Goal: Task Accomplishment & Management: Use online tool/utility

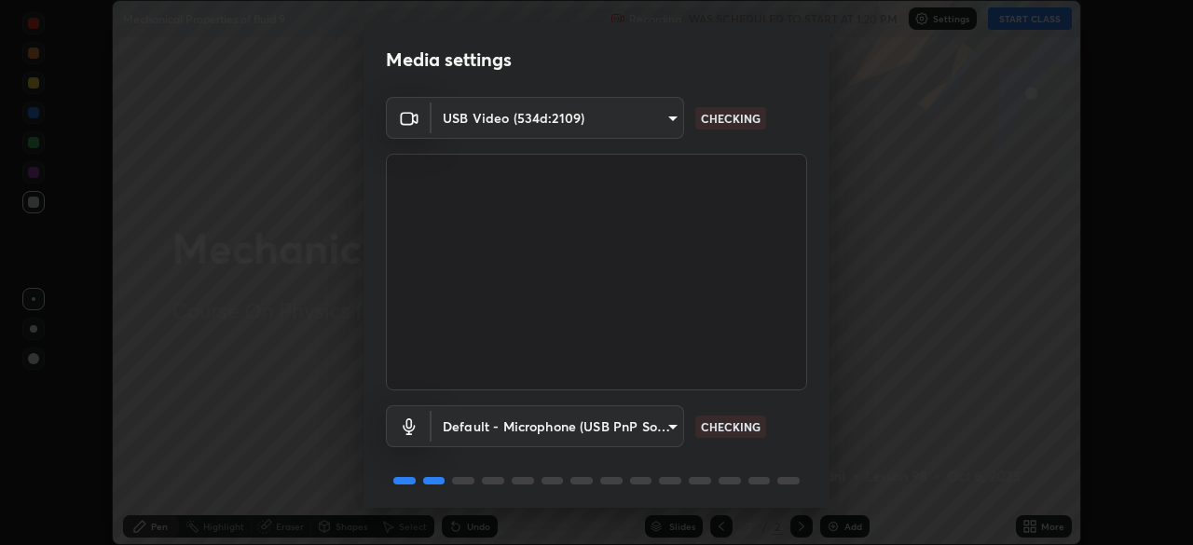
scroll to position [66, 0]
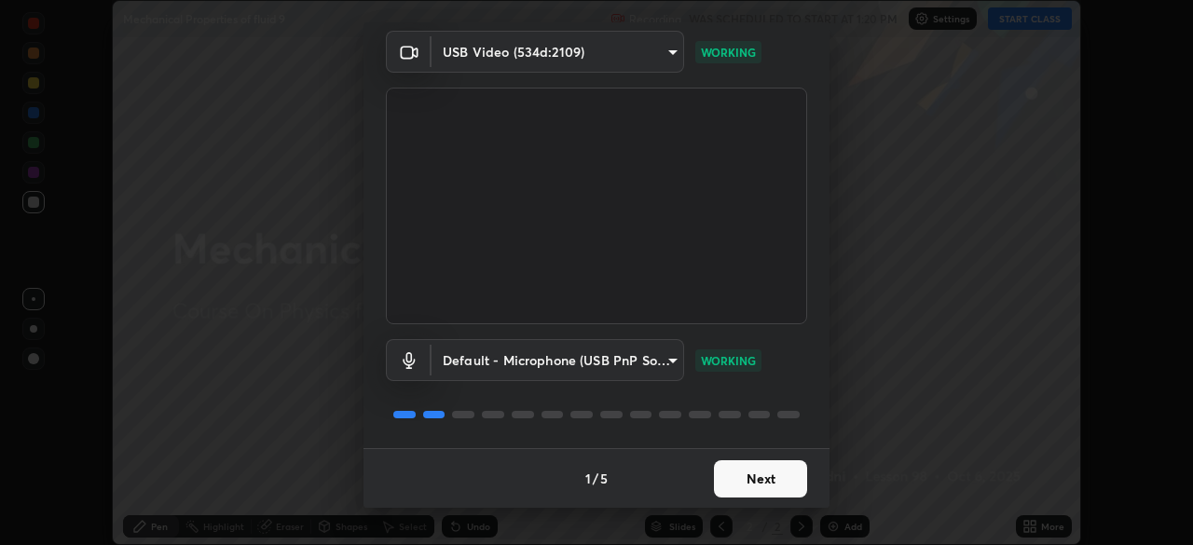
click at [762, 492] on button "Next" at bounding box center [760, 478] width 93 height 37
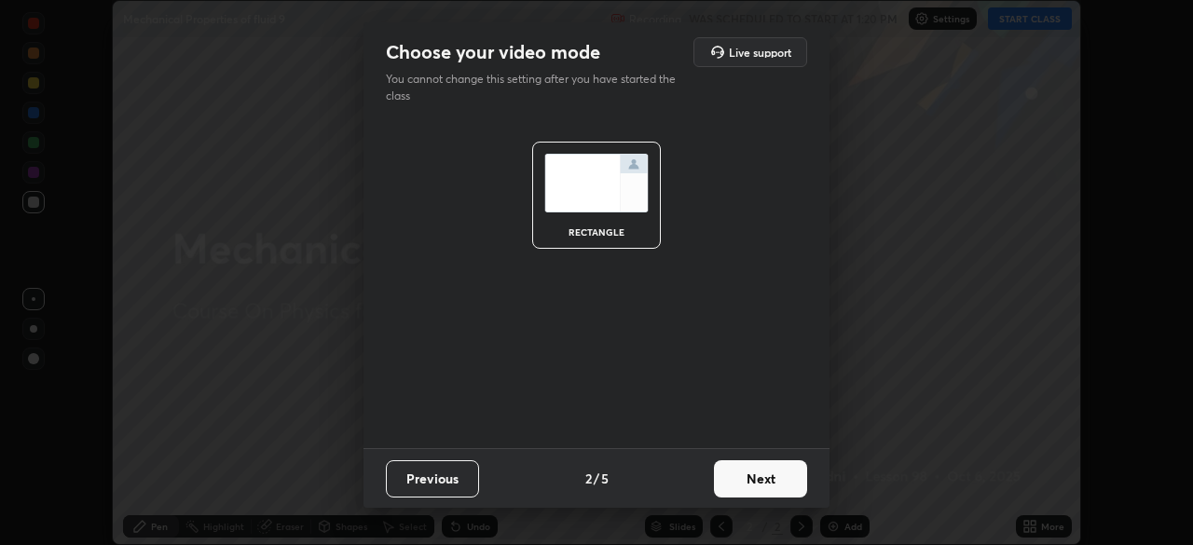
scroll to position [0, 0]
click at [757, 478] on button "Next" at bounding box center [760, 478] width 93 height 37
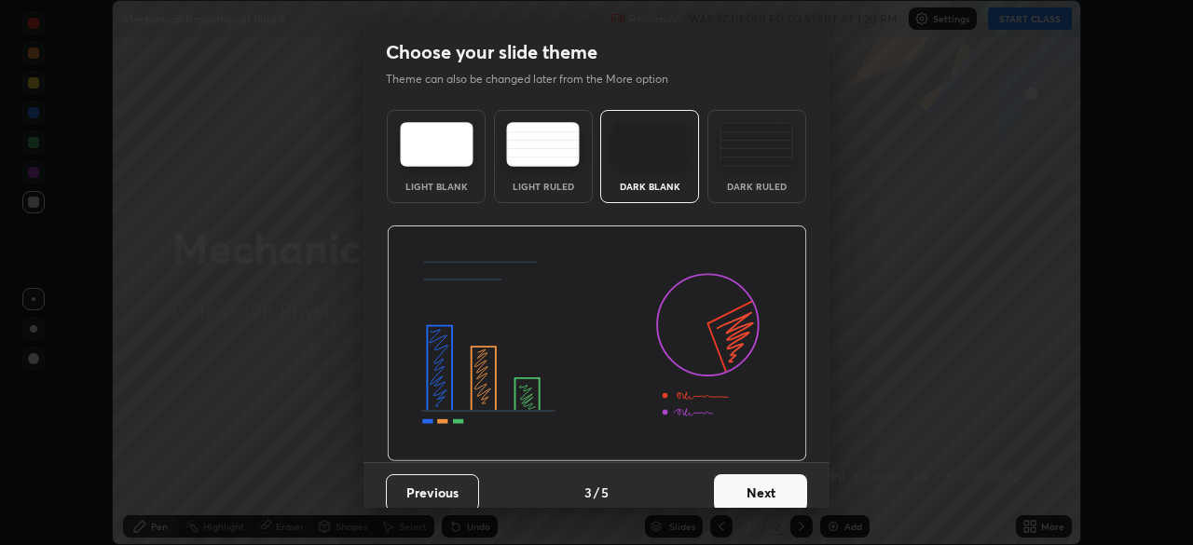
click at [757, 477] on button "Next" at bounding box center [760, 492] width 93 height 37
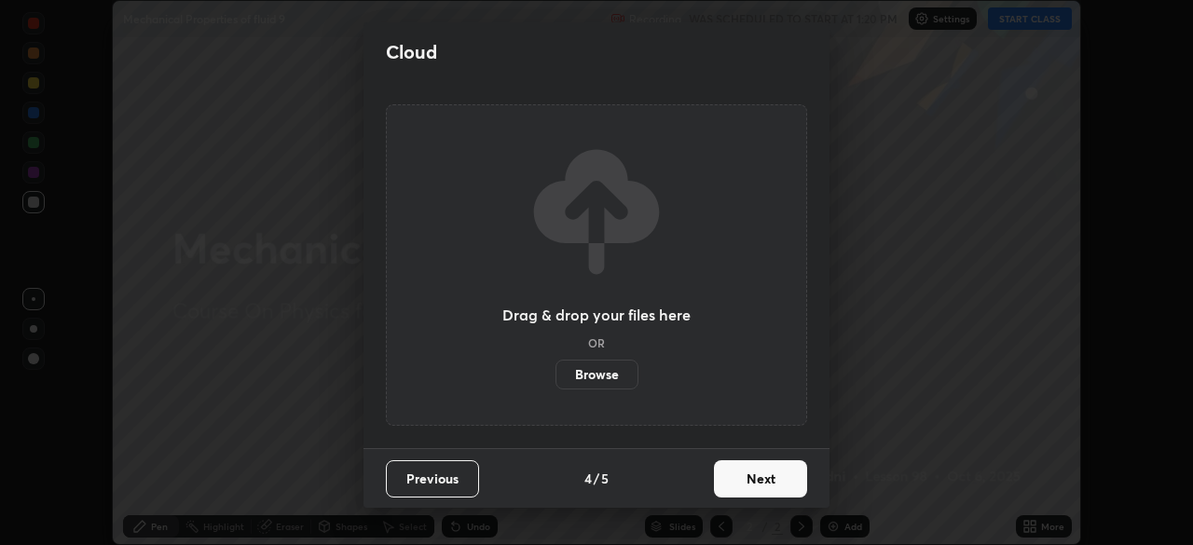
click at [756, 483] on button "Next" at bounding box center [760, 478] width 93 height 37
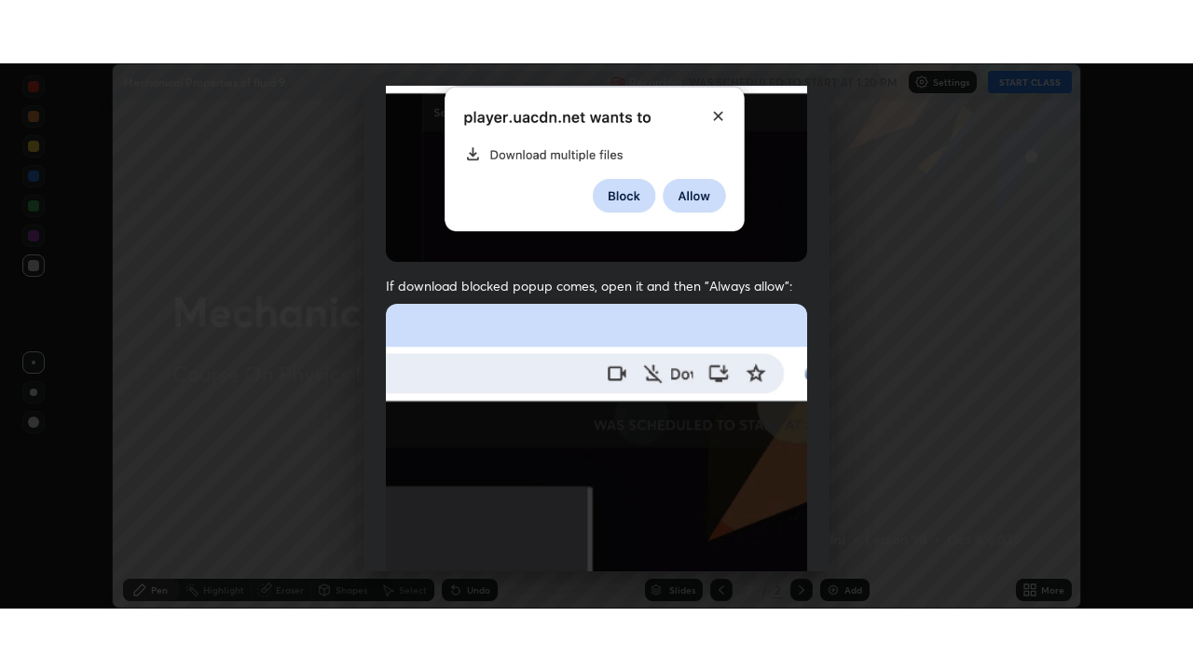
scroll to position [446, 0]
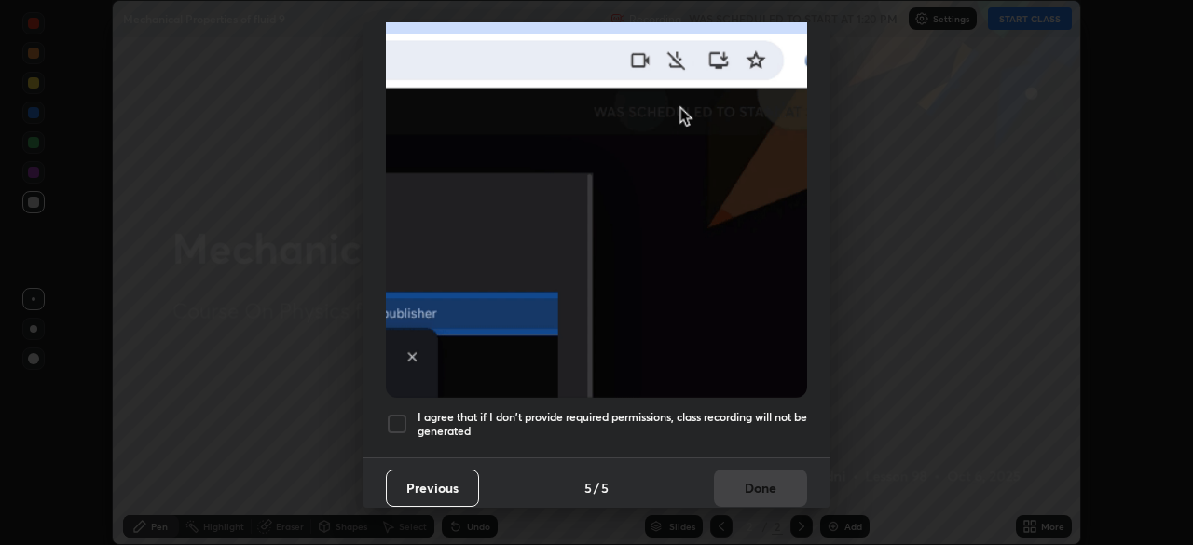
click at [401, 413] on div at bounding box center [397, 424] width 22 height 22
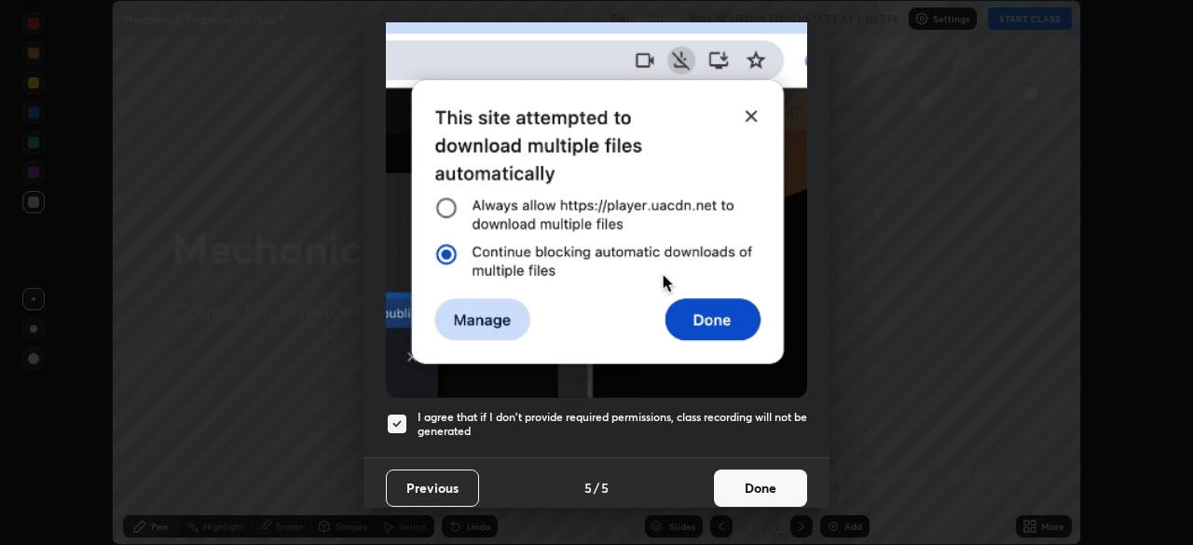
click at [768, 485] on button "Done" at bounding box center [760, 488] width 93 height 37
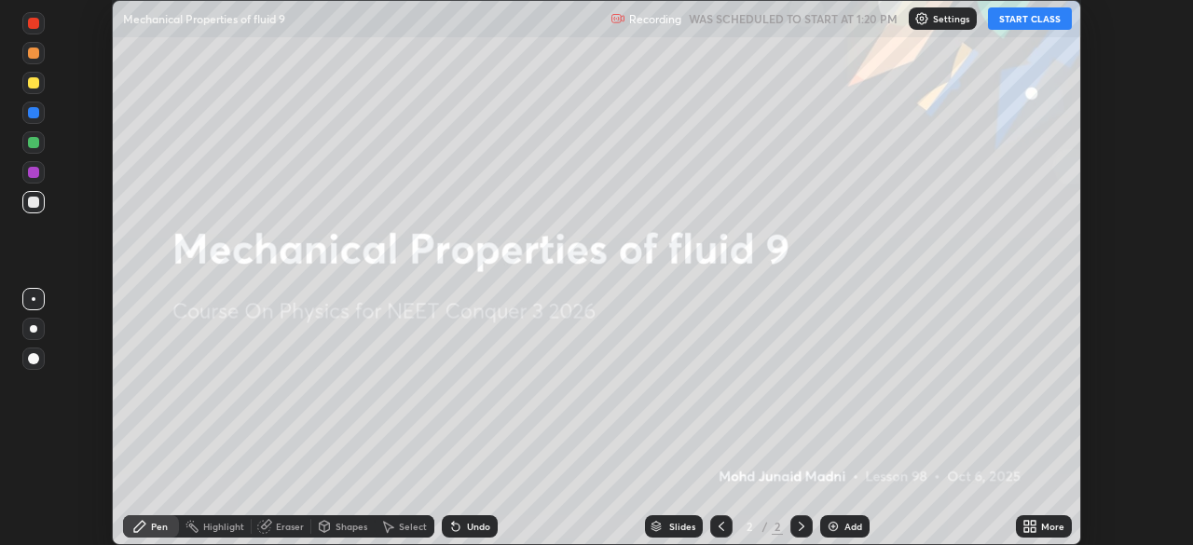
click at [1032, 525] on icon at bounding box center [1033, 523] width 5 height 5
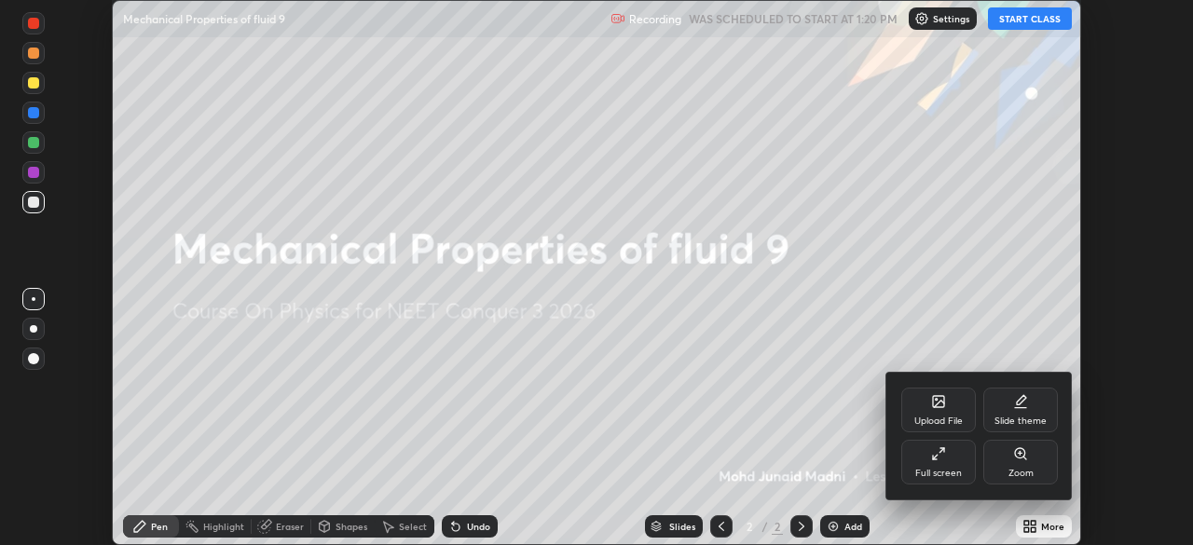
click at [905, 419] on div "Upload File" at bounding box center [938, 410] width 75 height 45
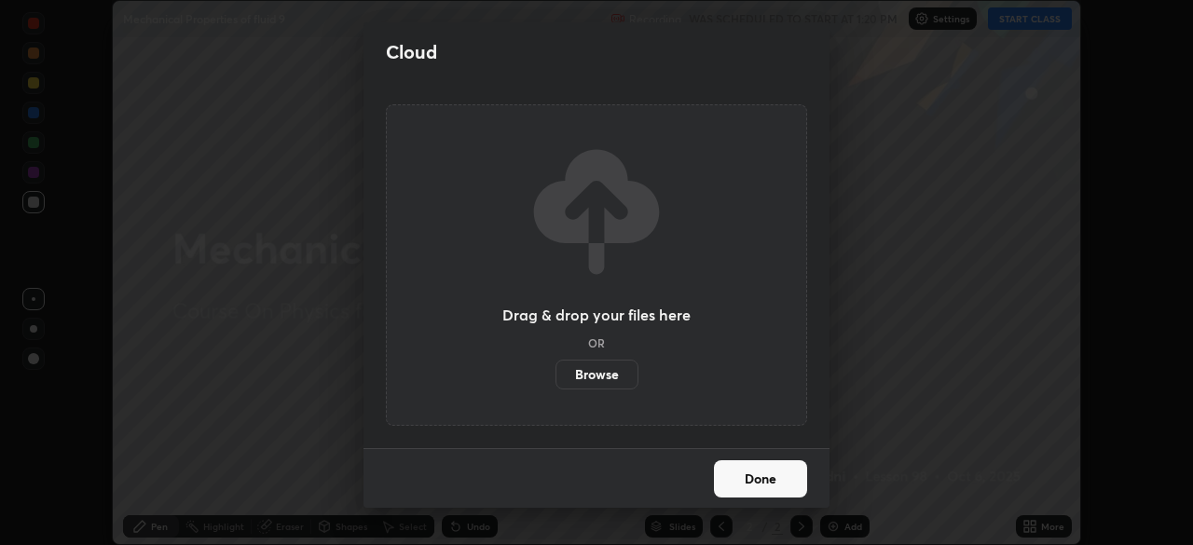
click at [587, 376] on label "Browse" at bounding box center [596, 375] width 83 height 30
click at [555, 376] on input "Browse" at bounding box center [555, 375] width 0 height 30
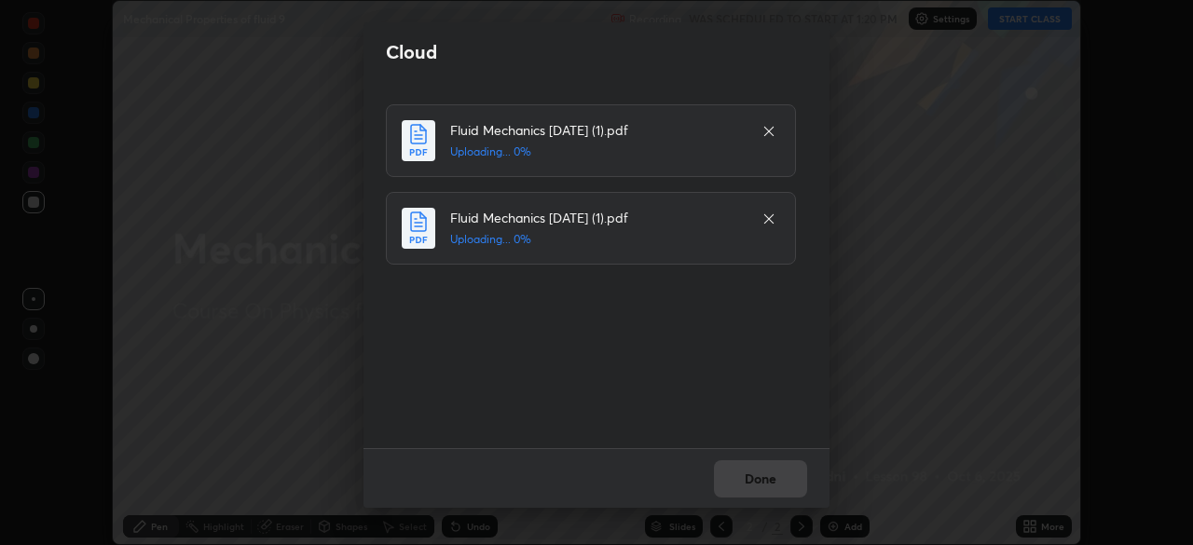
click at [746, 476] on div "Done" at bounding box center [596, 478] width 466 height 60
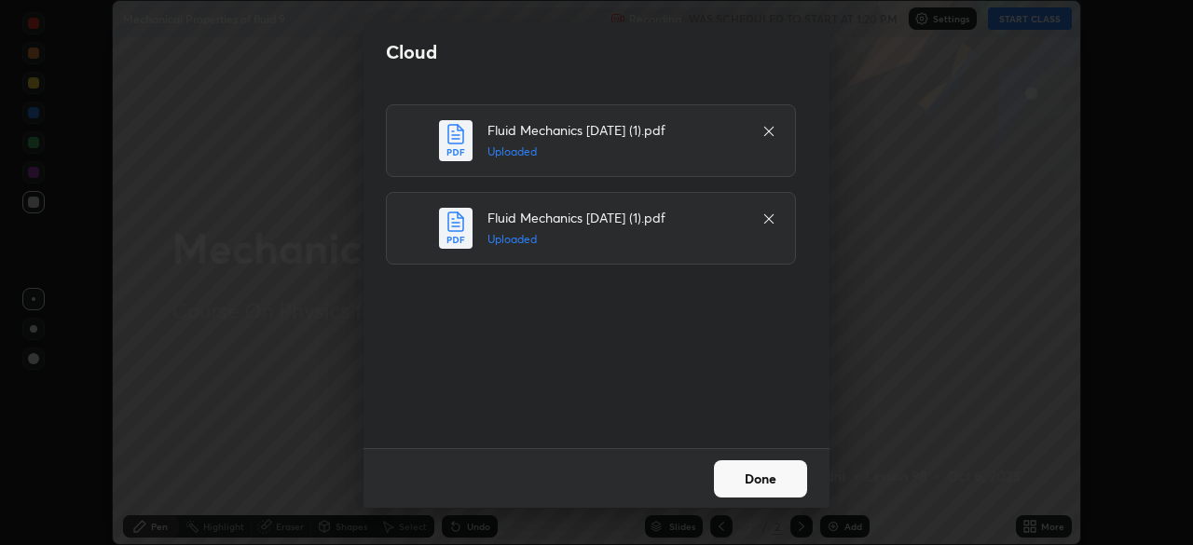
click at [741, 481] on button "Done" at bounding box center [760, 478] width 93 height 37
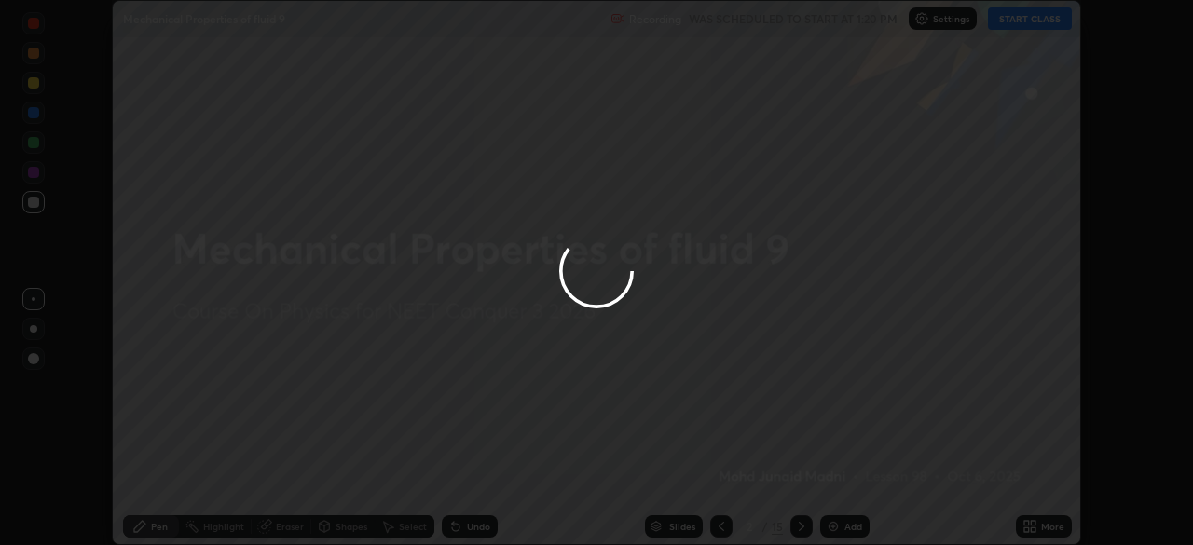
click at [742, 480] on div at bounding box center [596, 272] width 1193 height 545
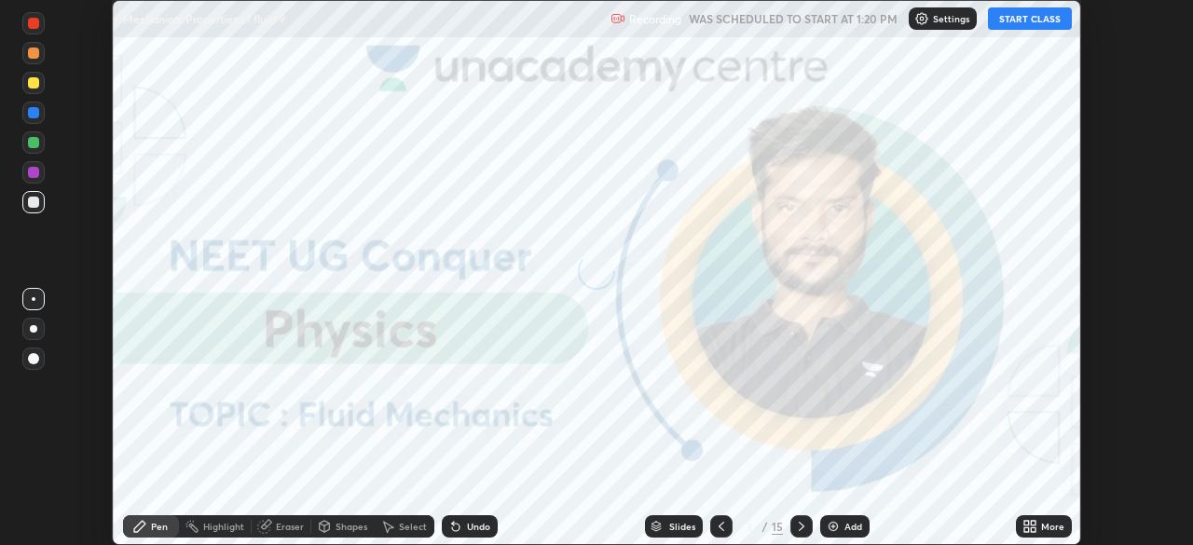
click at [1033, 521] on icon at bounding box center [1033, 523] width 5 height 5
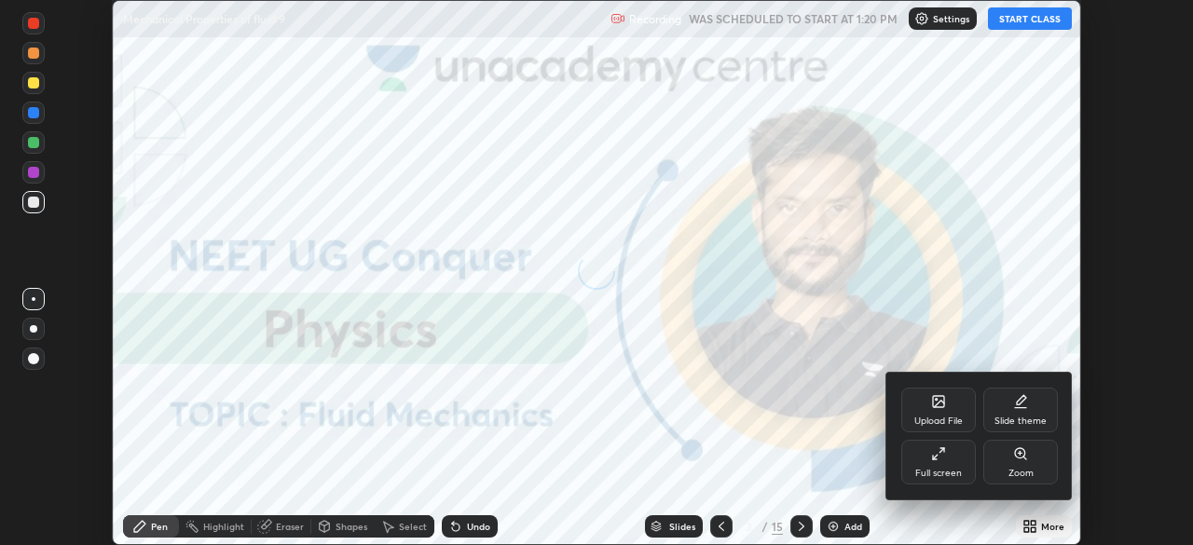
click at [942, 469] on div "Full screen" at bounding box center [938, 473] width 47 height 9
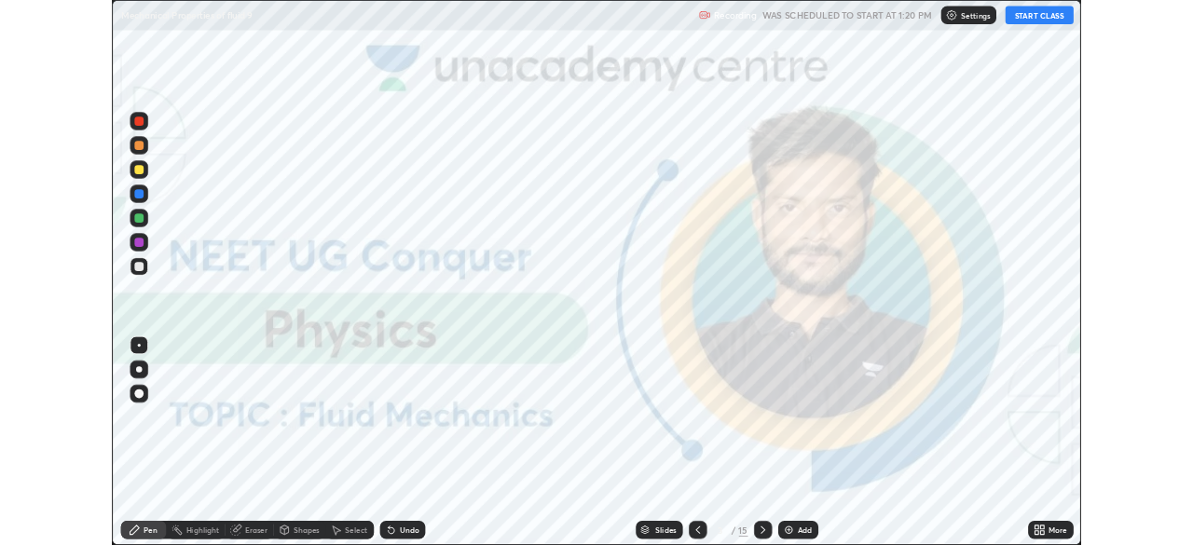
scroll to position [671, 1193]
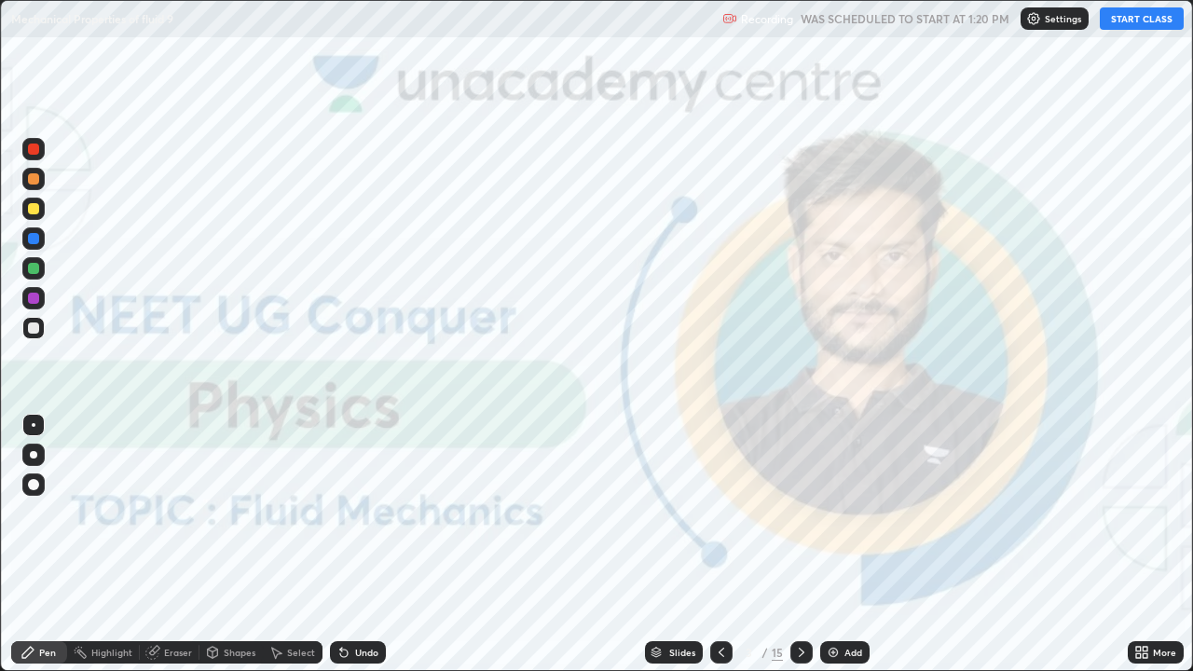
click at [1137, 544] on icon at bounding box center [1138, 649] width 5 height 5
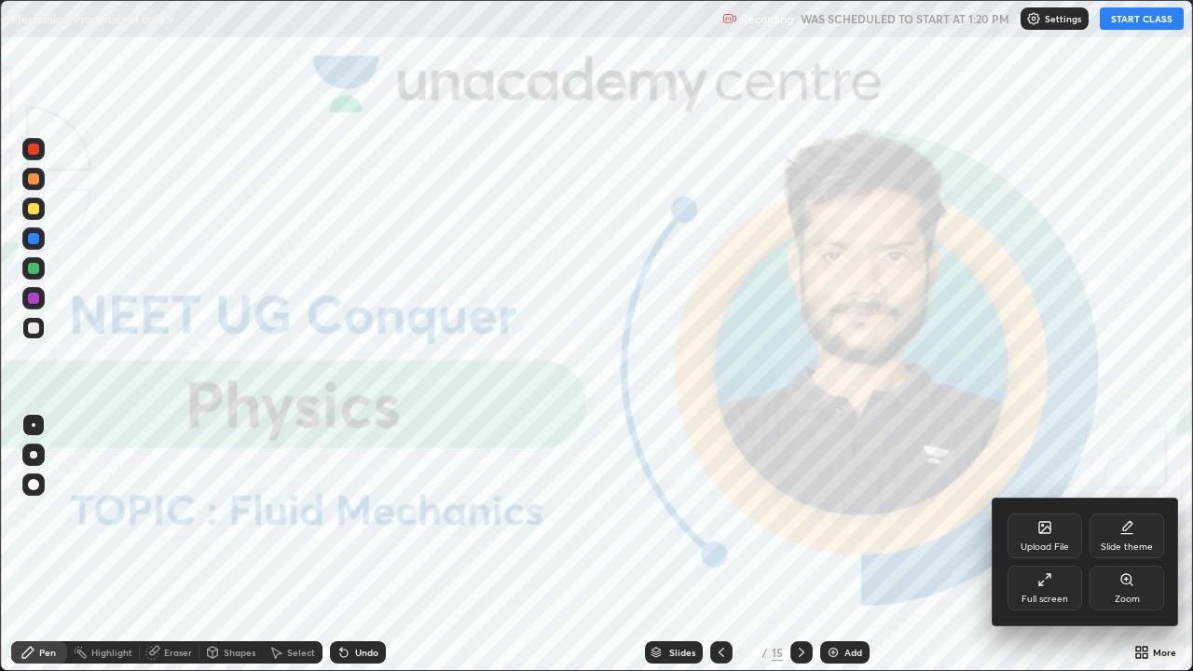
click at [1019, 525] on div "Upload File" at bounding box center [1044, 535] width 75 height 45
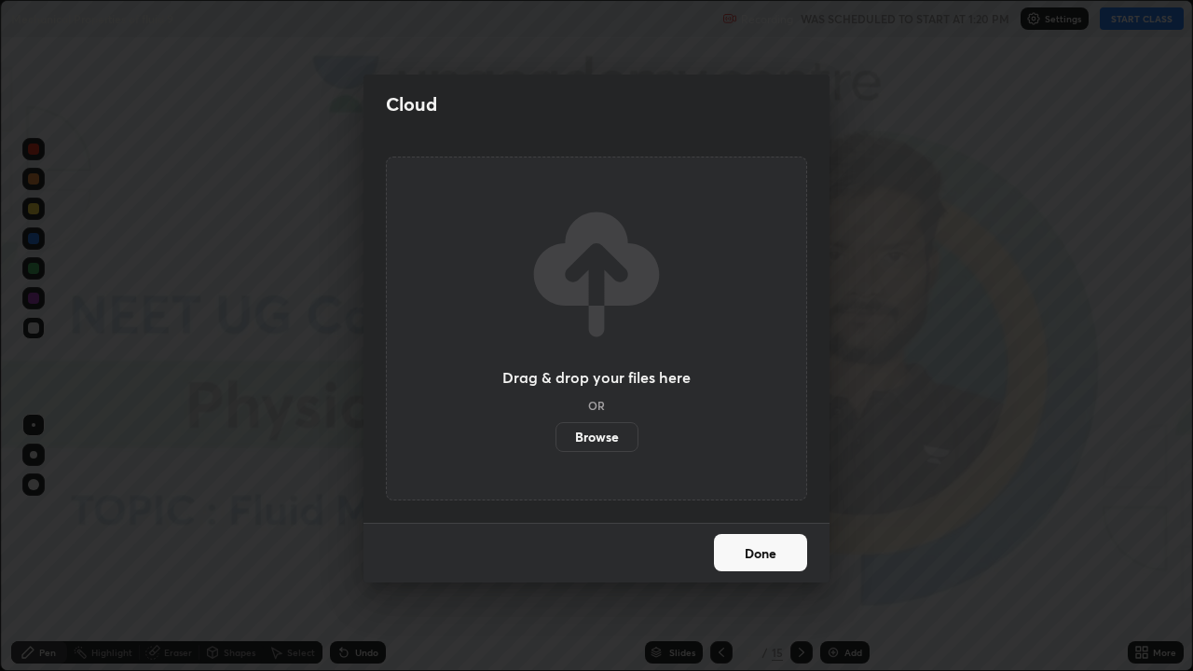
click at [583, 435] on label "Browse" at bounding box center [596, 437] width 83 height 30
click at [555, 435] on input "Browse" at bounding box center [555, 437] width 0 height 30
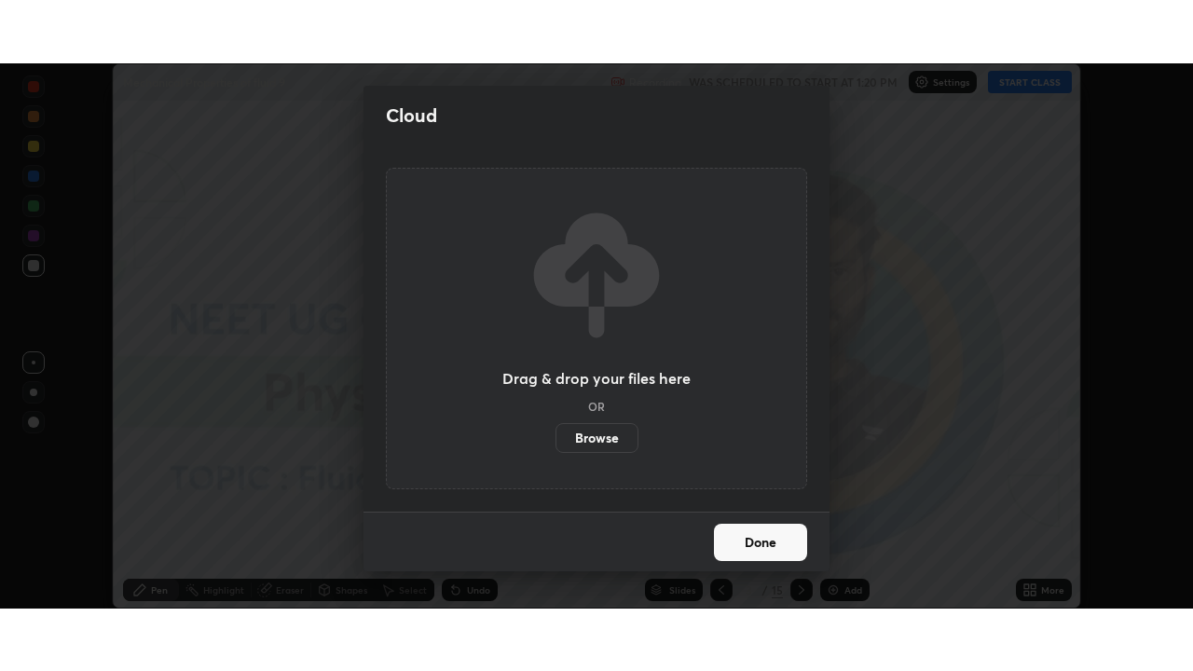
scroll to position [92639, 91992]
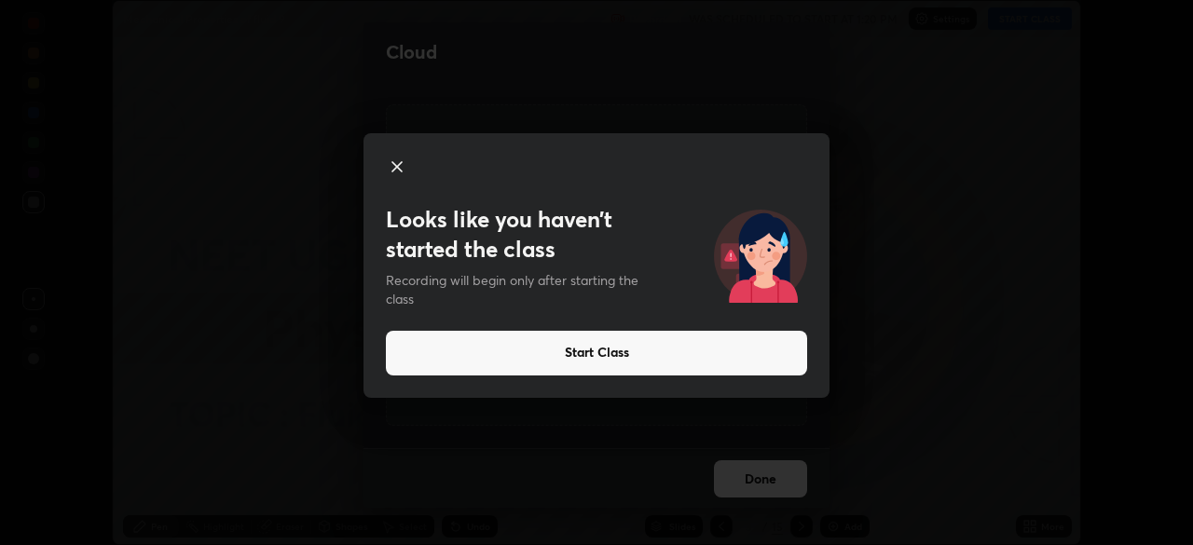
click at [396, 164] on icon at bounding box center [396, 166] width 9 height 9
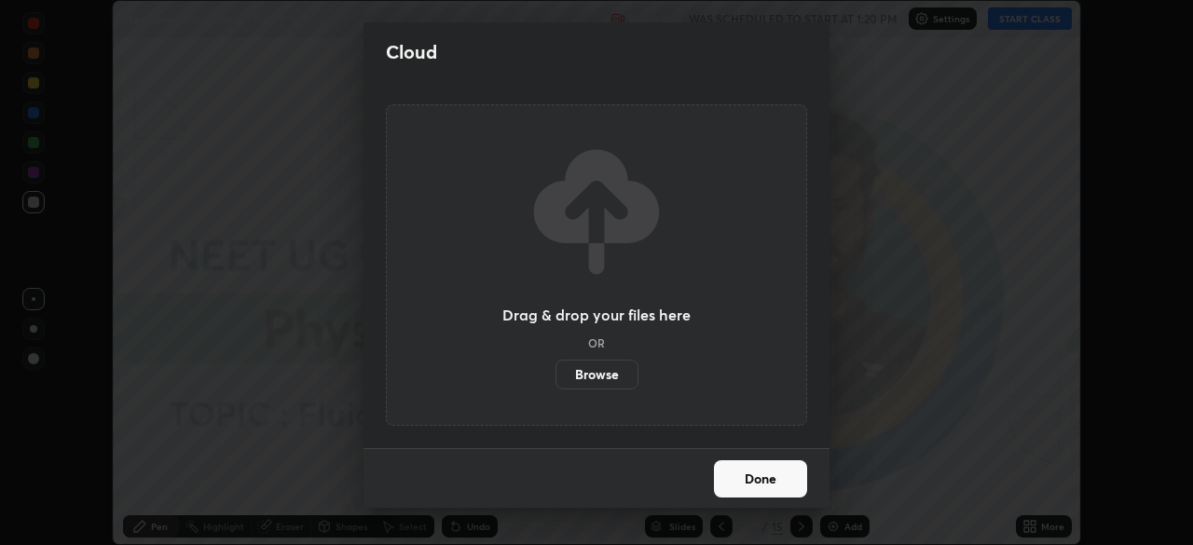
click at [595, 374] on label "Browse" at bounding box center [596, 375] width 83 height 30
click at [555, 374] on input "Browse" at bounding box center [555, 375] width 0 height 30
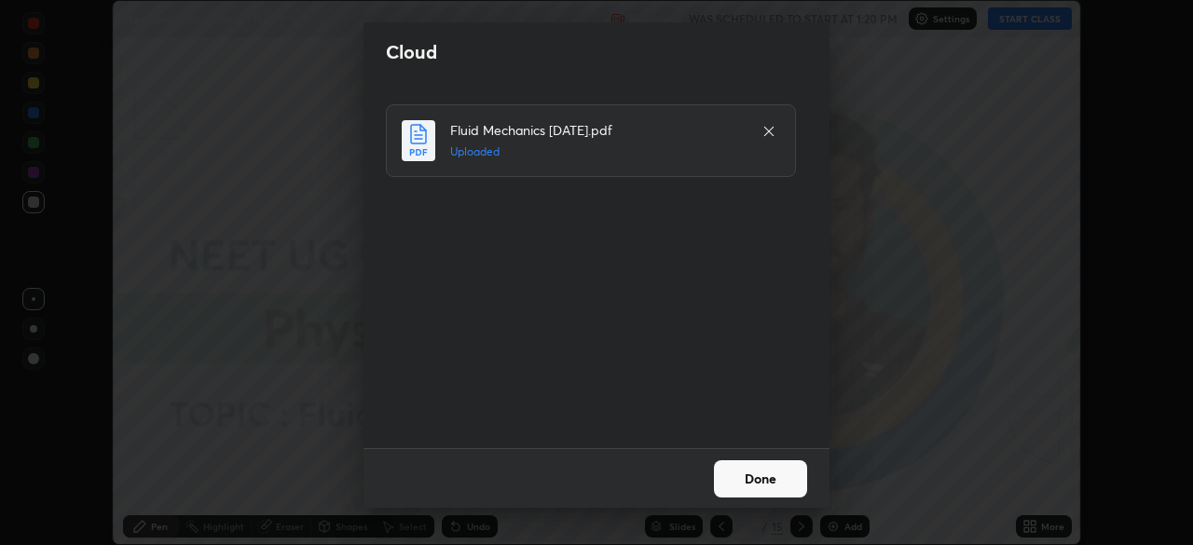
click at [747, 482] on button "Done" at bounding box center [760, 478] width 93 height 37
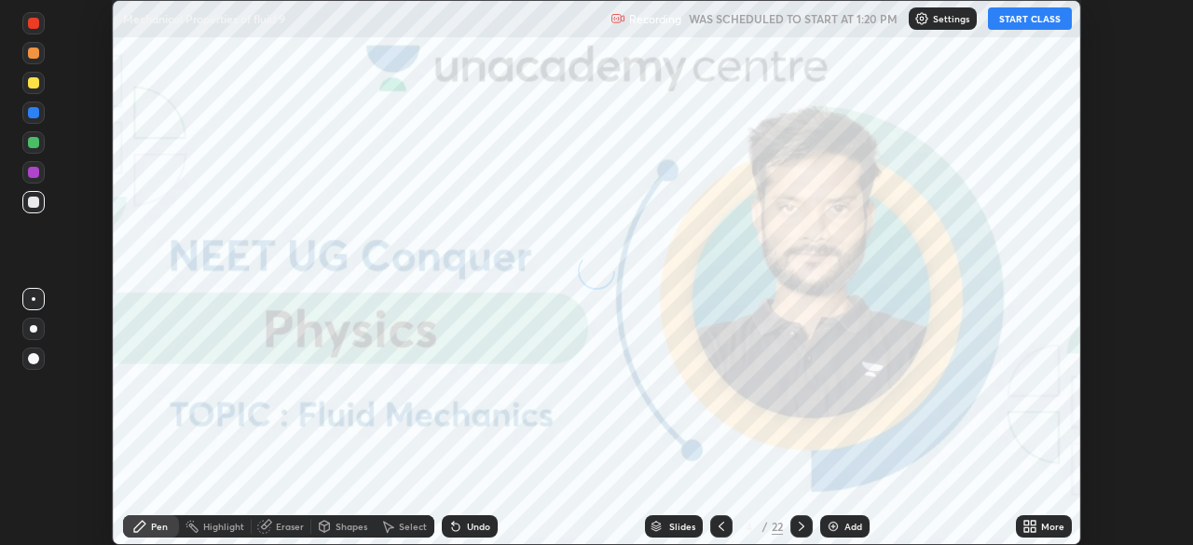
click at [1025, 529] on icon at bounding box center [1026, 529] width 5 height 5
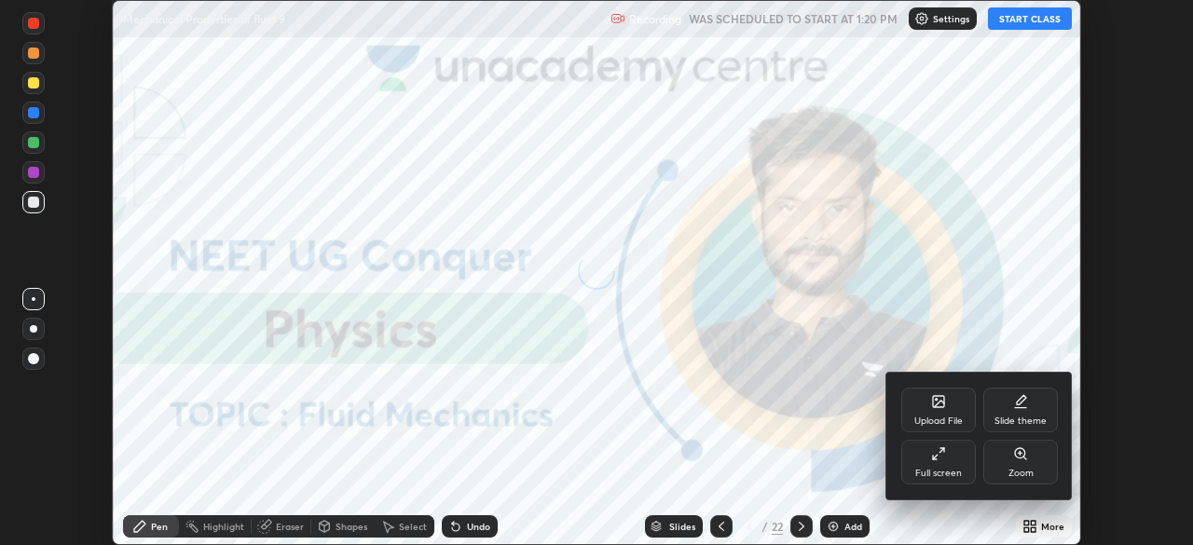
click at [928, 464] on div "Full screen" at bounding box center [938, 462] width 75 height 45
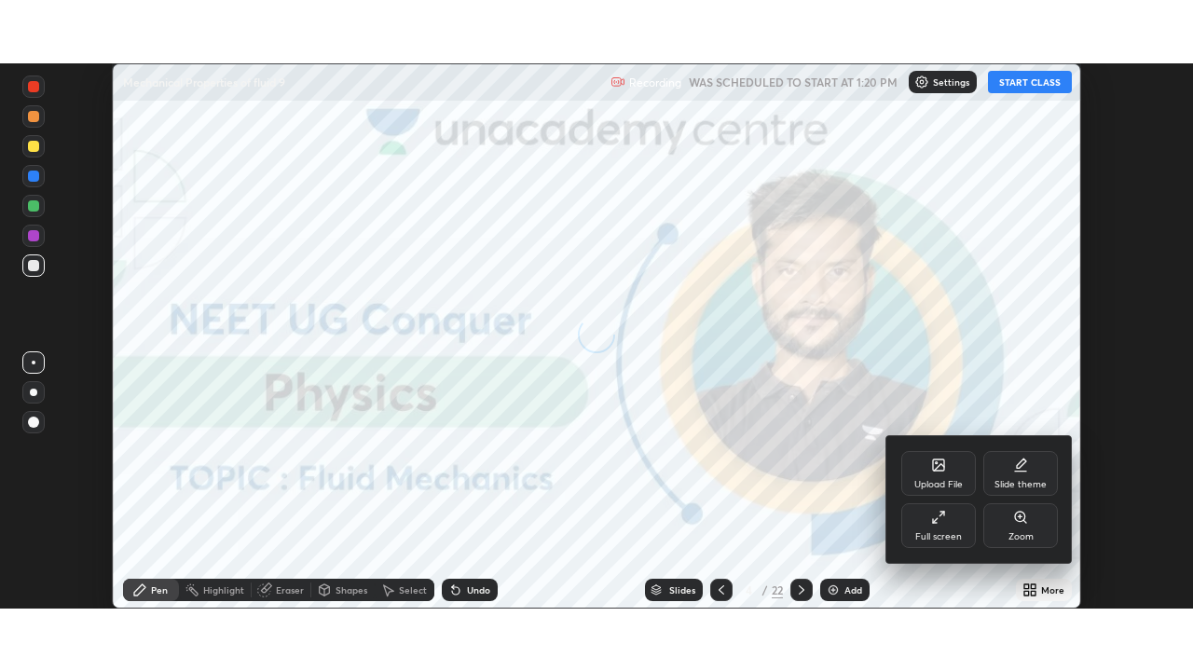
scroll to position [671, 1193]
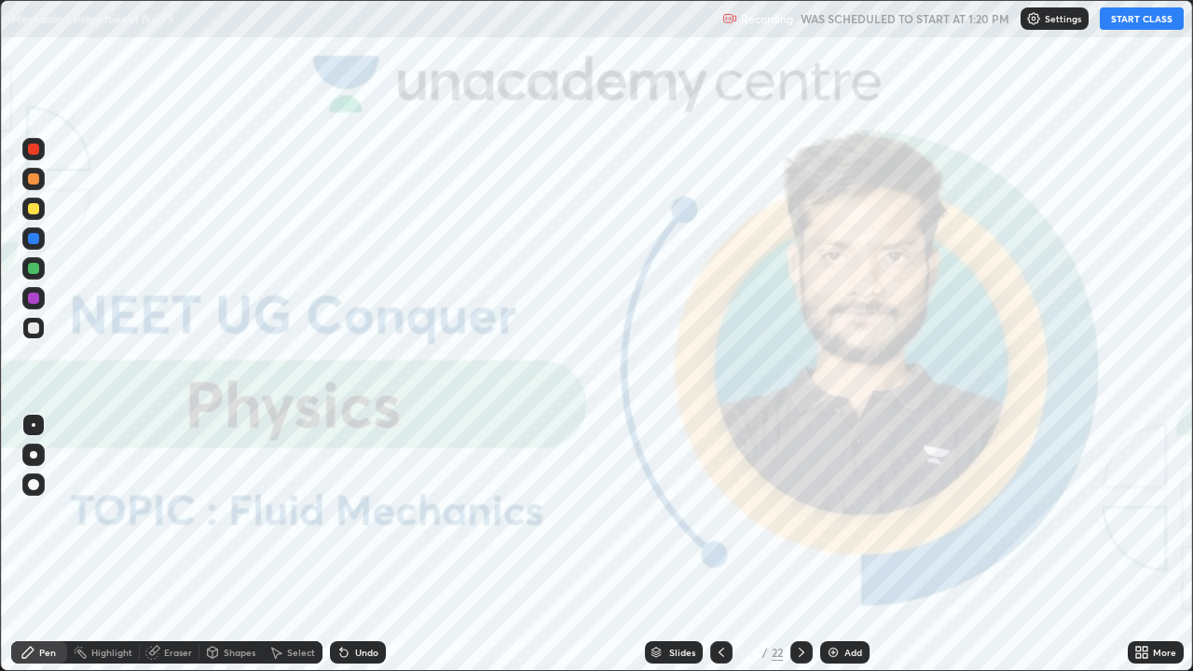
click at [1119, 24] on button "START CLASS" at bounding box center [1142, 18] width 84 height 22
click at [671, 544] on div "Slides" at bounding box center [682, 652] width 26 height 9
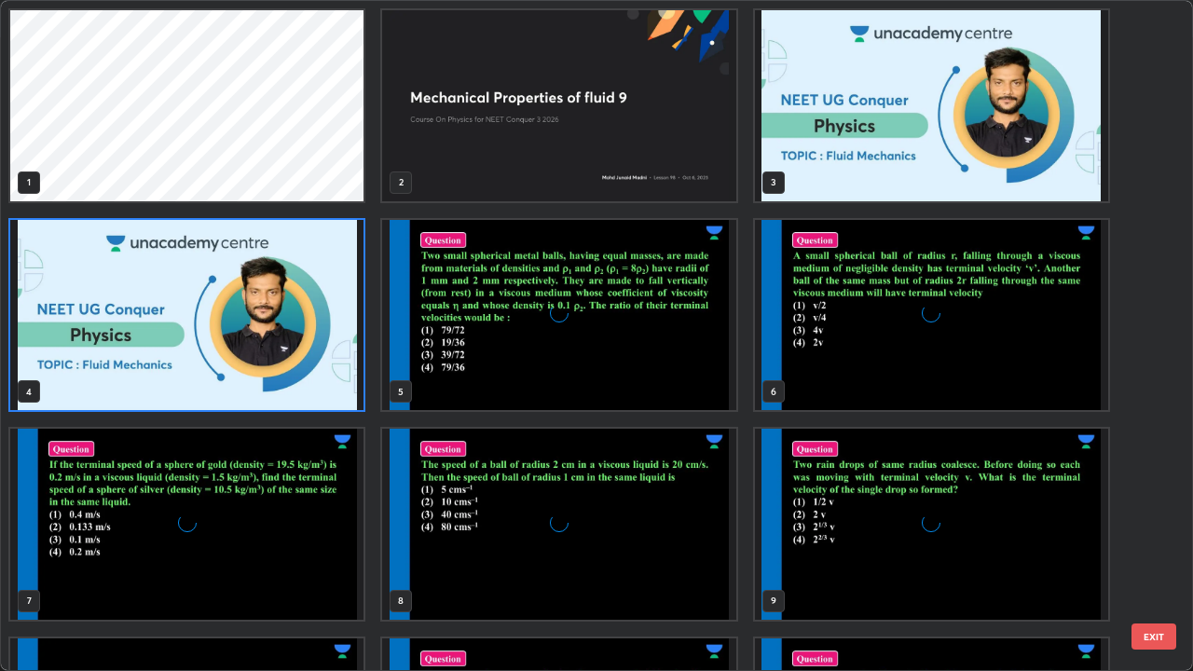
scroll to position [663, 1182]
click at [342, 384] on img "grid" at bounding box center [186, 315] width 353 height 191
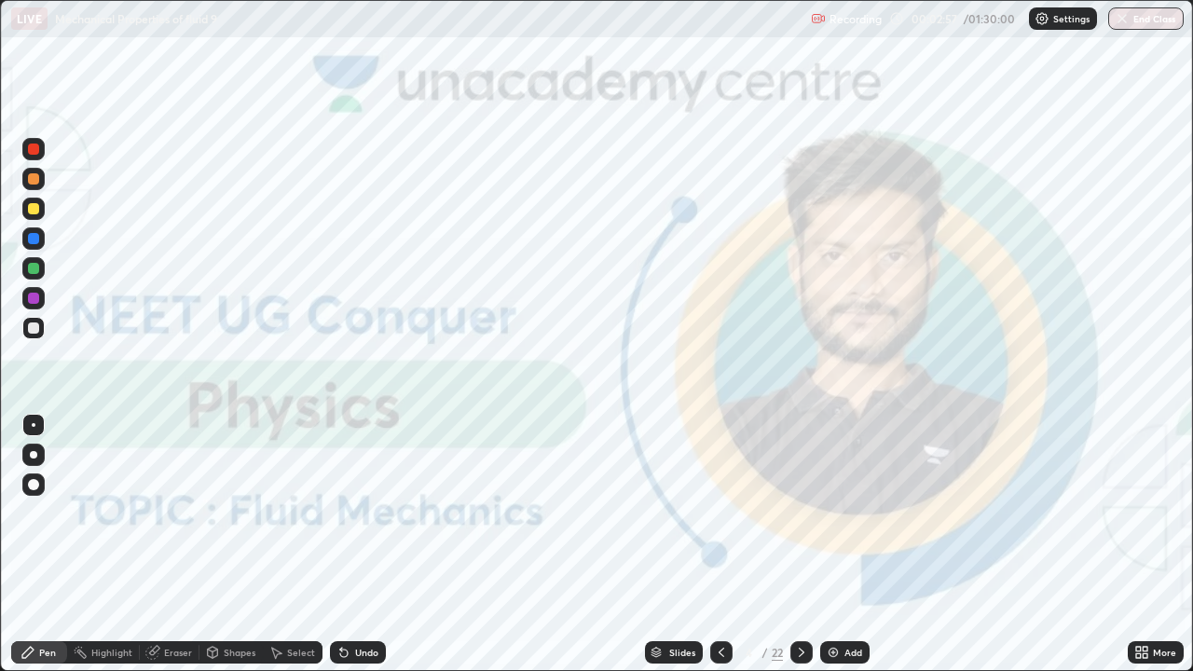
click at [343, 384] on img "grid" at bounding box center [186, 315] width 353 height 191
click at [674, 544] on div "Slides" at bounding box center [682, 652] width 26 height 9
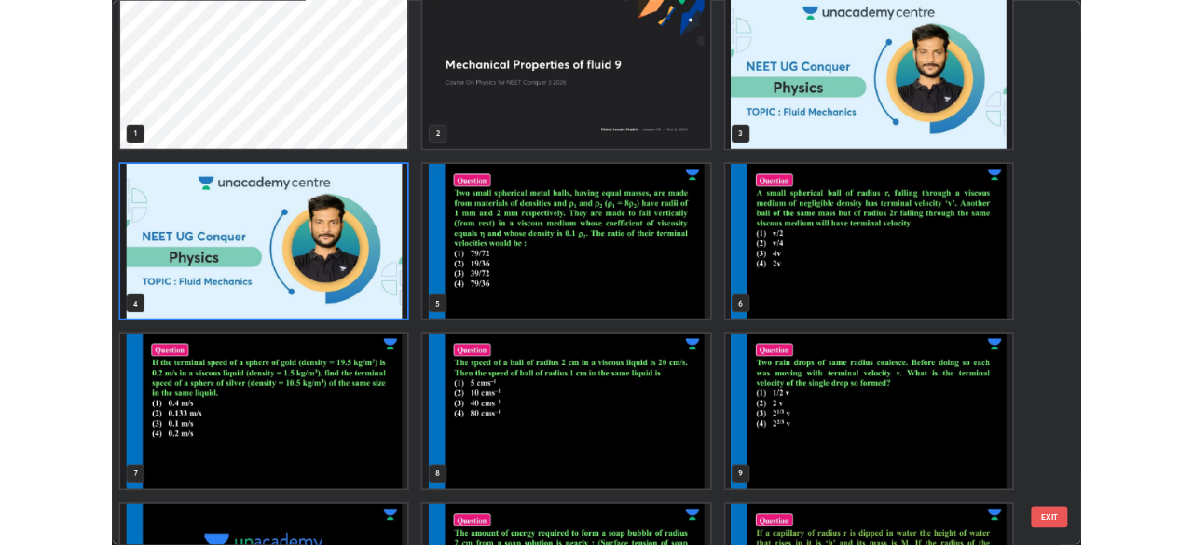
scroll to position [0, 0]
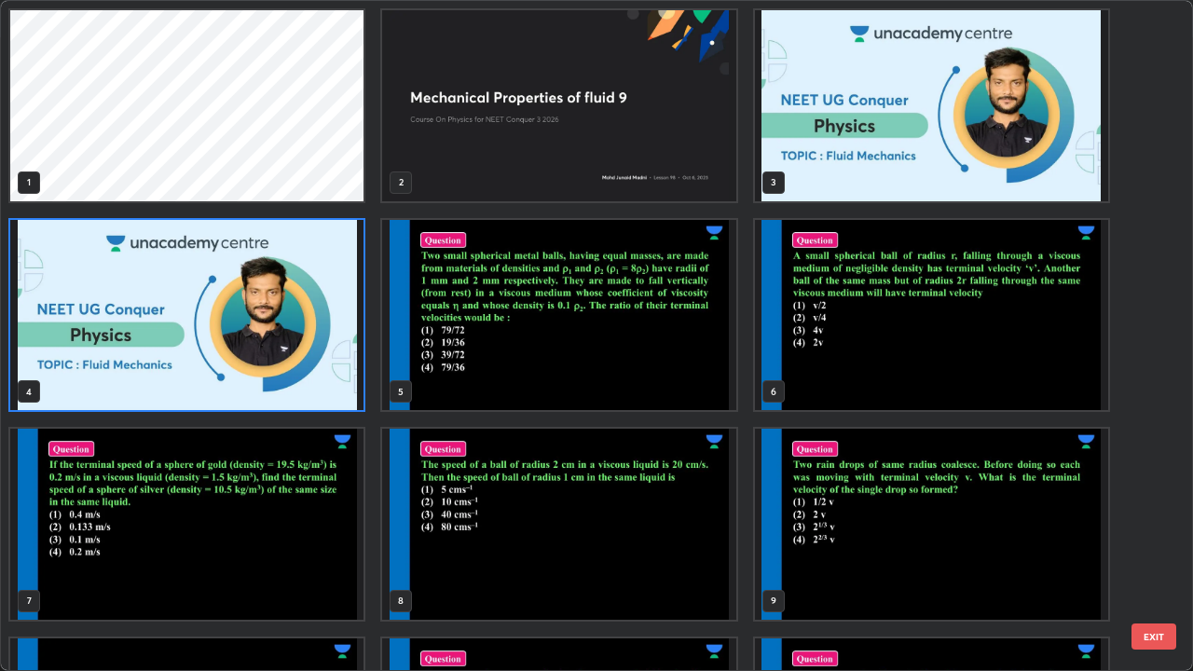
click at [615, 344] on img "grid" at bounding box center [558, 315] width 353 height 191
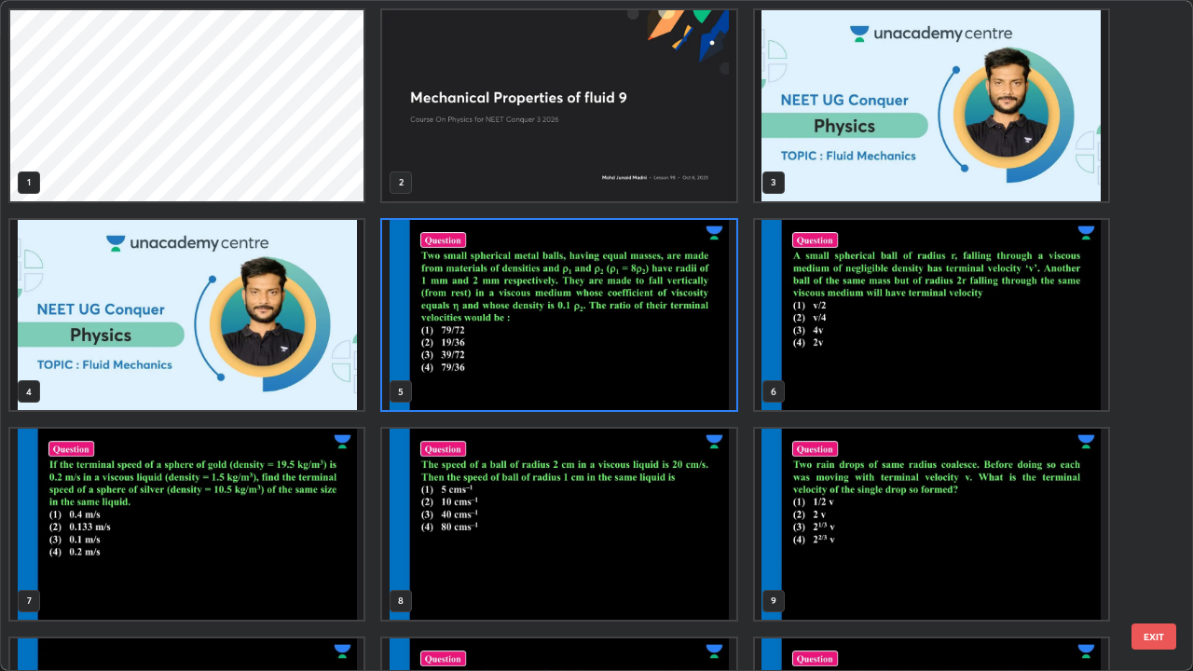
click at [582, 344] on img "grid" at bounding box center [558, 315] width 353 height 191
click at [590, 348] on img "grid" at bounding box center [558, 315] width 353 height 191
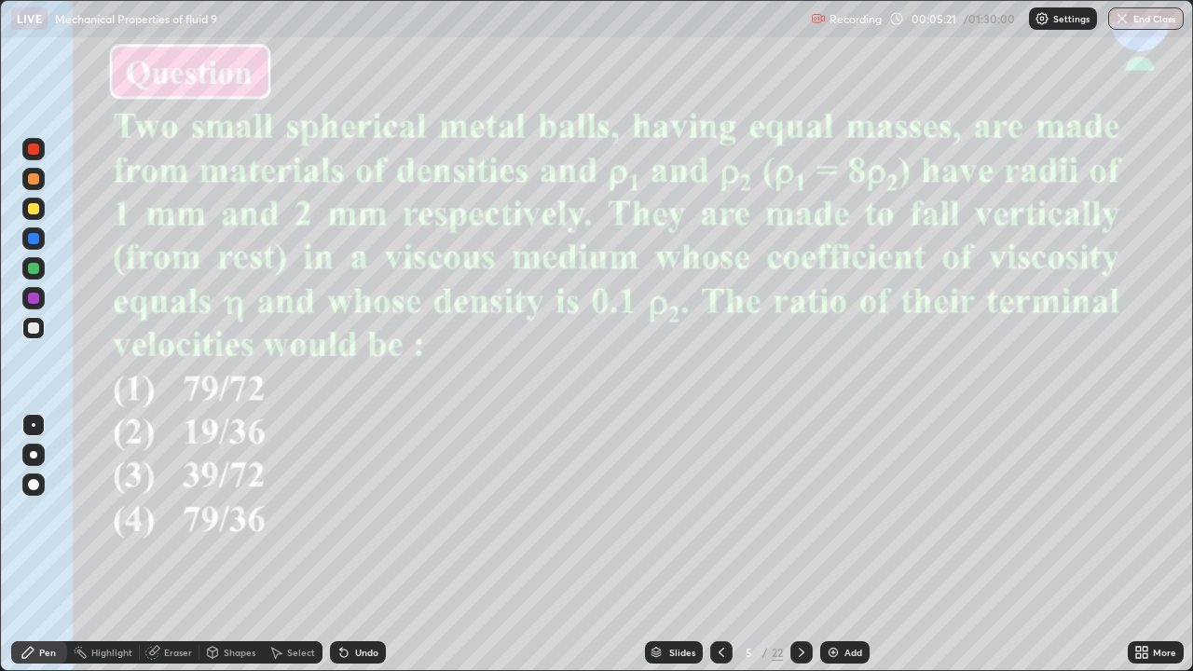
click at [1155, 544] on div "More" at bounding box center [1164, 652] width 23 height 9
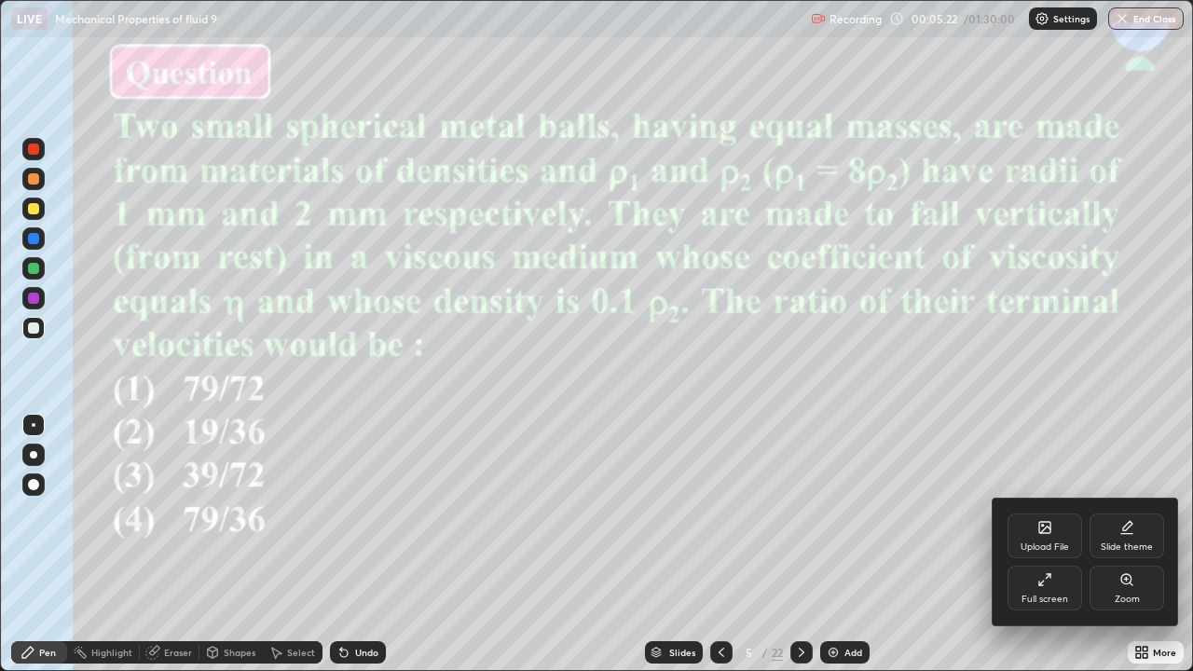
click at [1044, 536] on div "Upload File" at bounding box center [1044, 535] width 75 height 45
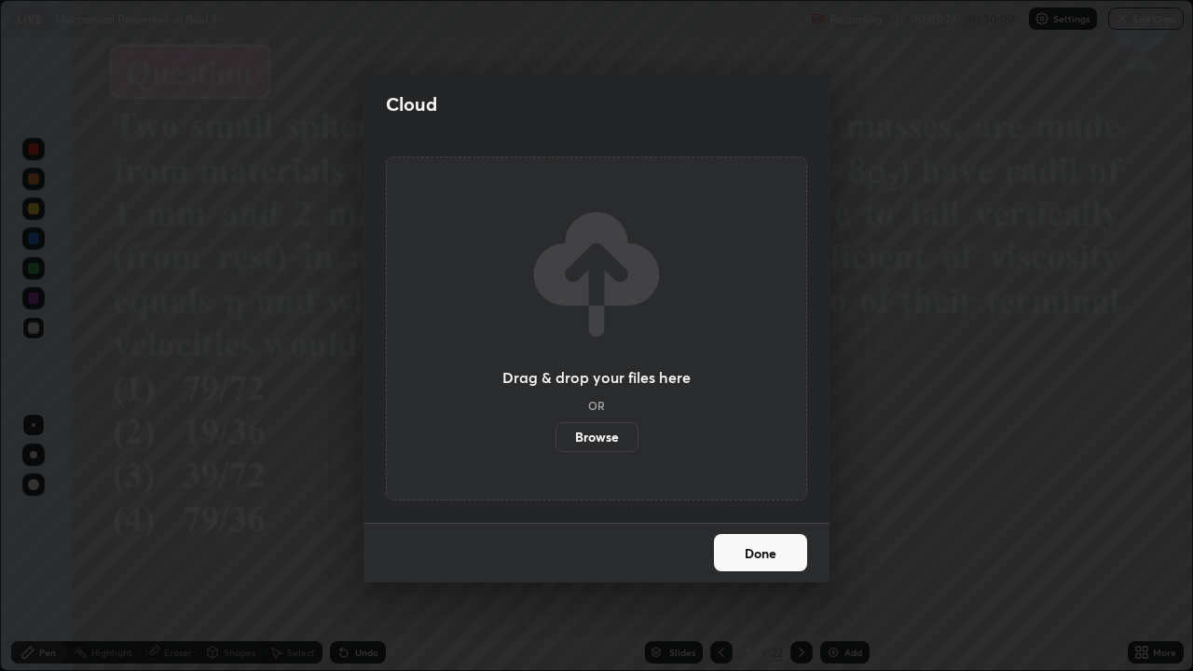
click at [599, 438] on label "Browse" at bounding box center [596, 437] width 83 height 30
click at [555, 438] on input "Browse" at bounding box center [555, 437] width 0 height 30
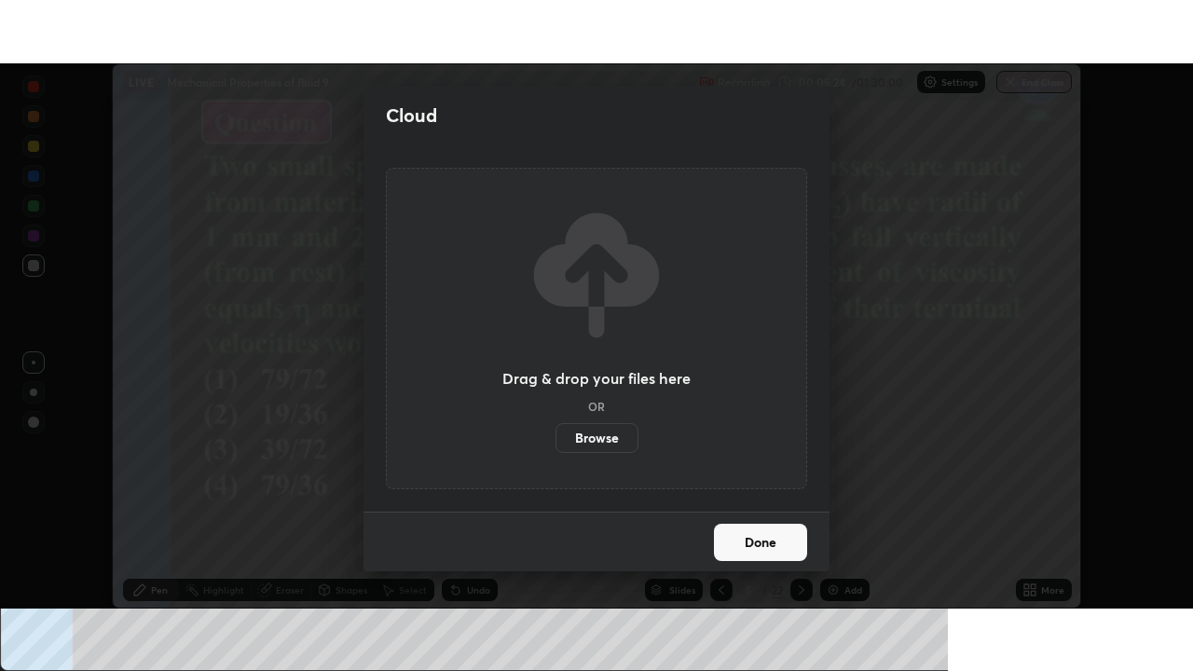
scroll to position [92639, 91992]
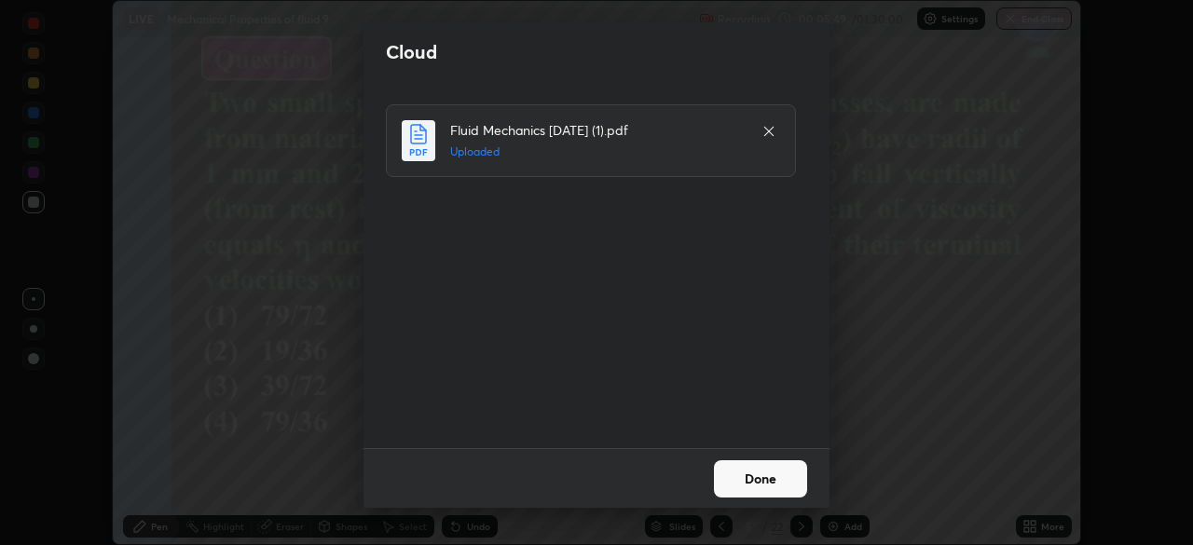
click at [761, 479] on button "Done" at bounding box center [760, 478] width 93 height 37
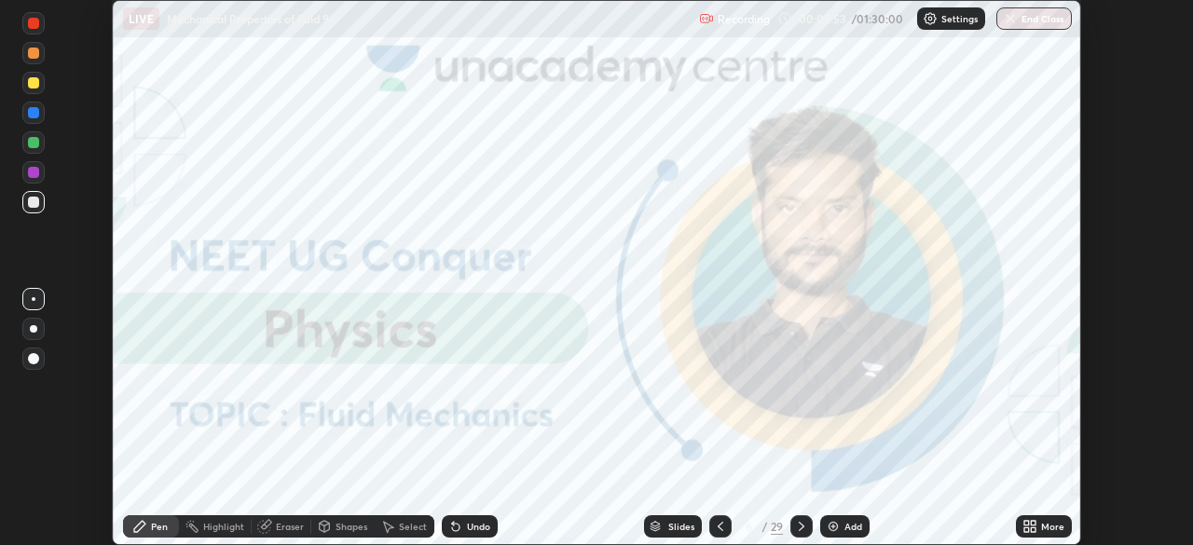
click at [1053, 526] on div "More" at bounding box center [1052, 526] width 23 height 9
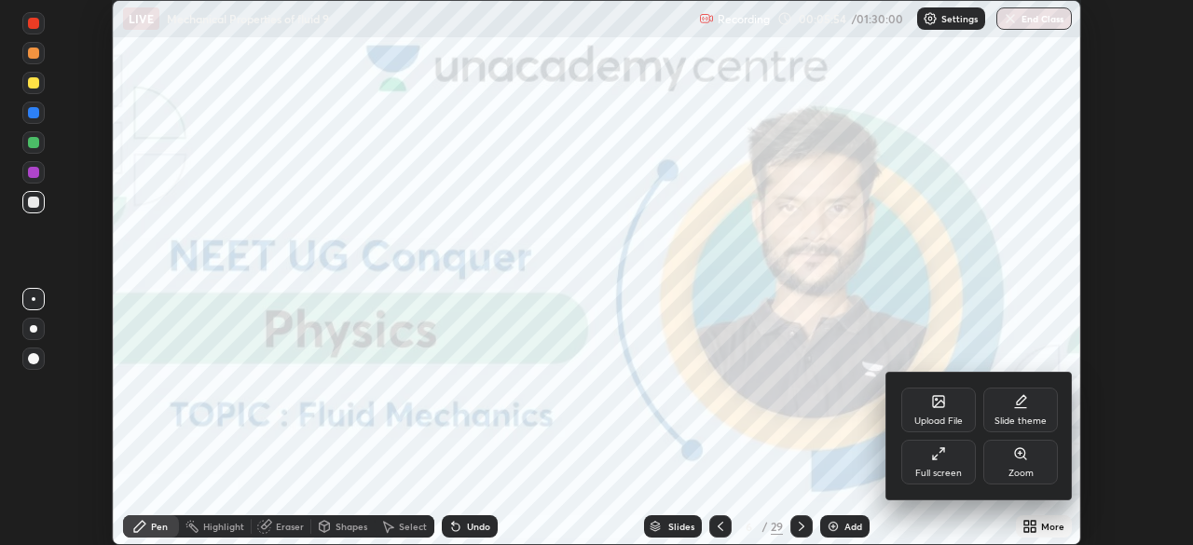
click at [944, 464] on div "Full screen" at bounding box center [938, 462] width 75 height 45
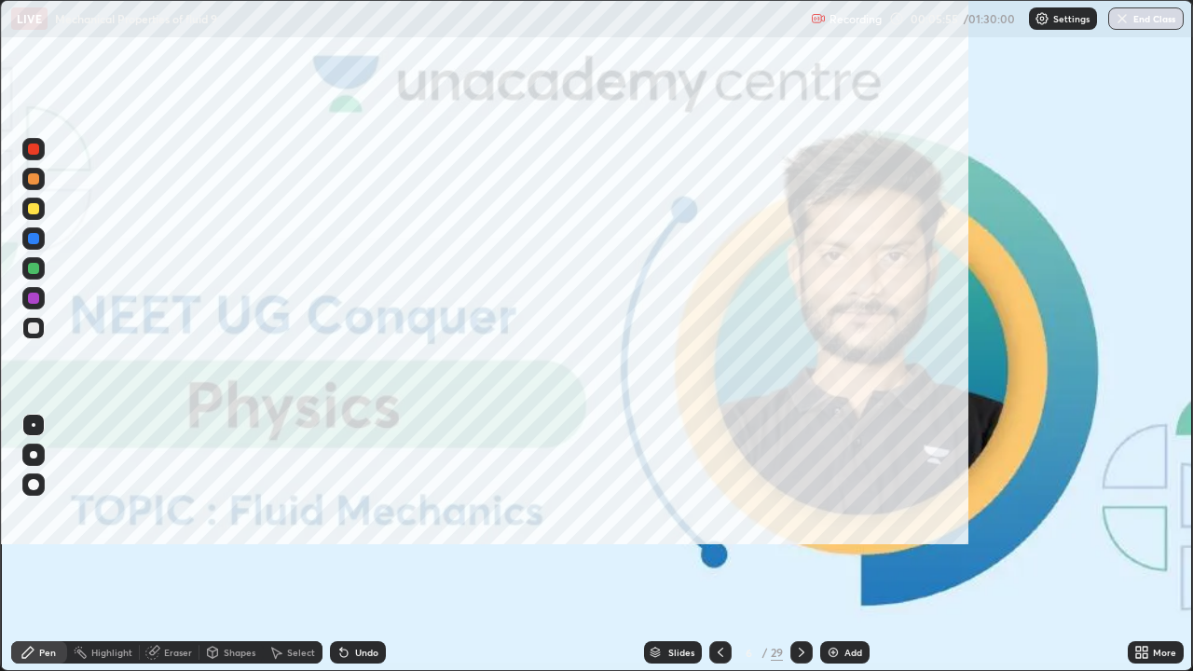
scroll to position [671, 1193]
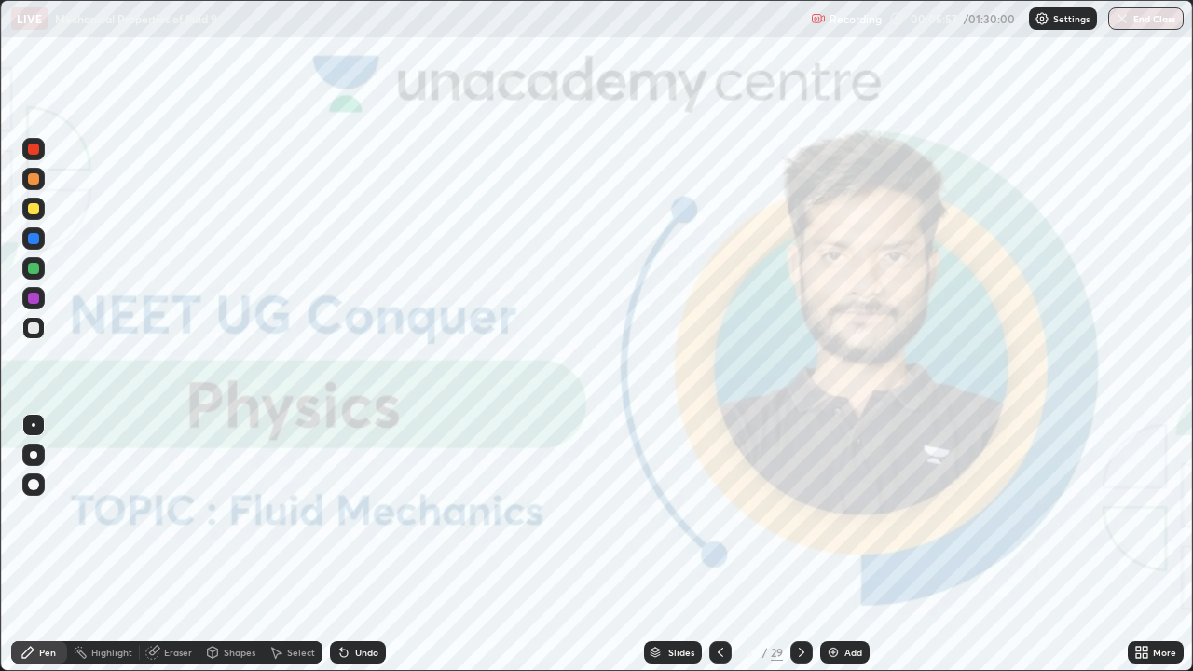
click at [675, 544] on div "Slides" at bounding box center [681, 652] width 26 height 9
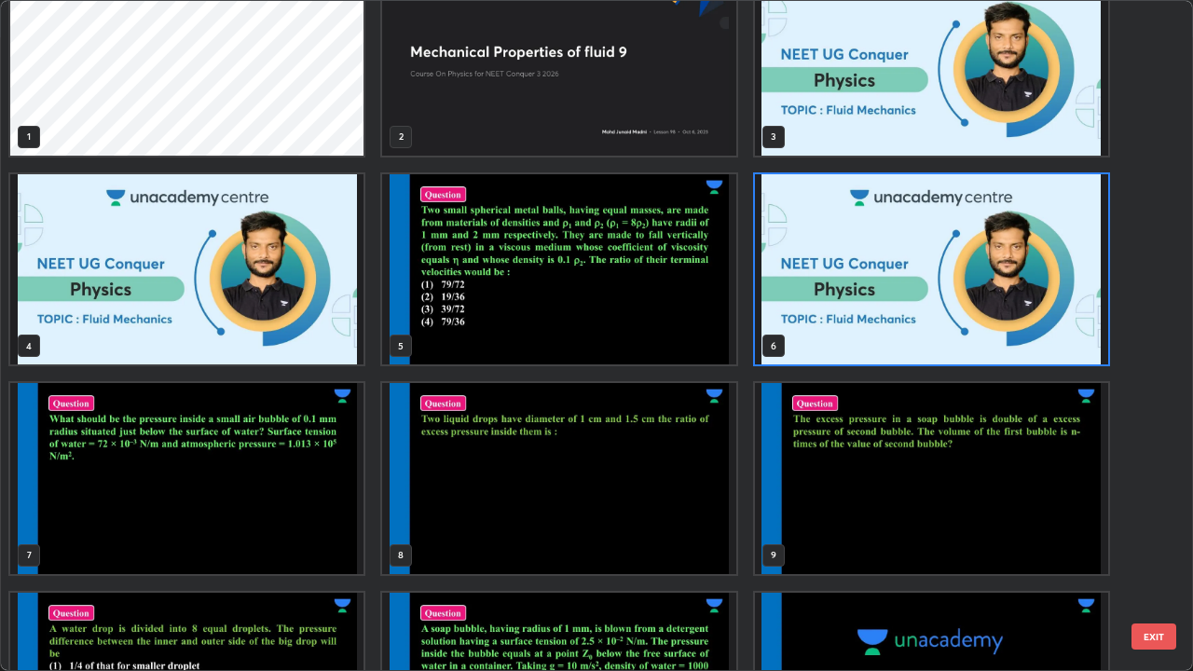
scroll to position [49, 0]
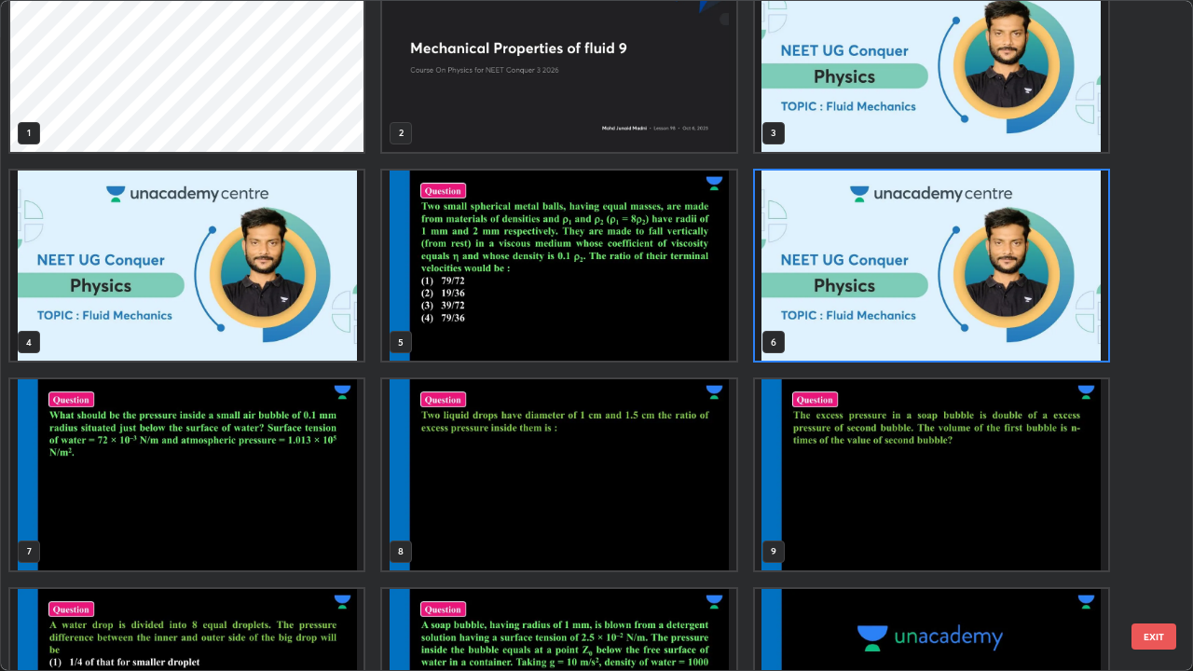
click at [290, 512] on img "grid" at bounding box center [186, 474] width 353 height 191
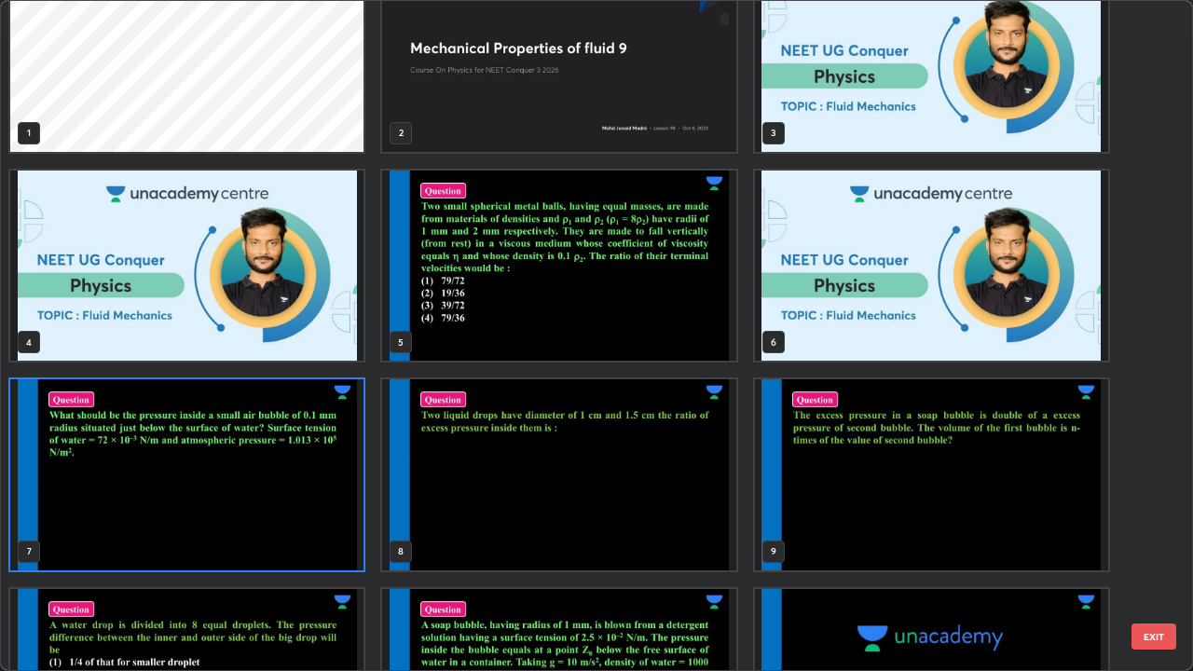
click at [294, 518] on img "grid" at bounding box center [186, 474] width 353 height 191
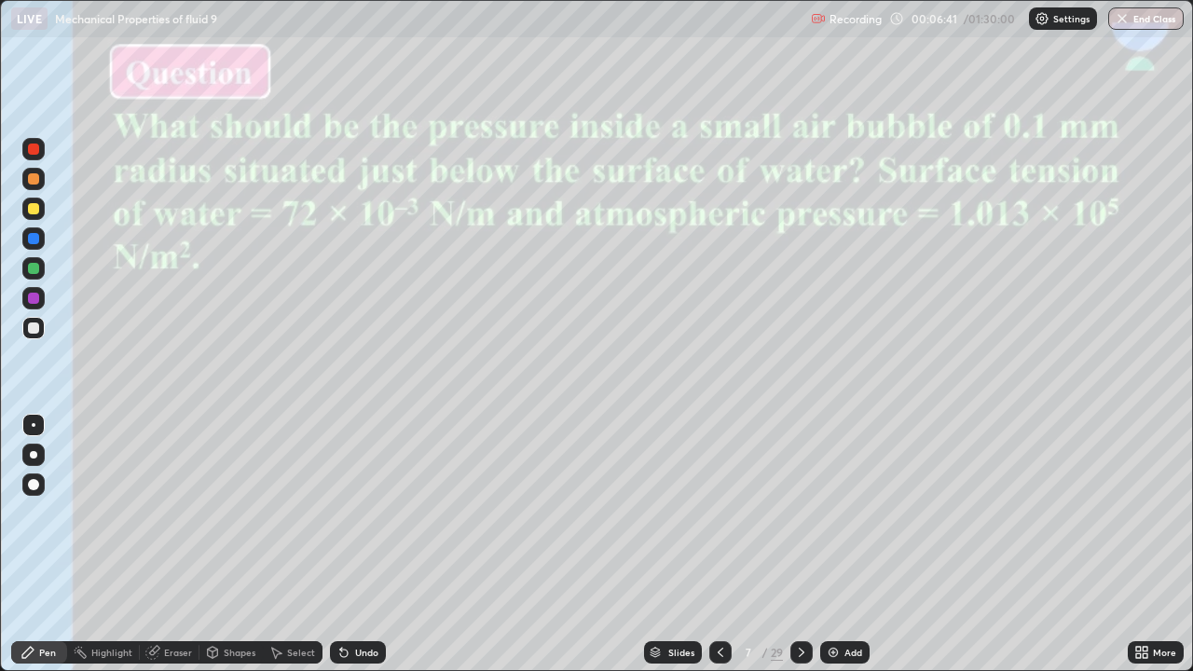
click at [33, 298] on div at bounding box center [33, 298] width 11 height 11
click at [31, 457] on div at bounding box center [33, 454] width 7 height 7
click at [675, 544] on div "Slides" at bounding box center [681, 652] width 26 height 9
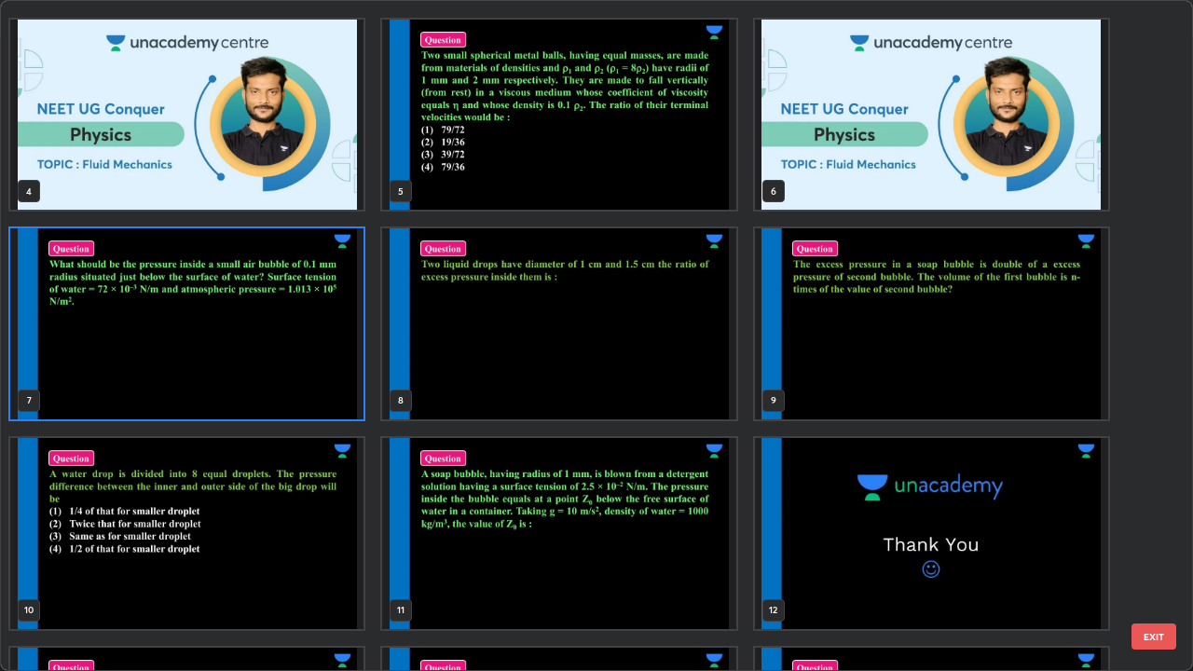
scroll to position [226, 0]
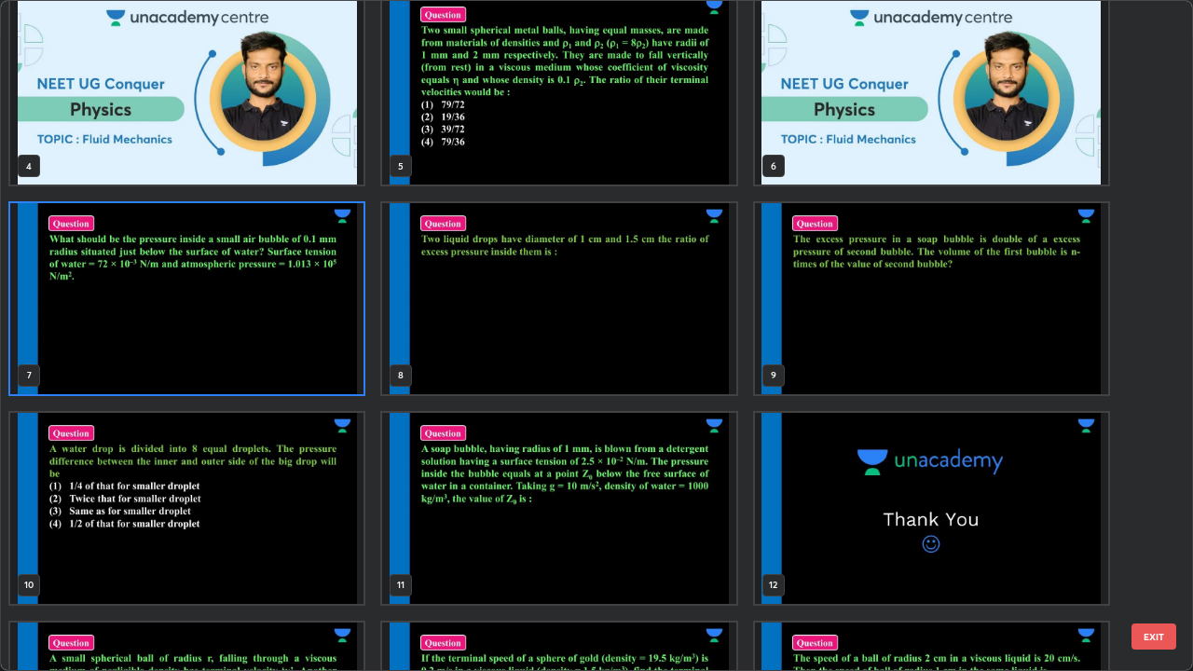
click at [644, 544] on img "grid" at bounding box center [558, 508] width 353 height 191
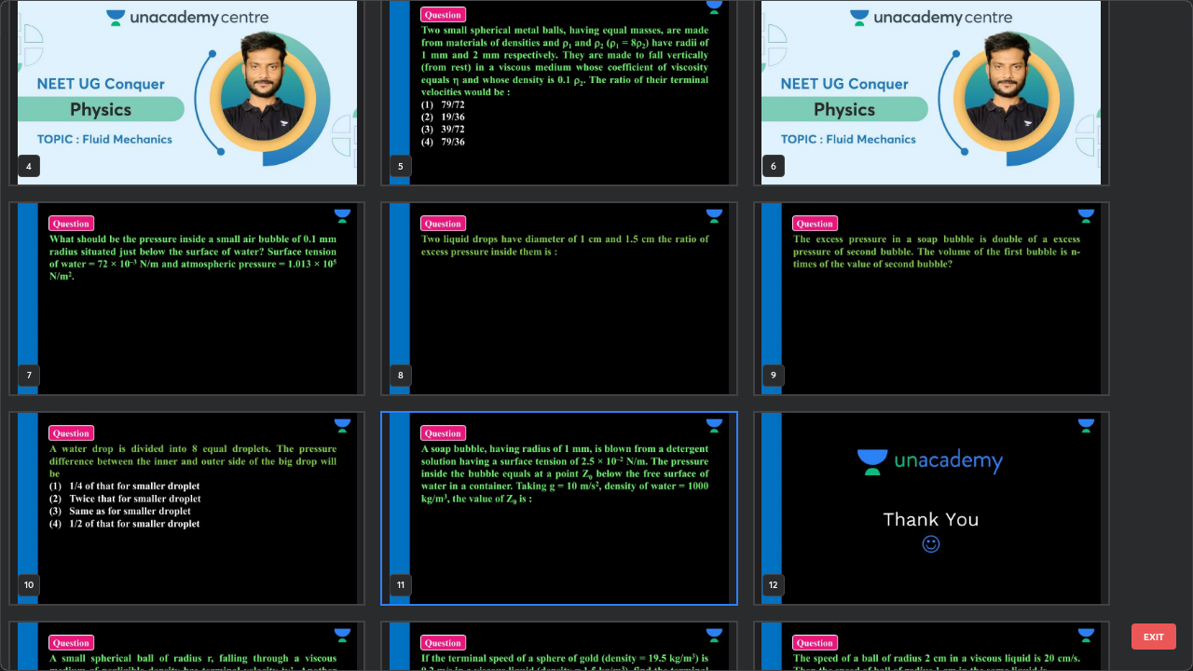
click at [646, 544] on img "grid" at bounding box center [558, 508] width 353 height 191
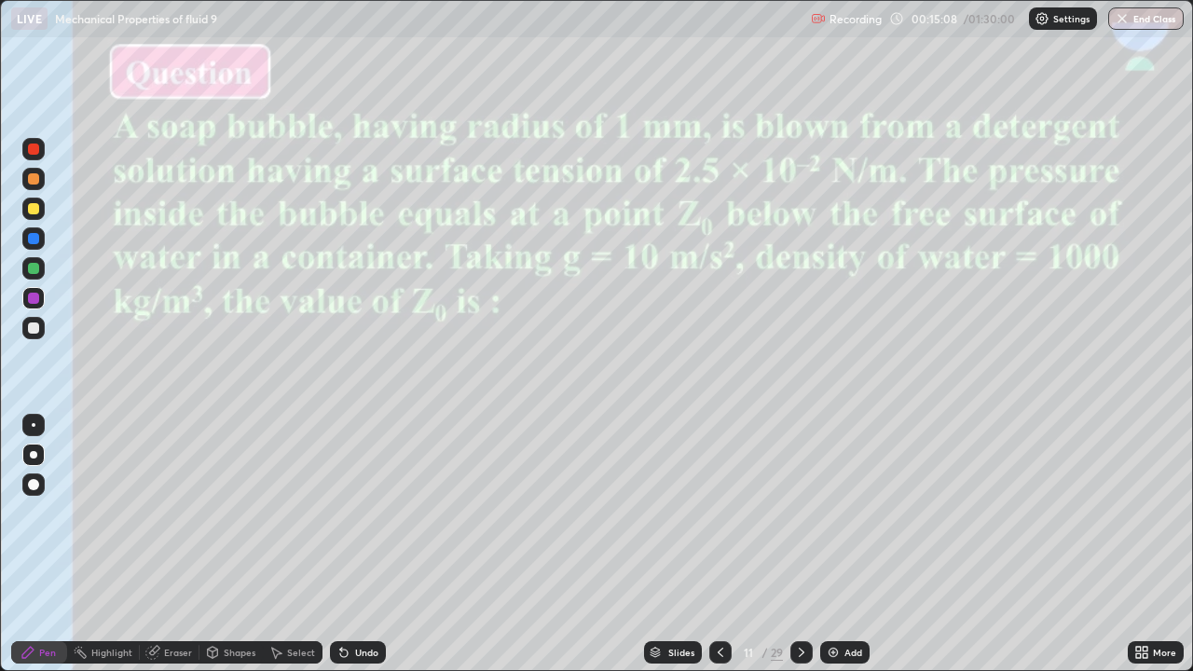
click at [26, 329] on div at bounding box center [33, 328] width 22 height 22
click at [35, 238] on div at bounding box center [33, 238] width 11 height 11
click at [0, 491] on div "Setting up your live class" at bounding box center [596, 335] width 1193 height 671
click at [833, 544] on img at bounding box center [833, 652] width 15 height 15
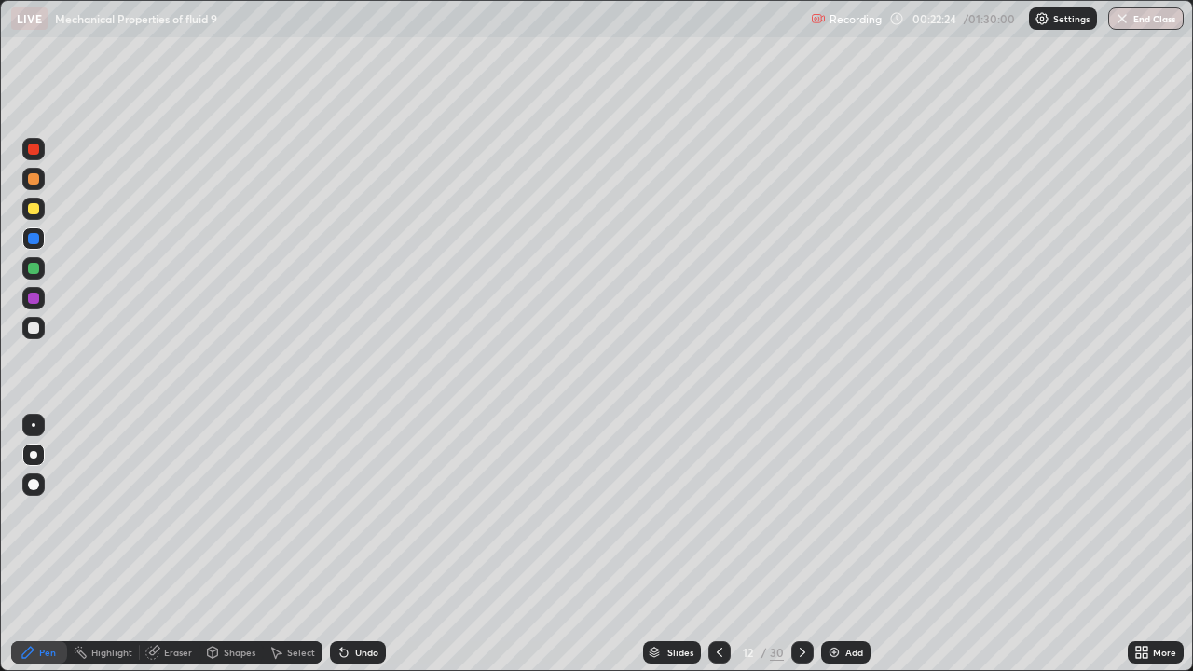
click at [34, 268] on div at bounding box center [33, 268] width 11 height 11
click at [34, 207] on div at bounding box center [33, 208] width 11 height 11
click at [35, 268] on div at bounding box center [33, 268] width 11 height 11
click at [30, 210] on div at bounding box center [33, 208] width 11 height 11
click at [836, 544] on img at bounding box center [834, 652] width 15 height 15
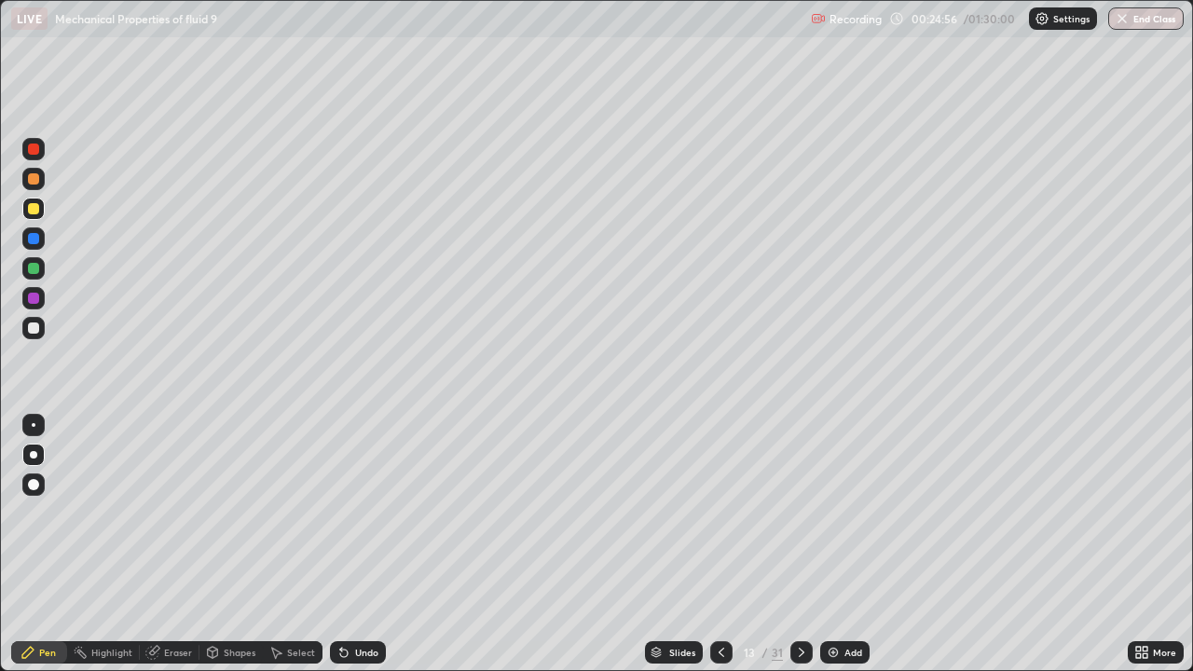
click at [39, 271] on div at bounding box center [33, 268] width 22 height 22
click at [32, 209] on div at bounding box center [33, 208] width 11 height 11
click at [33, 299] on div at bounding box center [33, 298] width 11 height 11
click at [798, 544] on icon at bounding box center [801, 652] width 15 height 15
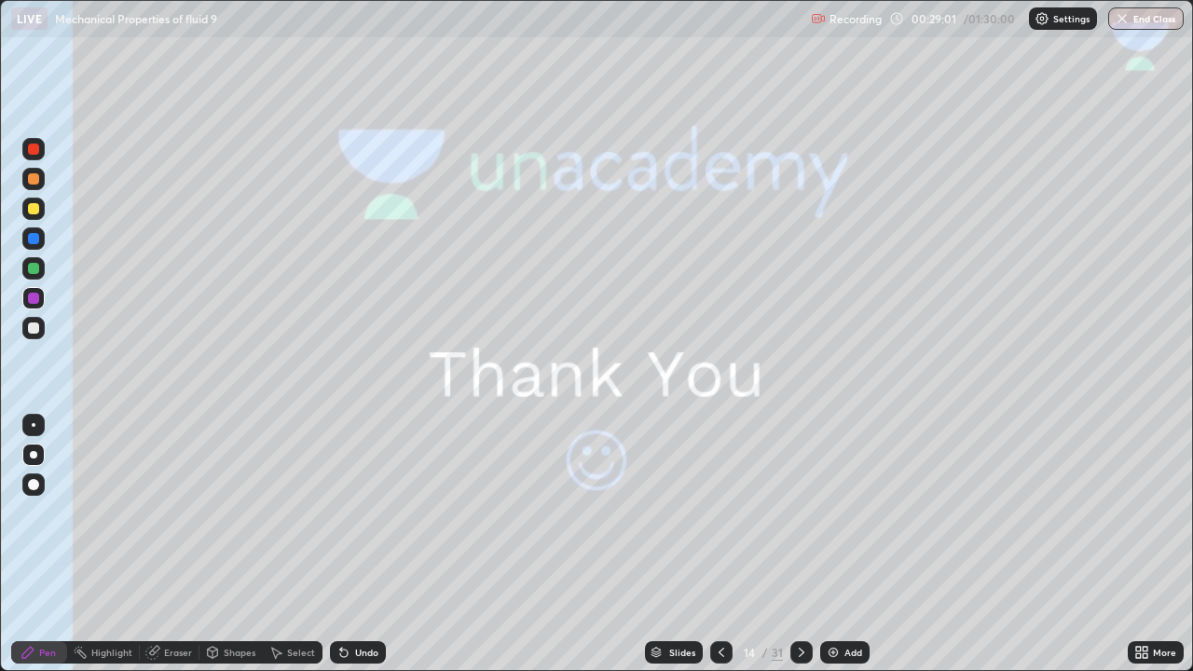
click at [719, 544] on icon at bounding box center [721, 652] width 15 height 15
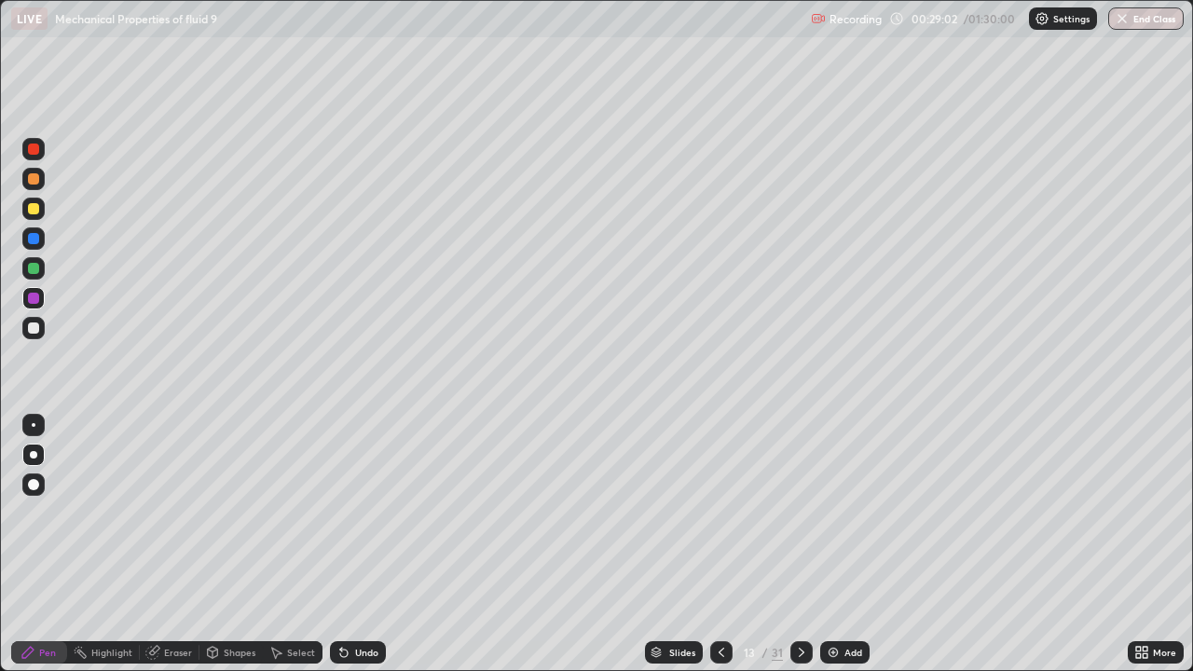
click at [712, 544] on div at bounding box center [721, 652] width 22 height 22
click at [800, 544] on icon at bounding box center [801, 652] width 15 height 15
click at [718, 544] on icon at bounding box center [721, 652] width 15 height 15
click at [799, 544] on icon at bounding box center [802, 652] width 6 height 9
click at [800, 544] on icon at bounding box center [801, 652] width 15 height 15
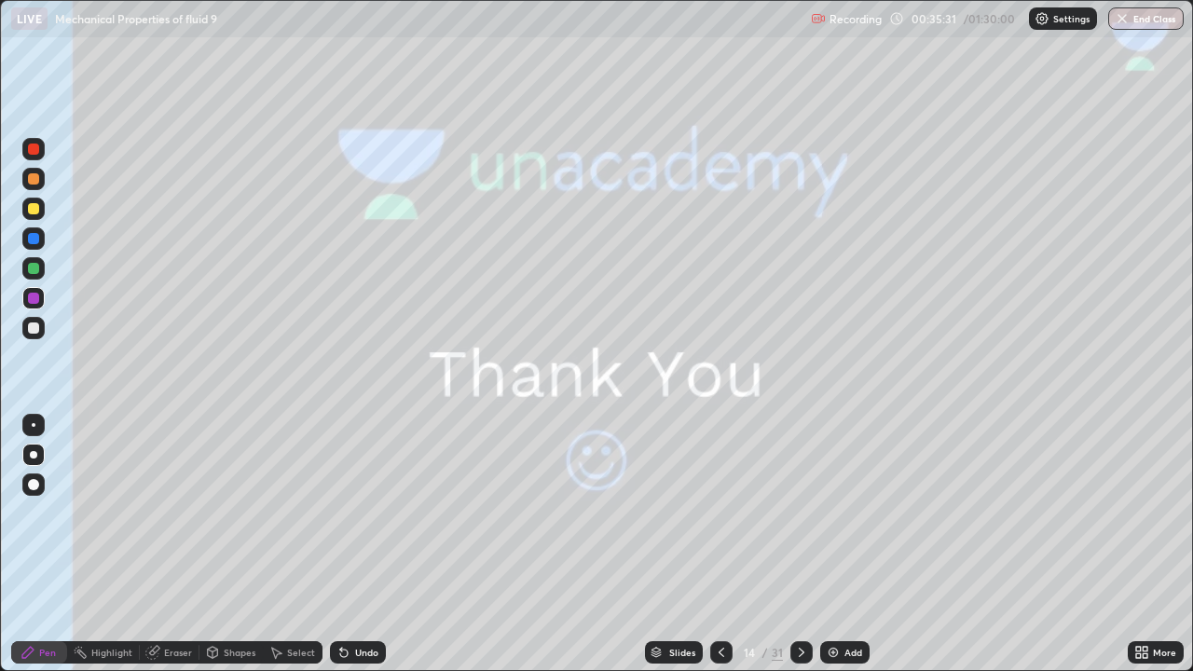
click at [800, 544] on icon at bounding box center [801, 652] width 15 height 15
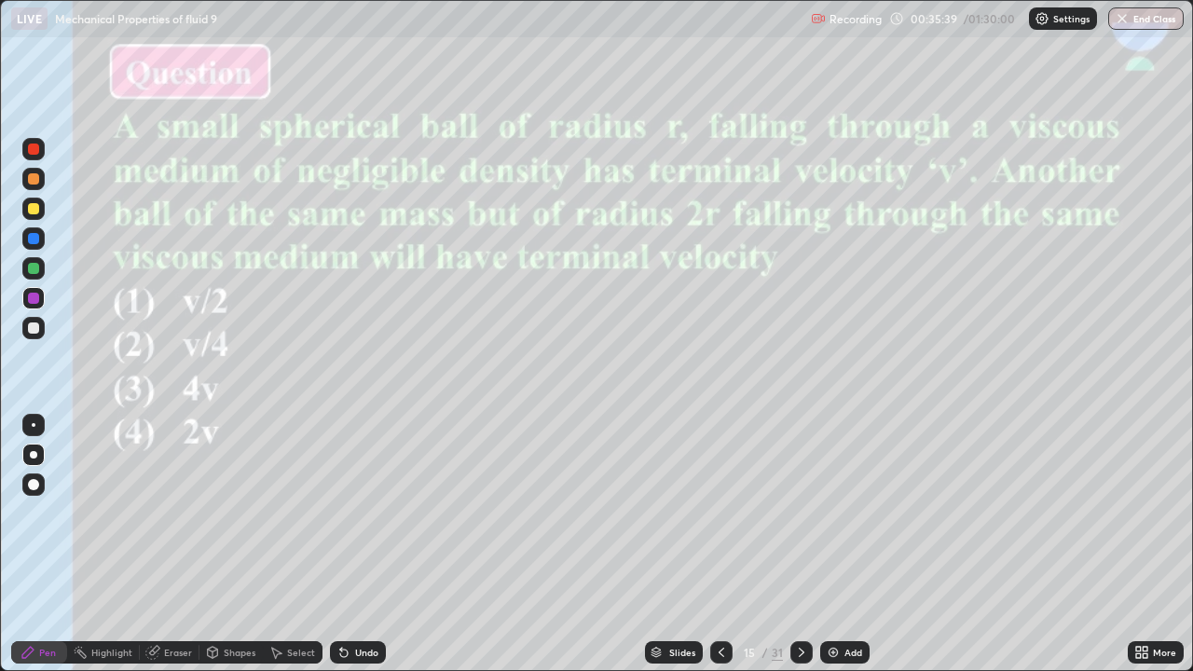
click at [828, 544] on img at bounding box center [833, 652] width 15 height 15
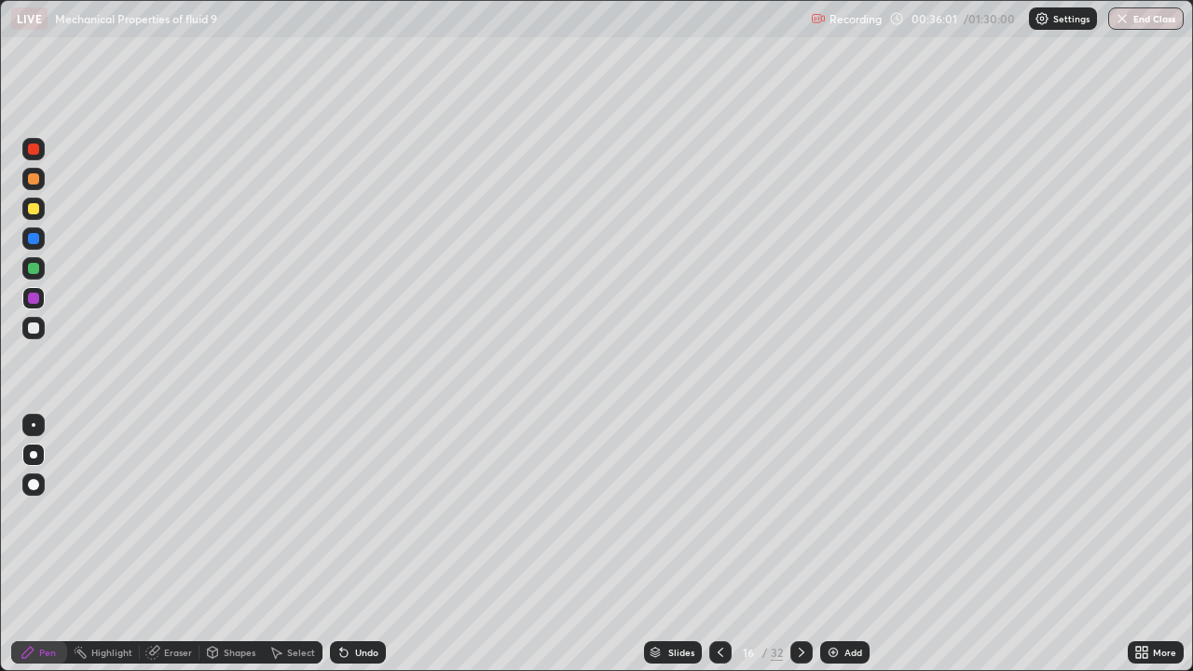
click at [36, 208] on div at bounding box center [33, 208] width 11 height 11
click at [33, 275] on div at bounding box center [33, 268] width 22 height 22
click at [34, 205] on div at bounding box center [33, 208] width 11 height 11
click at [30, 329] on div at bounding box center [33, 327] width 11 height 11
click at [37, 267] on div at bounding box center [33, 268] width 11 height 11
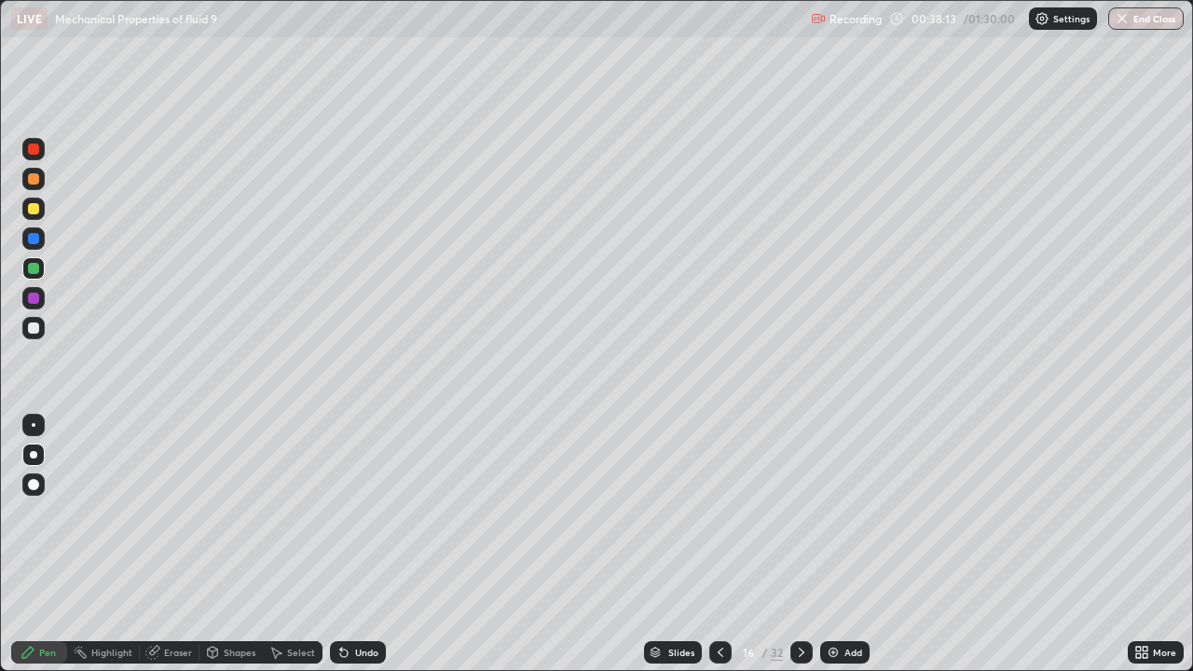
click at [35, 149] on div at bounding box center [33, 149] width 11 height 11
click at [30, 211] on div at bounding box center [33, 208] width 11 height 11
click at [34, 298] on div at bounding box center [33, 298] width 11 height 11
click at [663, 544] on div "Slides" at bounding box center [673, 652] width 58 height 22
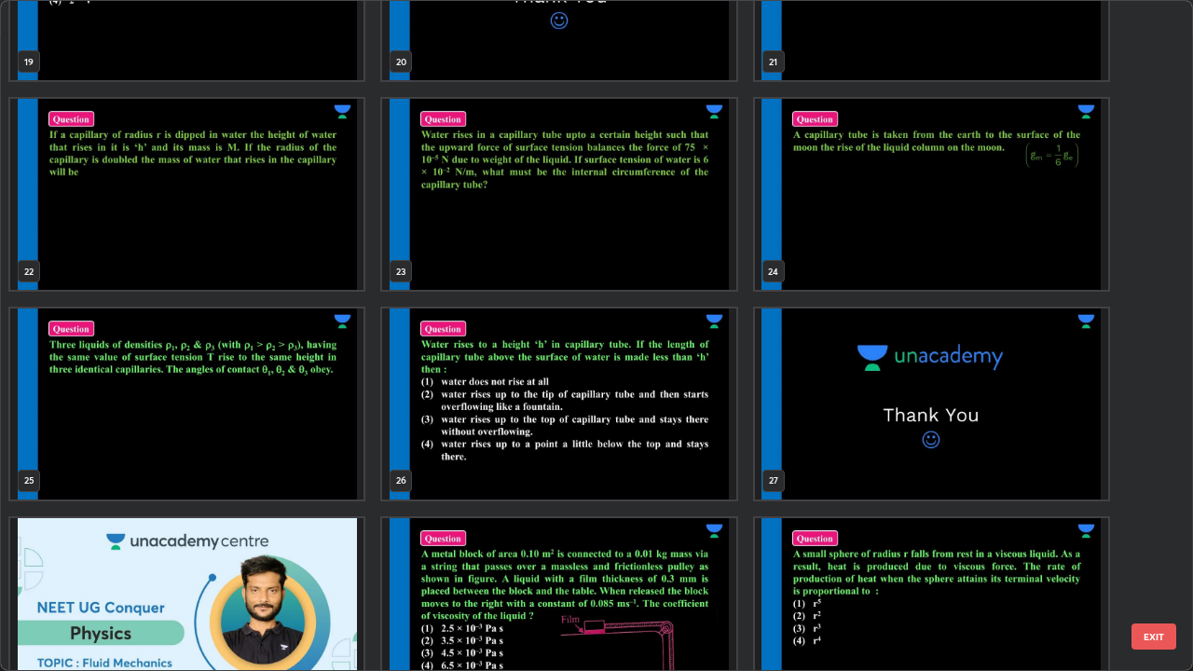
scroll to position [1377, 0]
click at [685, 462] on img "grid" at bounding box center [558, 403] width 353 height 191
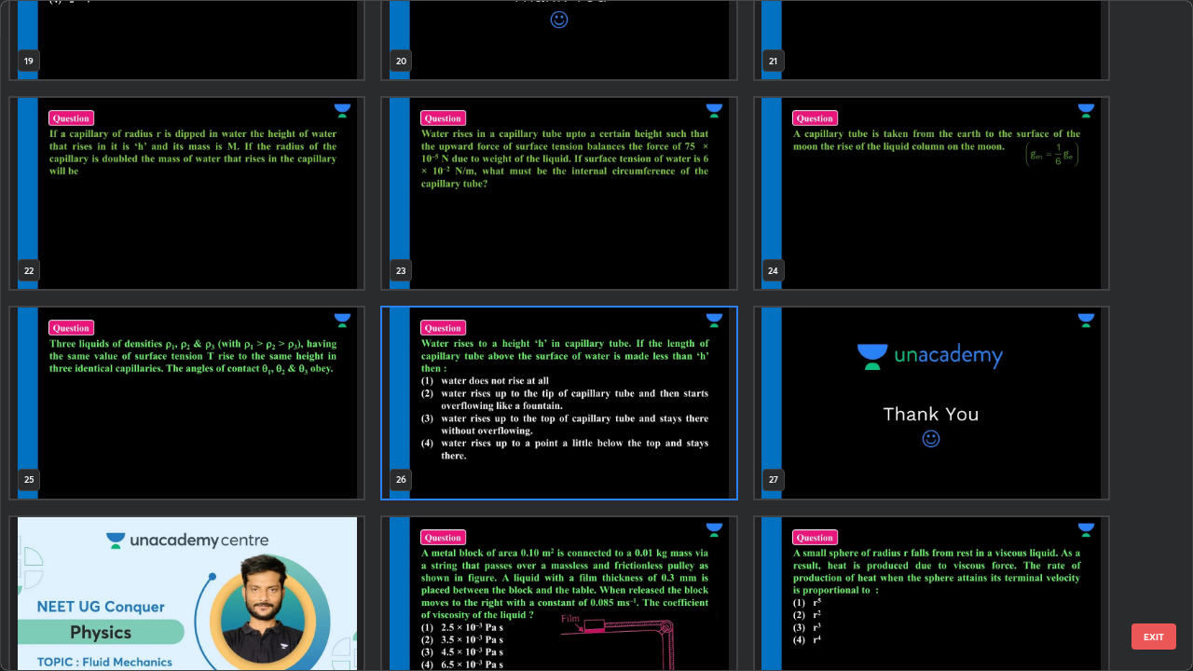
click at [682, 472] on img "grid" at bounding box center [558, 403] width 353 height 191
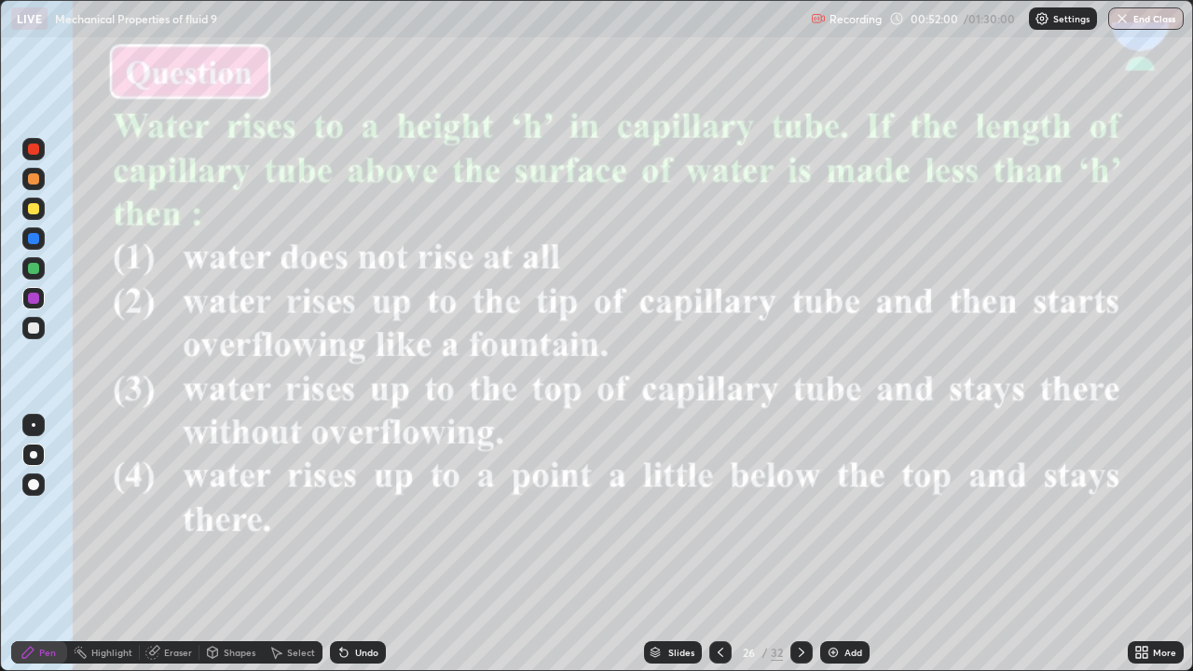
click at [716, 544] on icon at bounding box center [720, 652] width 15 height 15
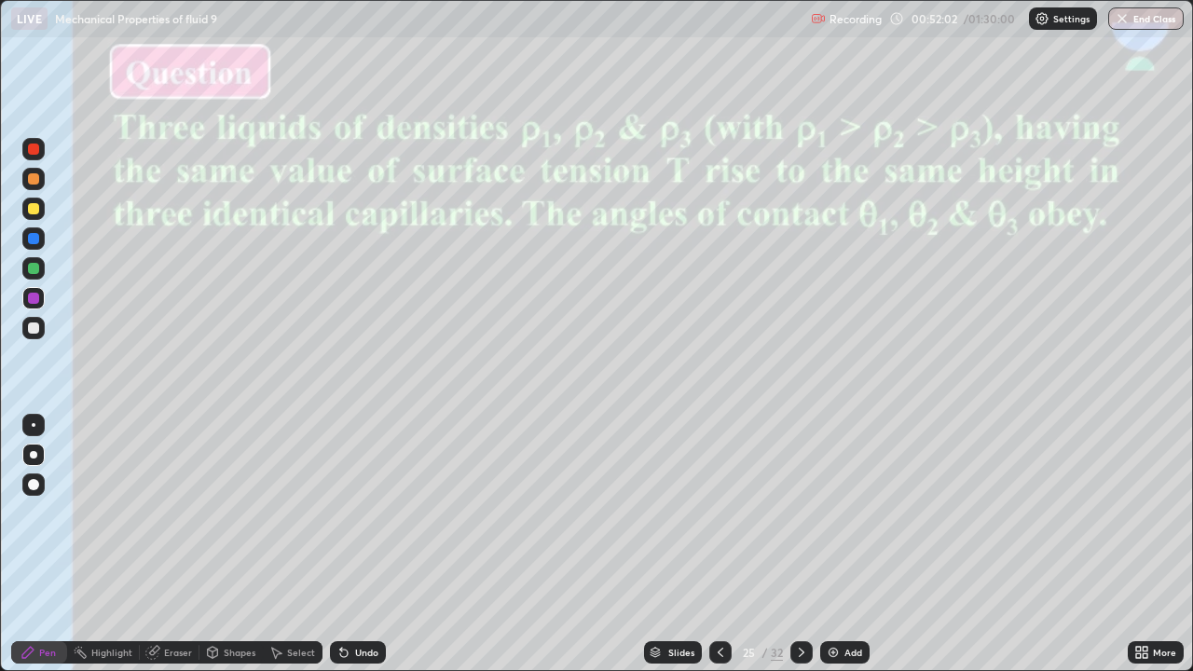
click at [800, 544] on icon at bounding box center [802, 652] width 6 height 9
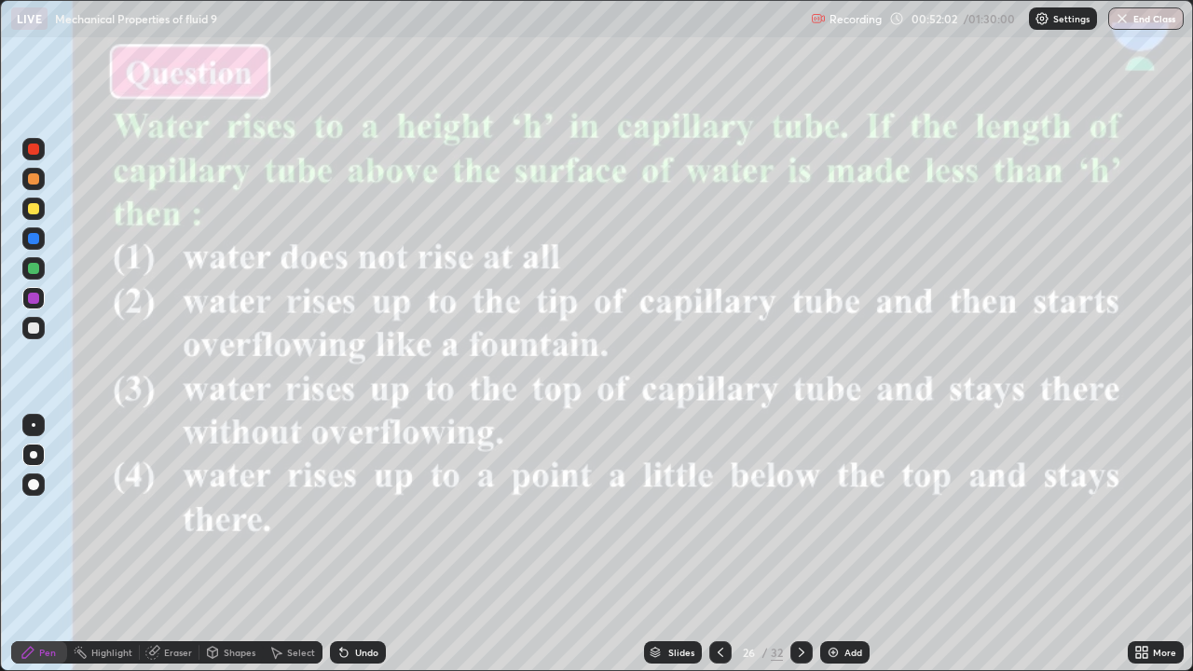
click at [677, 544] on div "Slides" at bounding box center [681, 652] width 26 height 9
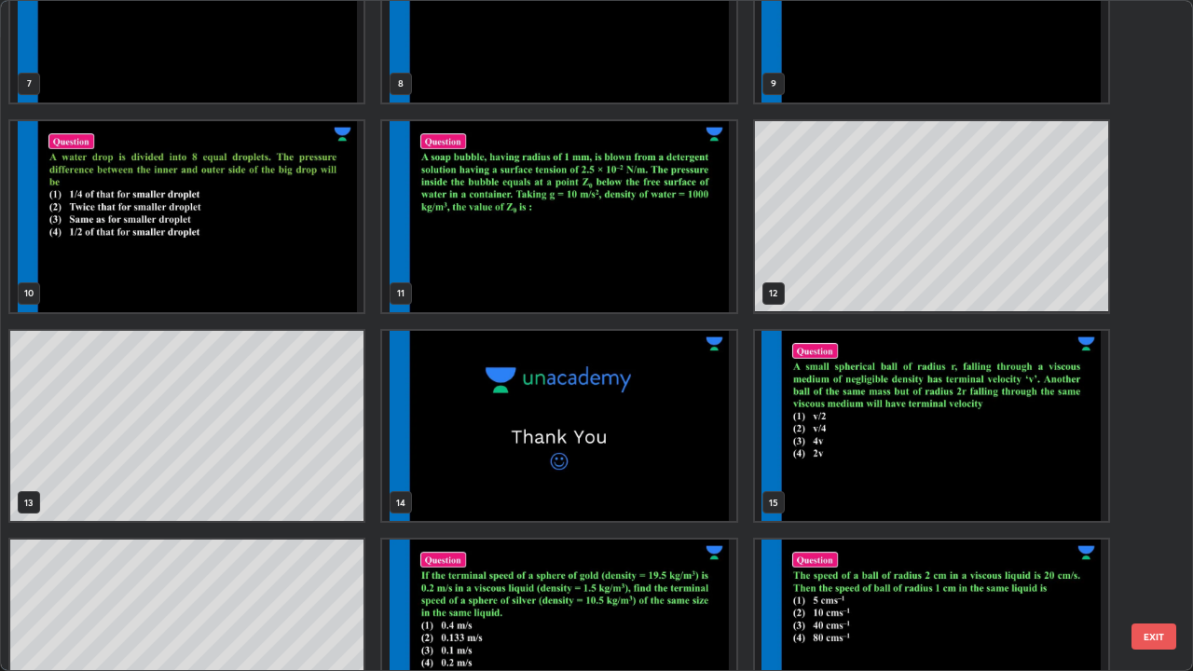
scroll to position [530, 0]
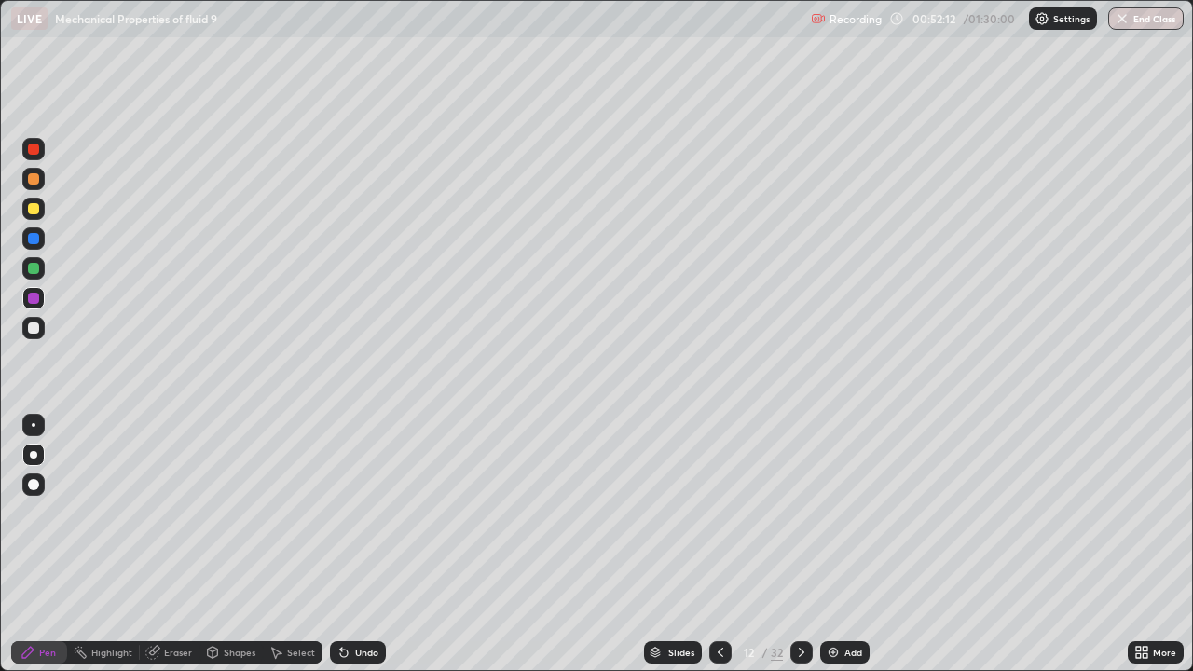
click at [34, 239] on div at bounding box center [33, 238] width 11 height 11
click at [682, 544] on div "Slides" at bounding box center [681, 652] width 26 height 9
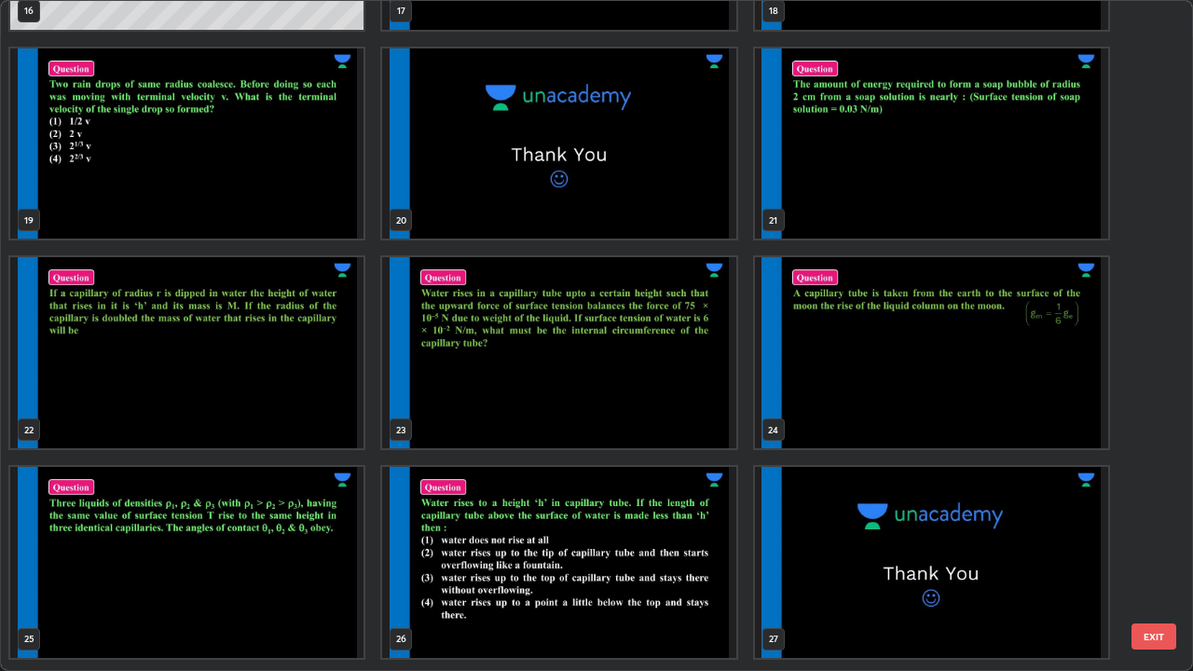
scroll to position [1229, 0]
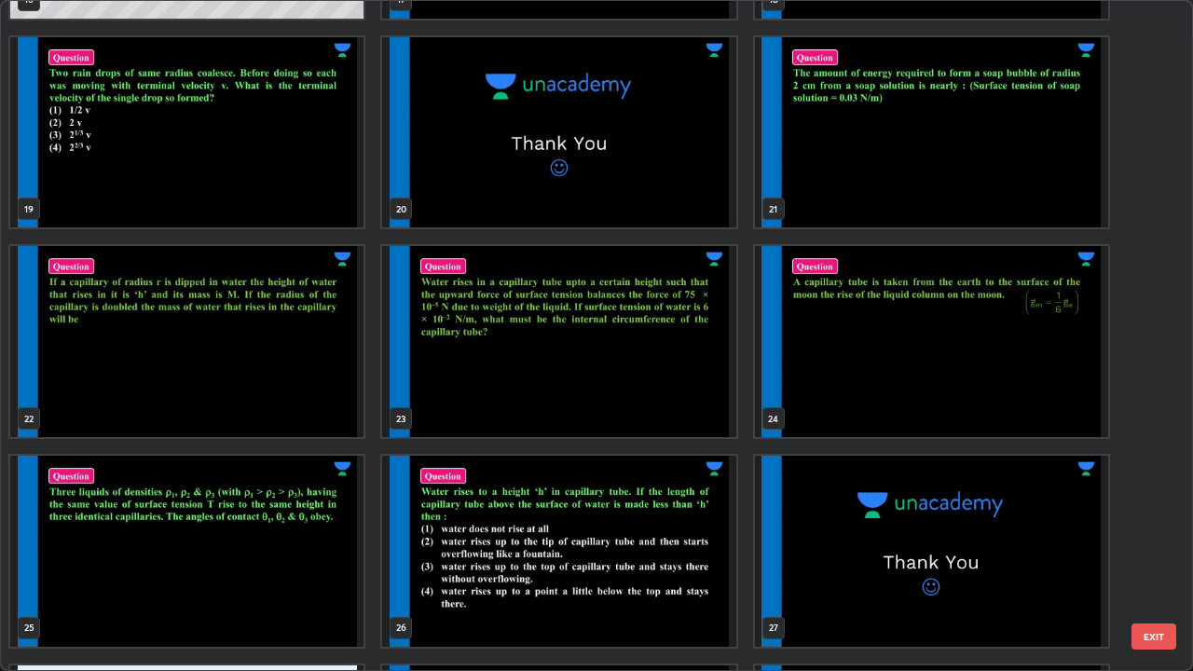
click at [544, 544] on img "grid" at bounding box center [558, 551] width 353 height 191
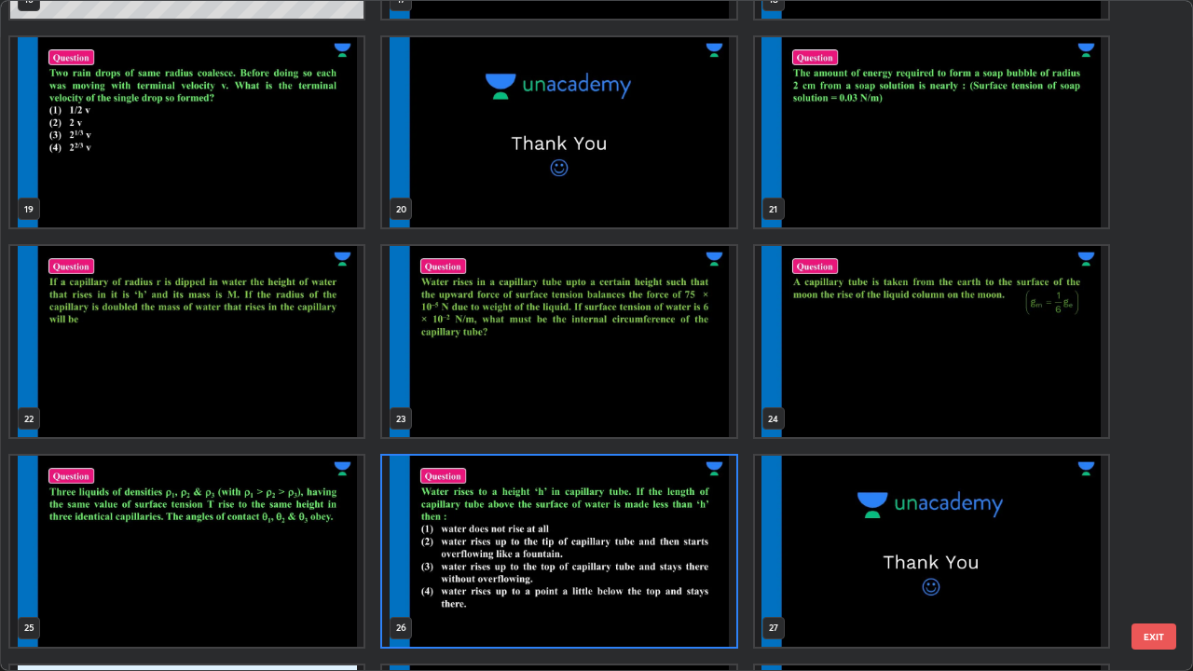
click at [548, 544] on img "grid" at bounding box center [558, 551] width 353 height 191
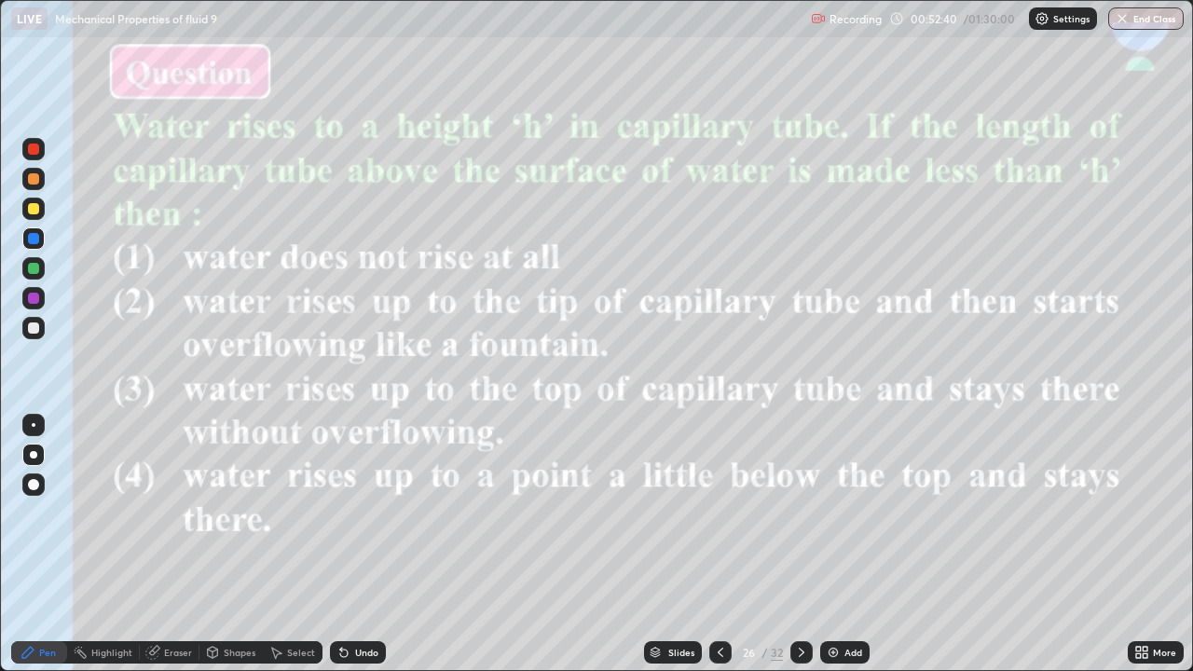
click at [547, 544] on img "grid" at bounding box center [558, 551] width 353 height 191
click at [33, 207] on div at bounding box center [33, 208] width 11 height 11
click at [32, 303] on div at bounding box center [33, 298] width 11 height 11
click at [668, 544] on div "Slides" at bounding box center [681, 652] width 26 height 9
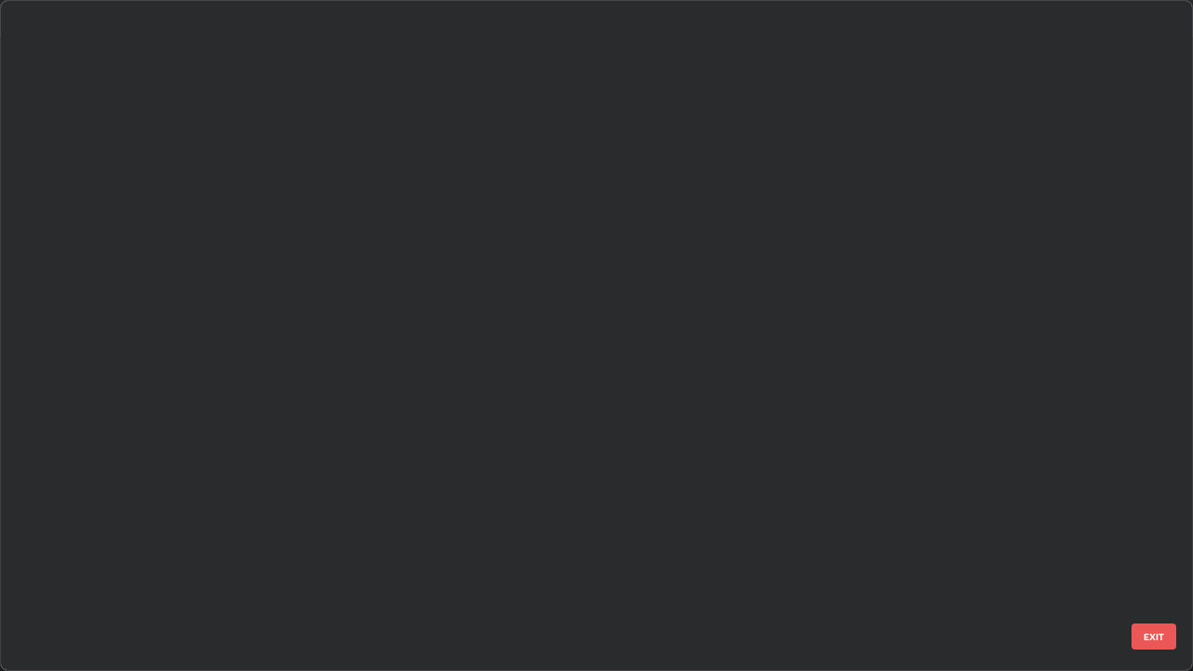
scroll to position [663, 1182]
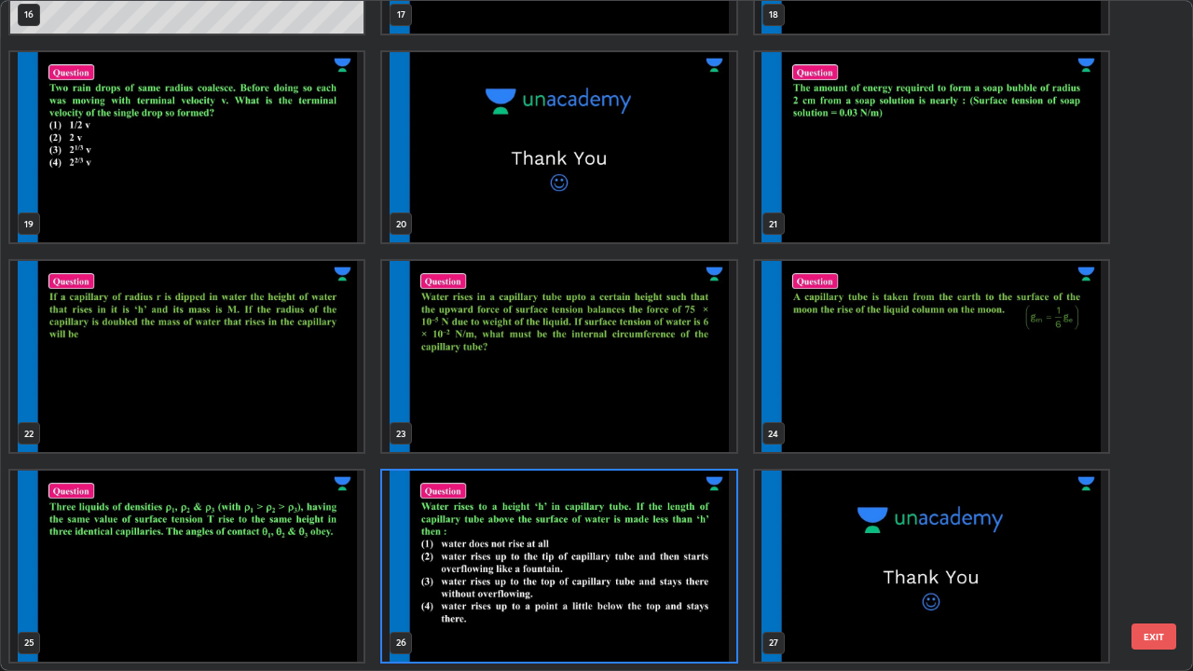
click at [641, 393] on img "grid" at bounding box center [558, 356] width 353 height 191
click at [649, 393] on img "grid" at bounding box center [558, 356] width 353 height 191
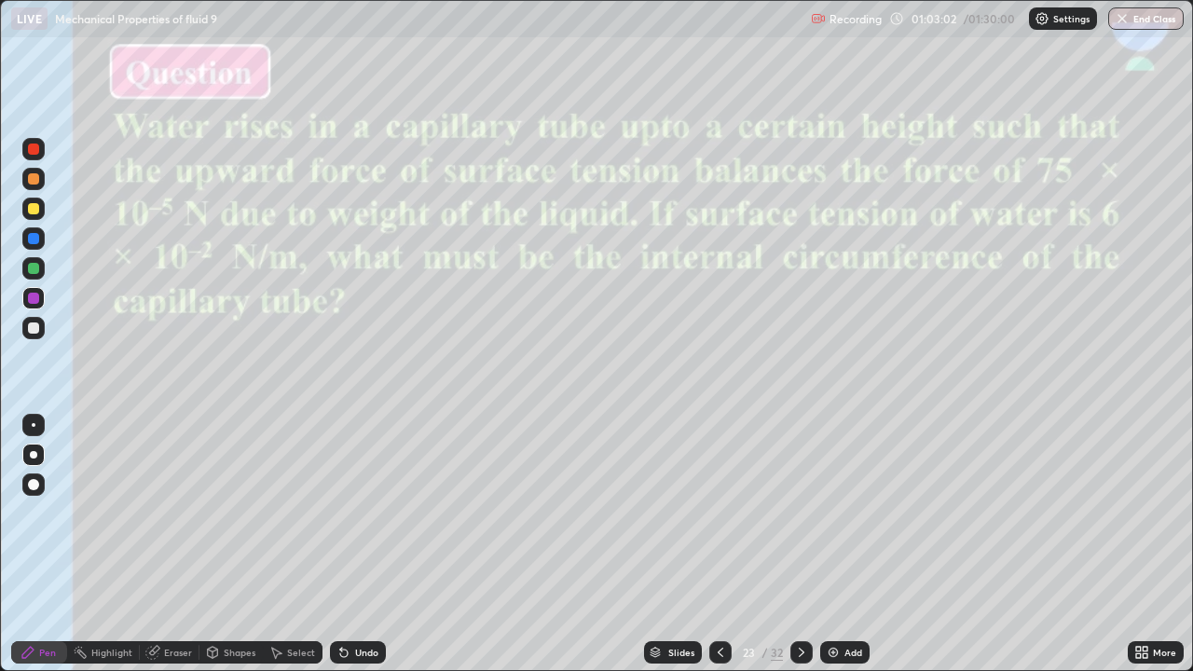
click at [168, 544] on div "Eraser" at bounding box center [170, 652] width 60 height 22
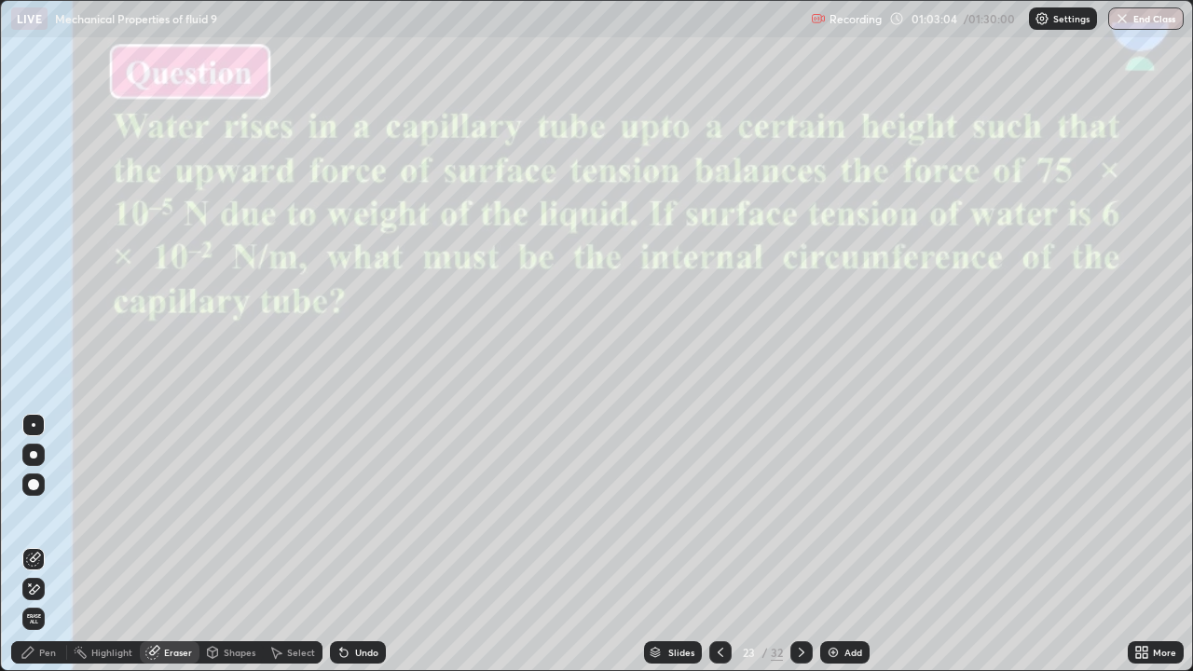
click at [50, 544] on div "Pen" at bounding box center [47, 652] width 17 height 9
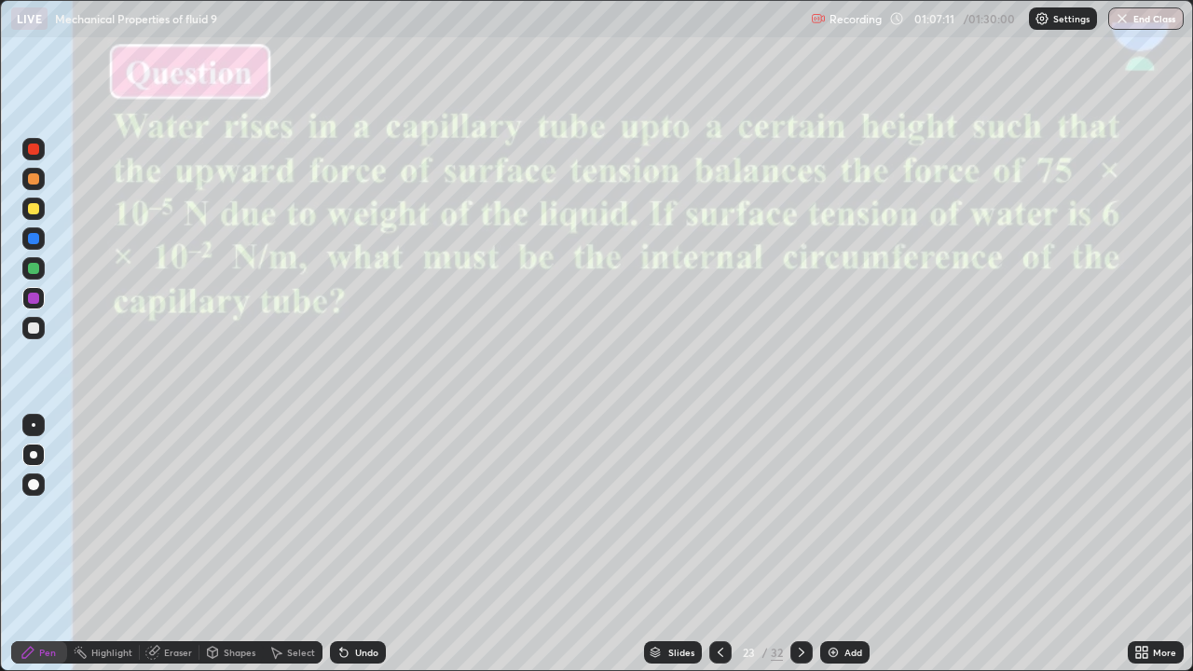
click at [676, 544] on div "Slides" at bounding box center [681, 652] width 26 height 9
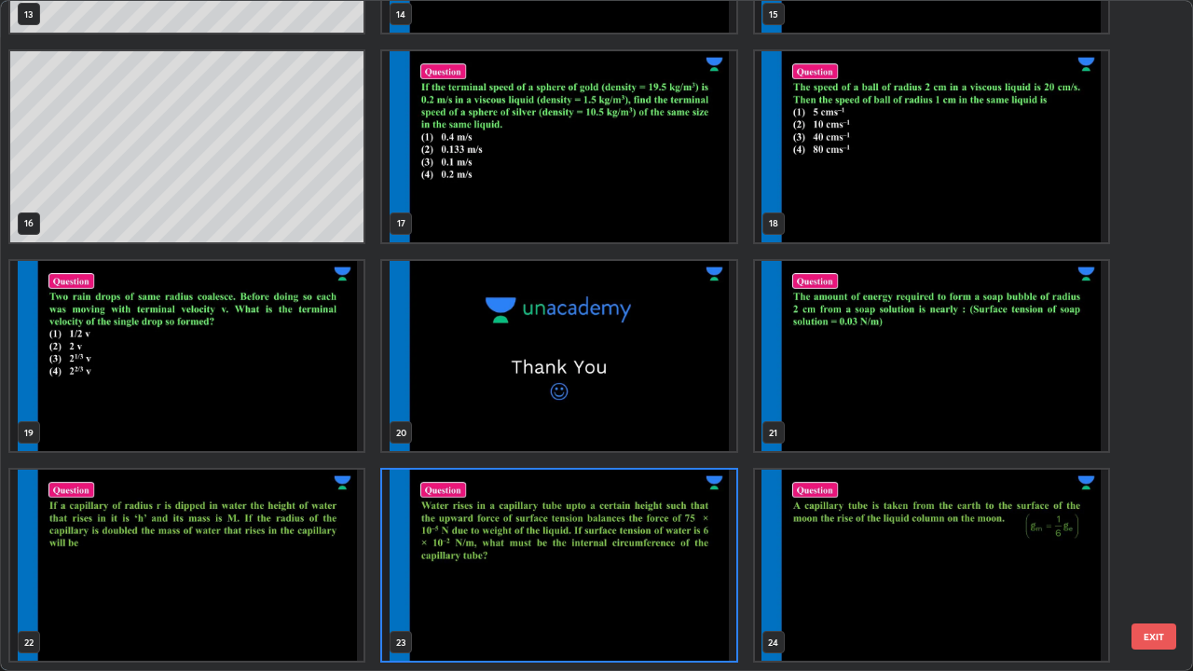
click at [323, 544] on img "grid" at bounding box center [186, 565] width 353 height 191
click at [332, 544] on img "grid" at bounding box center [186, 565] width 353 height 191
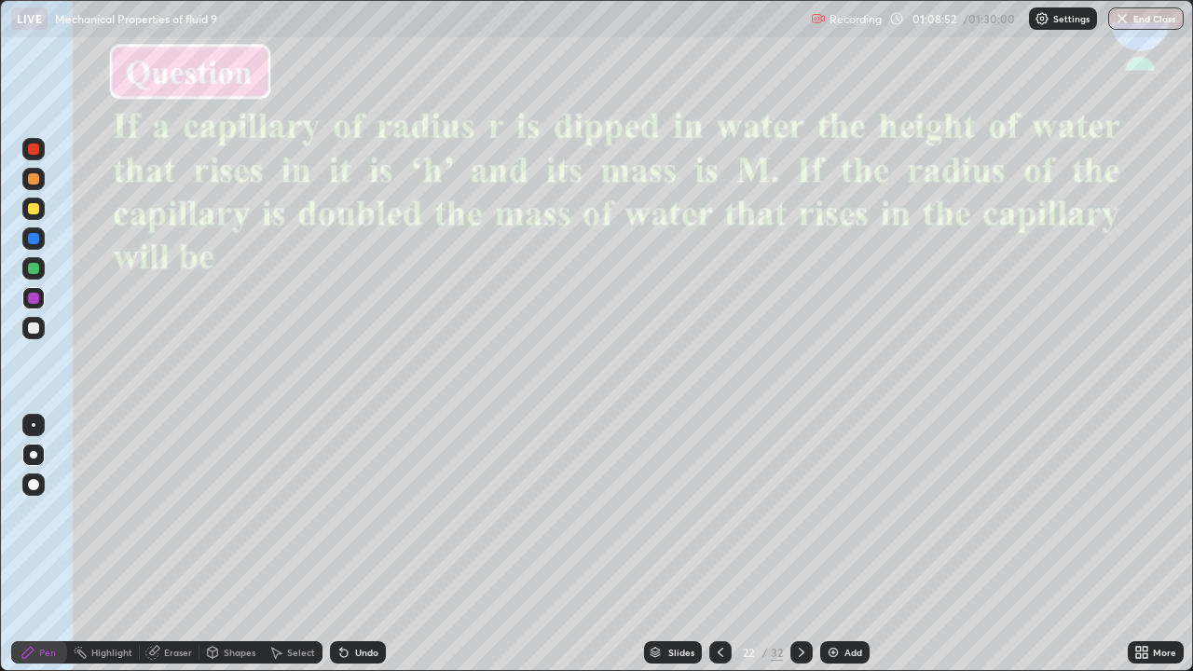
click at [39, 185] on div at bounding box center [33, 179] width 22 height 22
click at [684, 544] on div "Slides" at bounding box center [681, 652] width 26 height 9
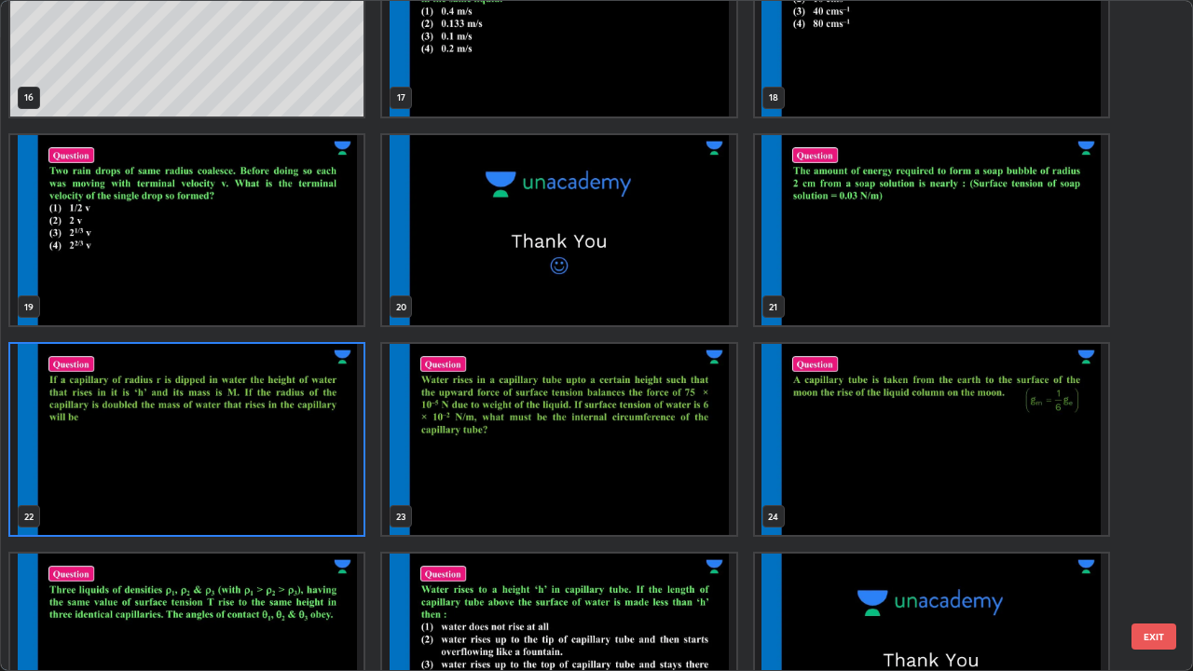
scroll to position [1148, 0]
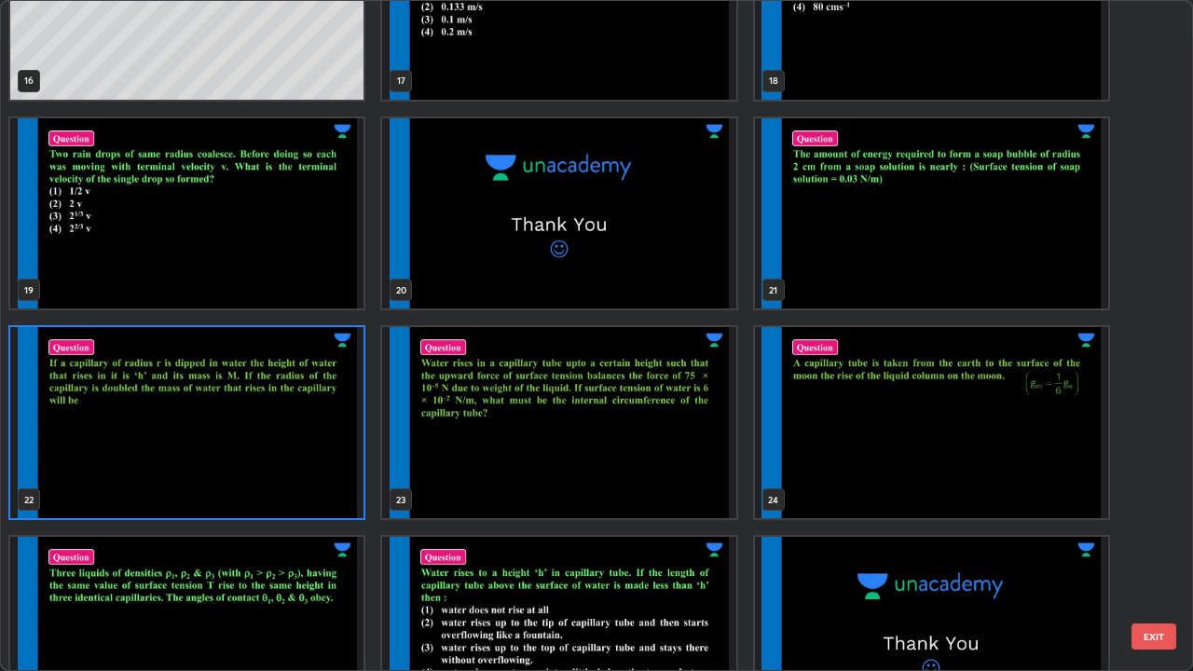
click at [933, 469] on img "grid" at bounding box center [931, 422] width 353 height 191
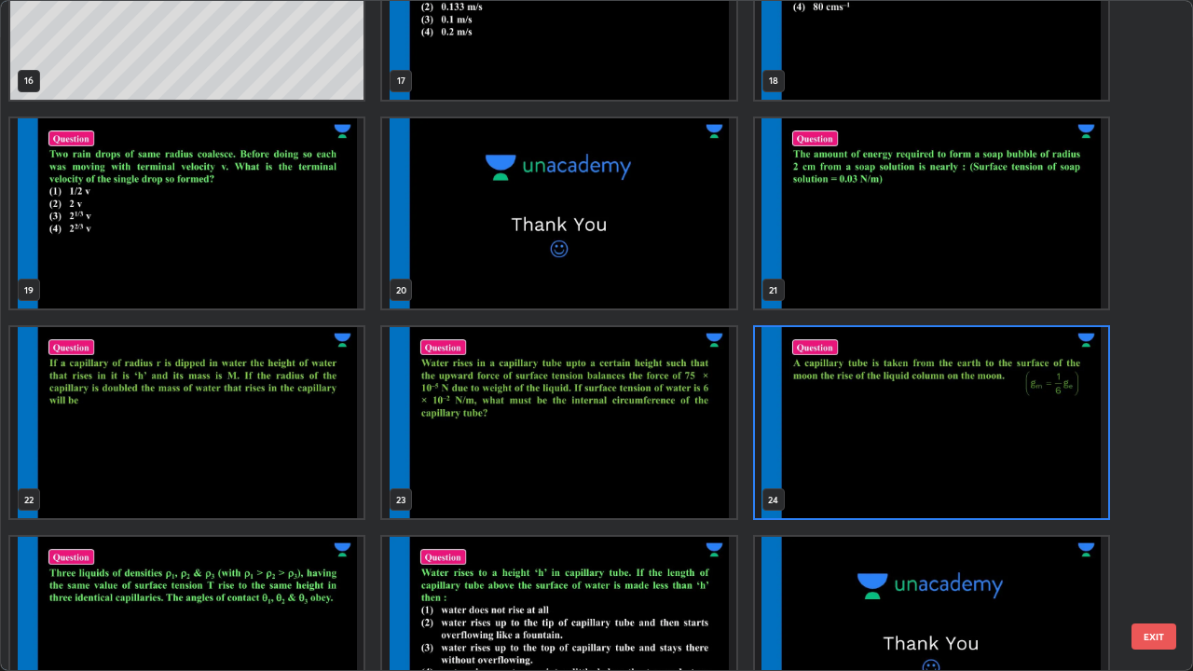
click at [931, 472] on img "grid" at bounding box center [931, 422] width 353 height 191
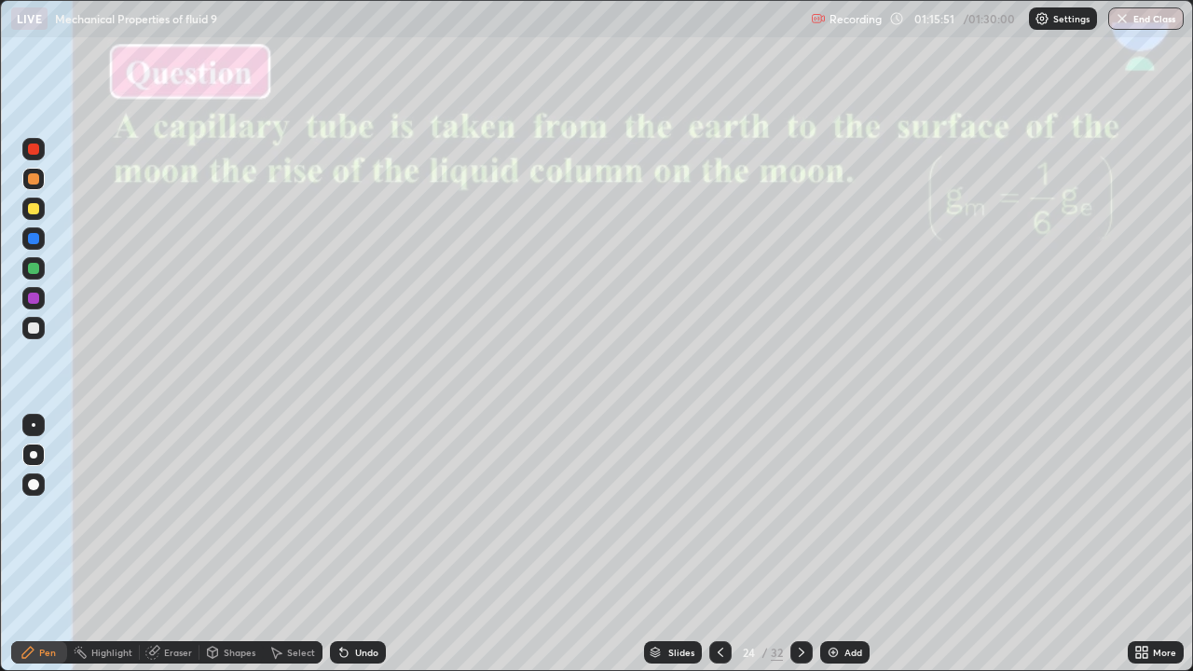
click at [663, 544] on div "Slides" at bounding box center [673, 652] width 58 height 22
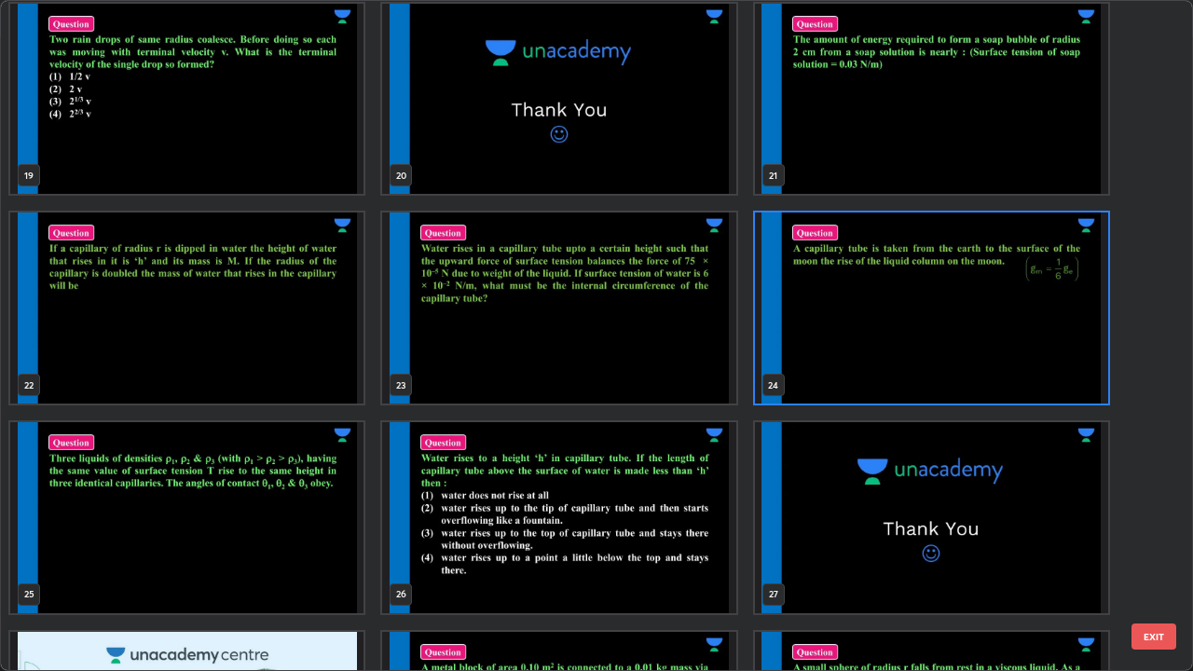
scroll to position [1218, 0]
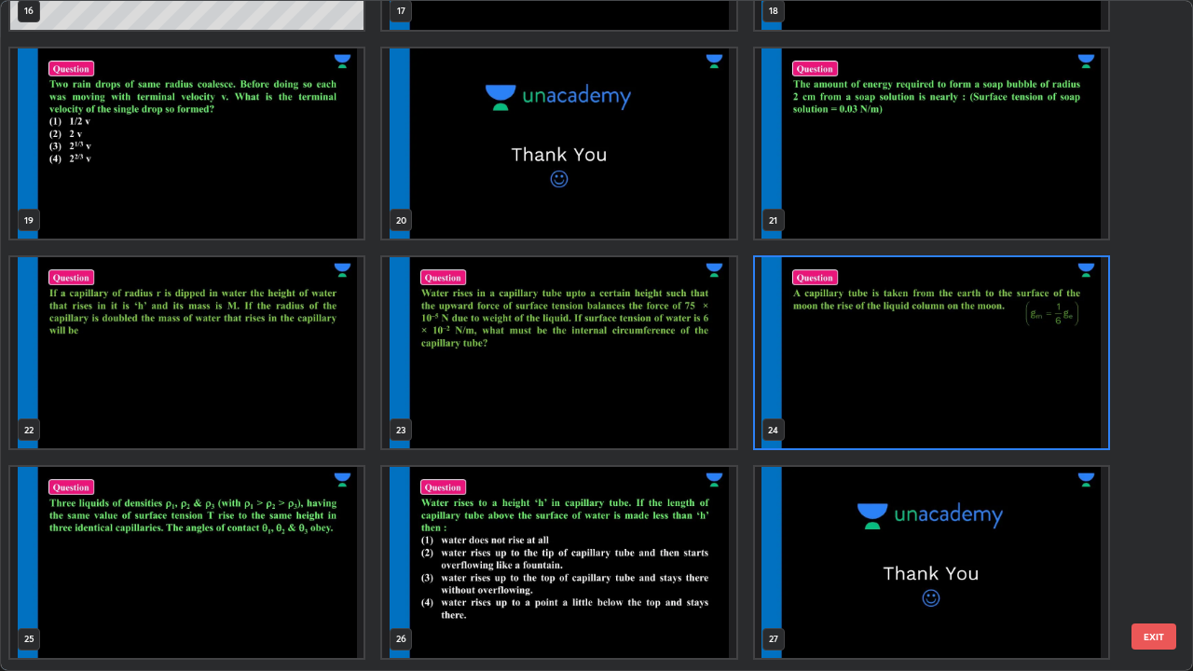
click at [1013, 416] on img "grid" at bounding box center [931, 352] width 353 height 191
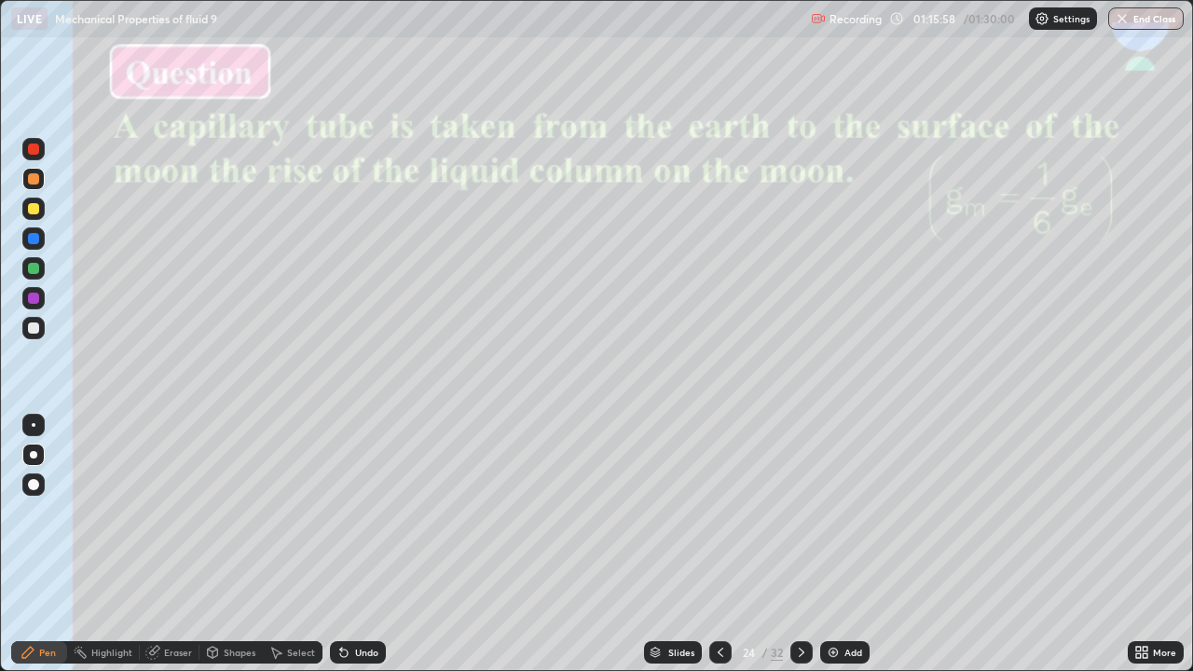
click at [1018, 417] on img "grid" at bounding box center [931, 352] width 353 height 191
click at [680, 544] on div "Slides" at bounding box center [673, 652] width 58 height 22
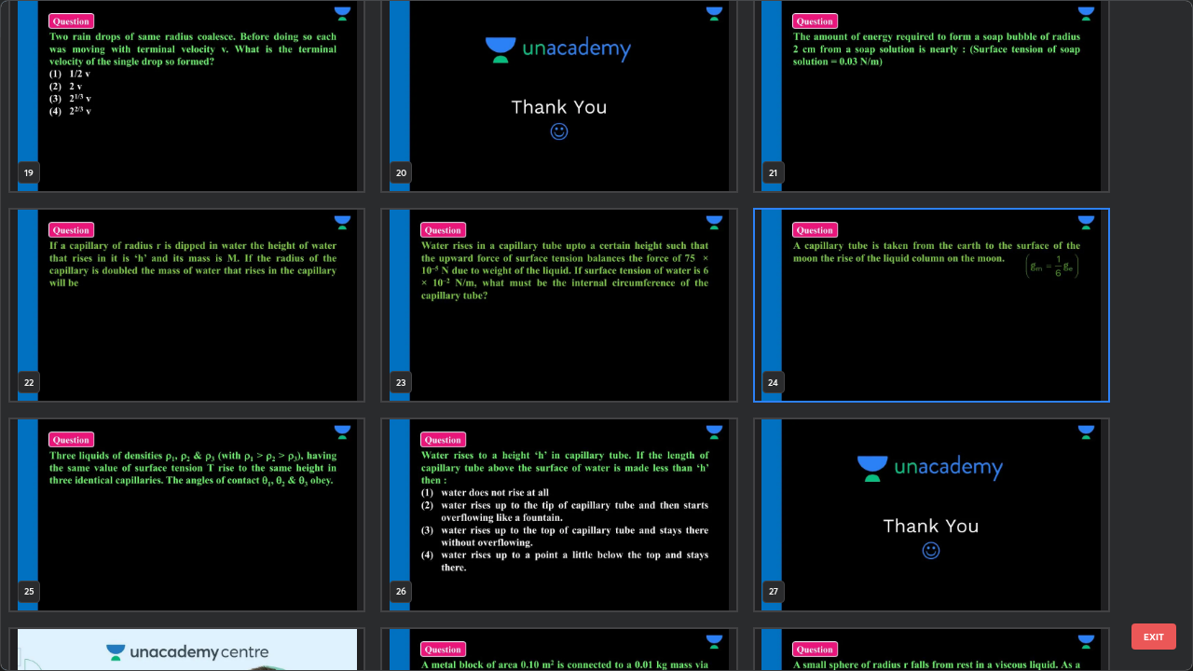
scroll to position [1283, 0]
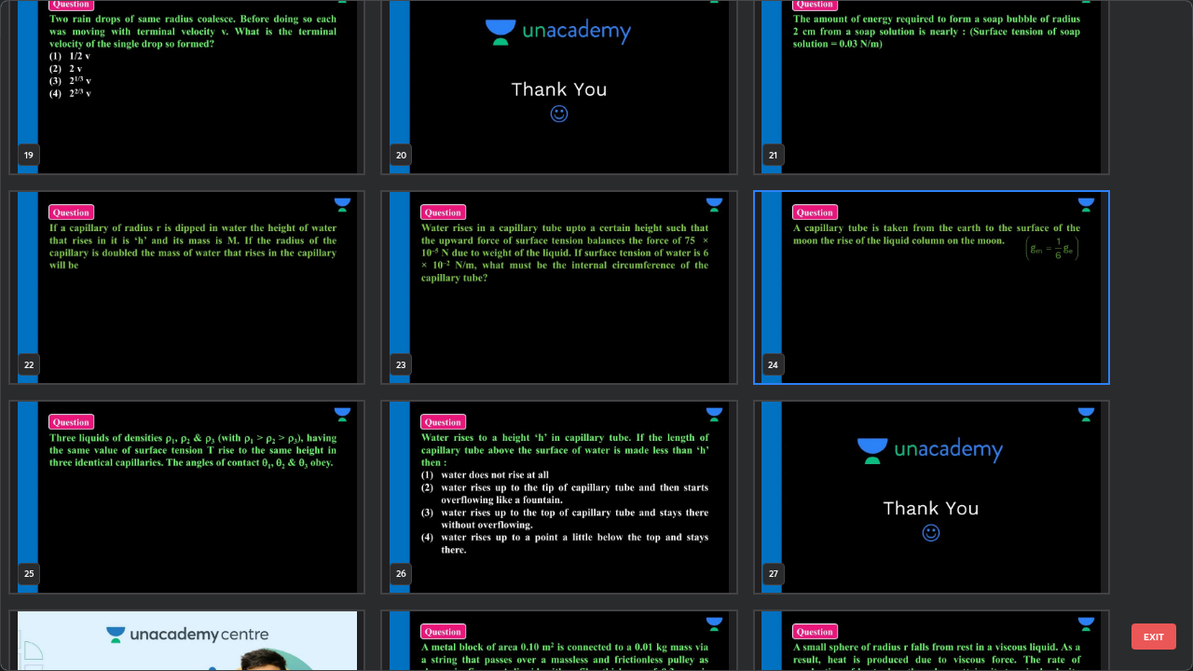
click at [290, 531] on img "grid" at bounding box center [186, 497] width 353 height 191
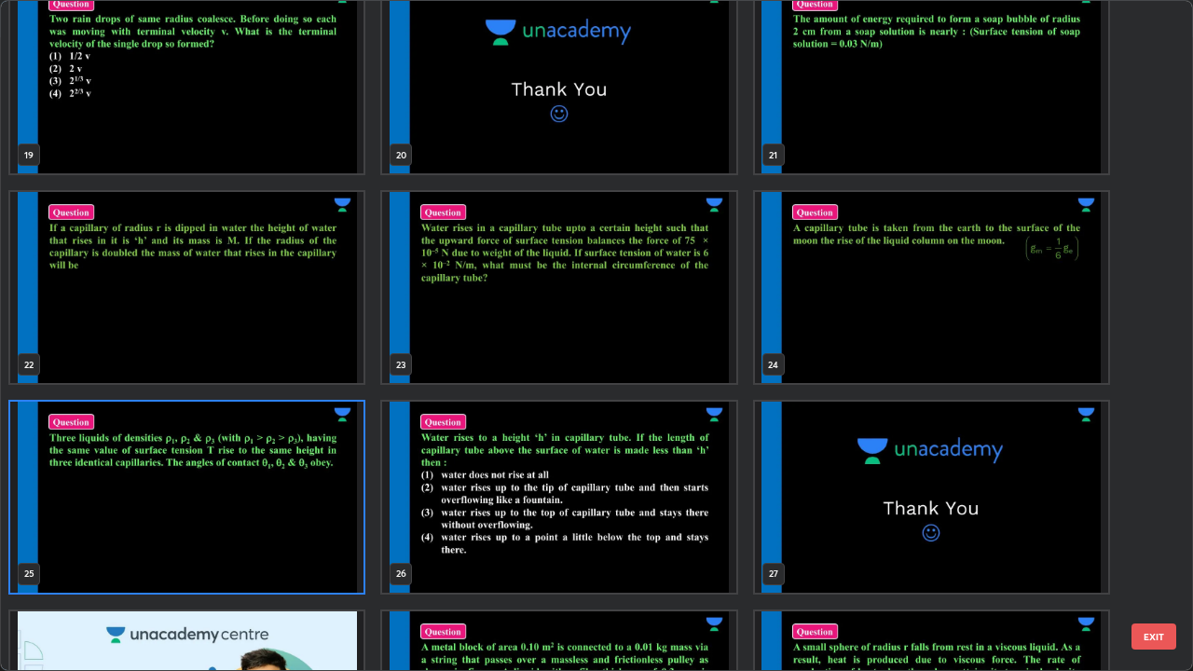
click at [284, 544] on img "grid" at bounding box center [186, 497] width 353 height 191
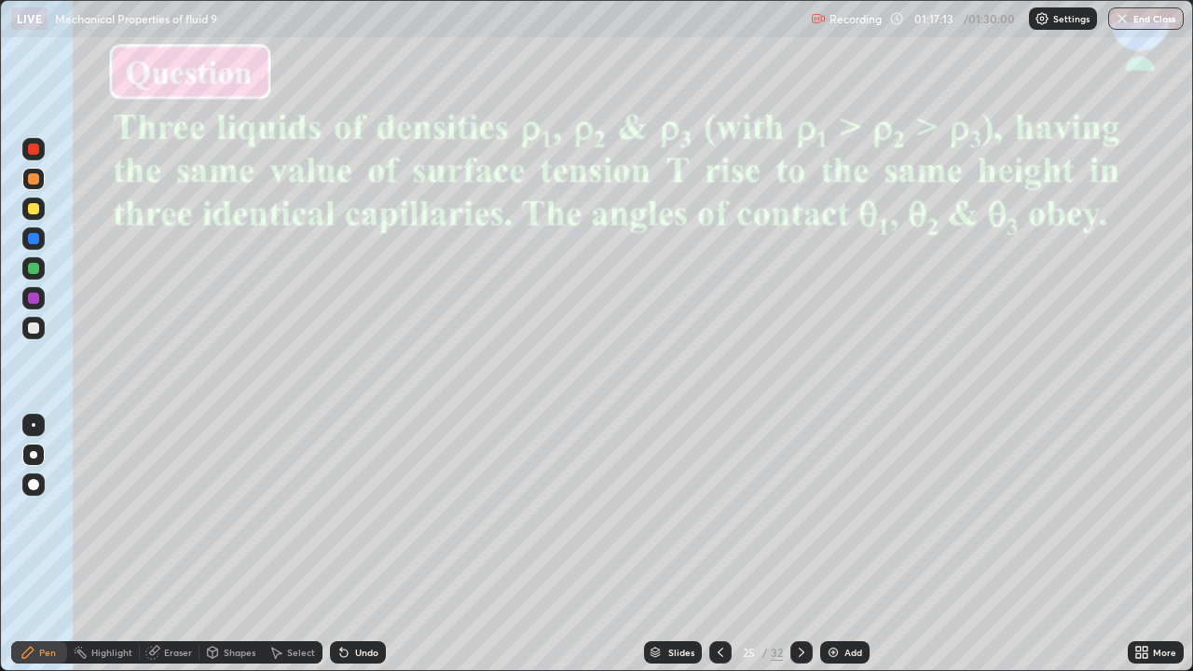
click at [28, 322] on div at bounding box center [33, 328] width 22 height 22
click at [37, 295] on div at bounding box center [33, 298] width 11 height 11
click at [34, 329] on div at bounding box center [33, 327] width 11 height 11
click at [830, 544] on img at bounding box center [833, 652] width 15 height 15
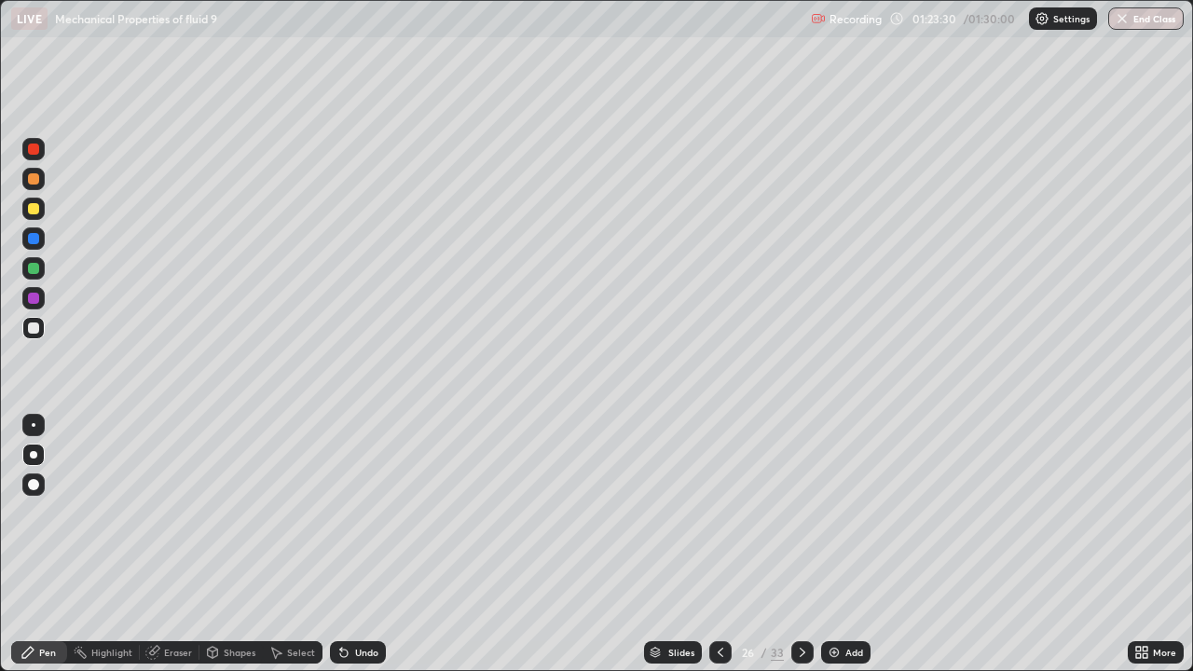
click at [36, 206] on div at bounding box center [33, 208] width 11 height 11
click at [33, 329] on div at bounding box center [33, 327] width 11 height 11
click at [36, 265] on div at bounding box center [33, 268] width 11 height 11
click at [30, 297] on div at bounding box center [33, 298] width 11 height 11
click at [34, 154] on div at bounding box center [33, 149] width 11 height 11
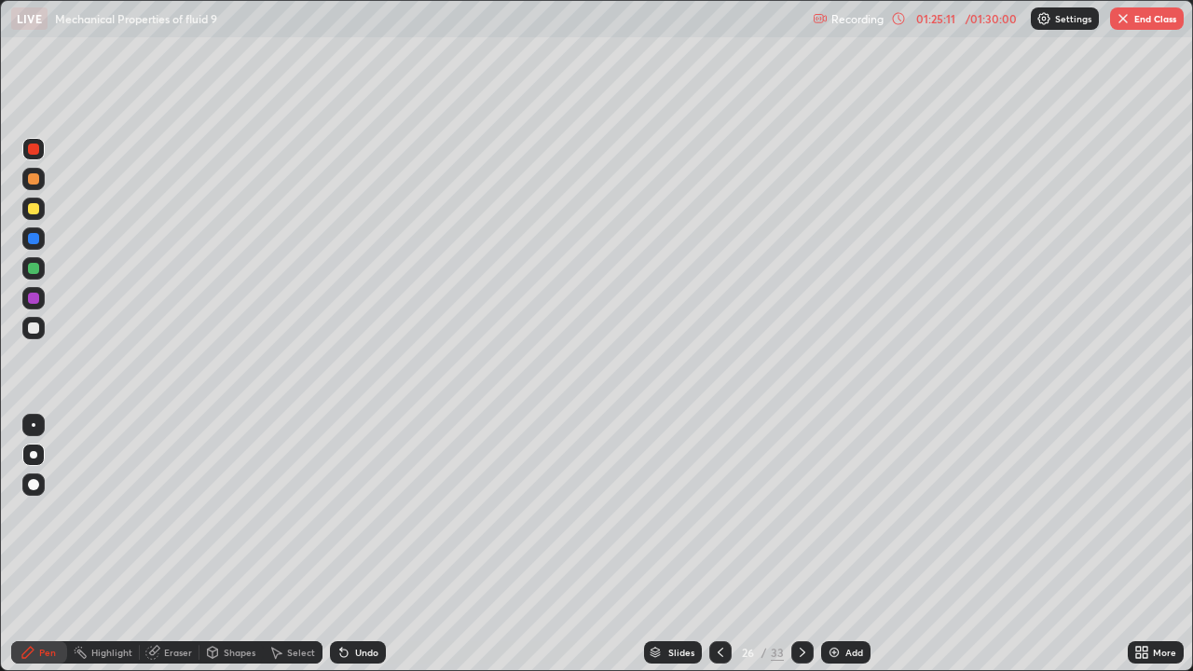
click at [34, 209] on div at bounding box center [33, 208] width 11 height 11
click at [34, 149] on div at bounding box center [33, 149] width 11 height 11
click at [169, 544] on div "Eraser" at bounding box center [170, 652] width 60 height 22
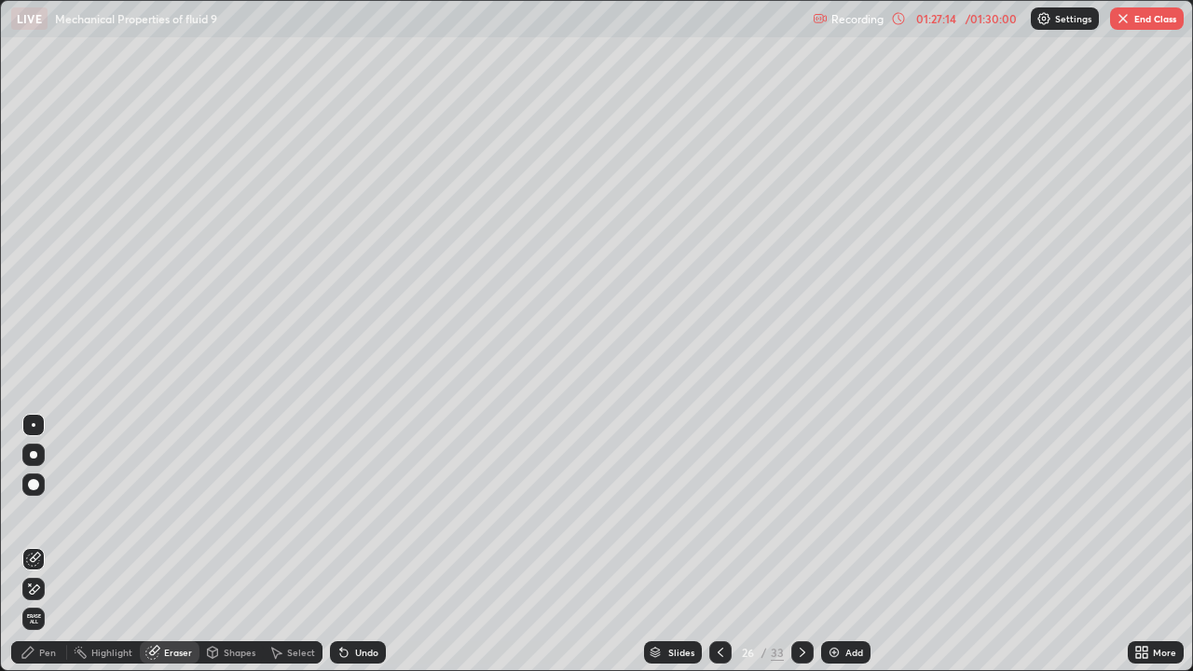
click at [39, 544] on div "Pen" at bounding box center [39, 652] width 56 height 22
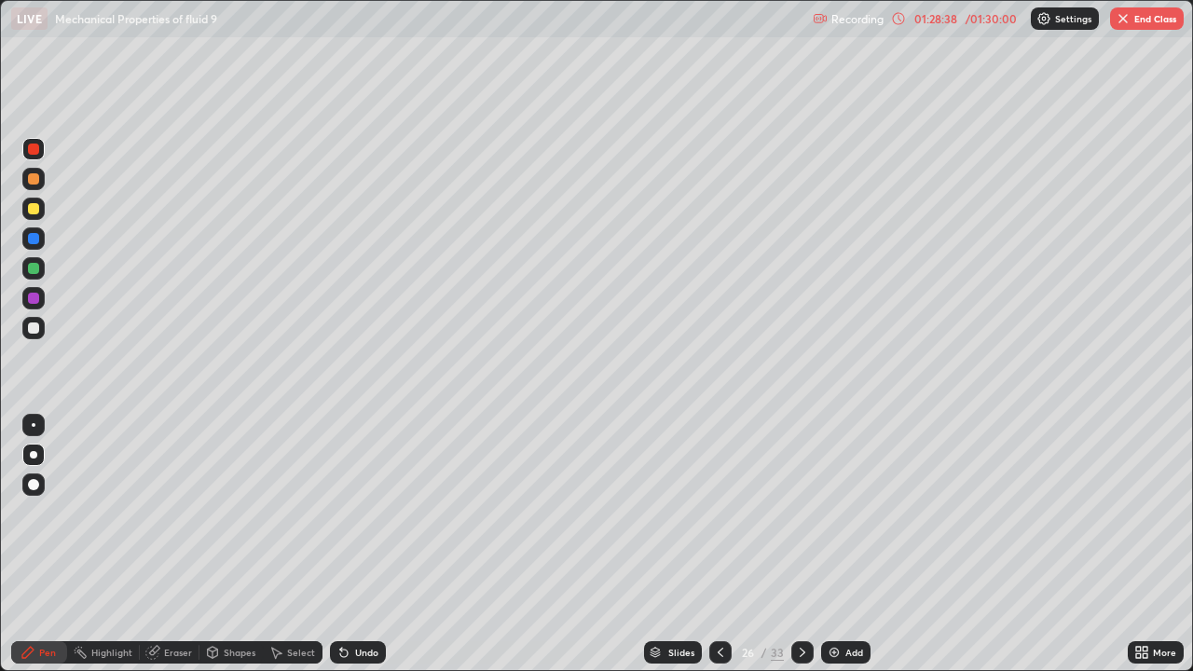
click at [31, 239] on div at bounding box center [33, 238] width 11 height 11
click at [34, 240] on div at bounding box center [33, 238] width 11 height 11
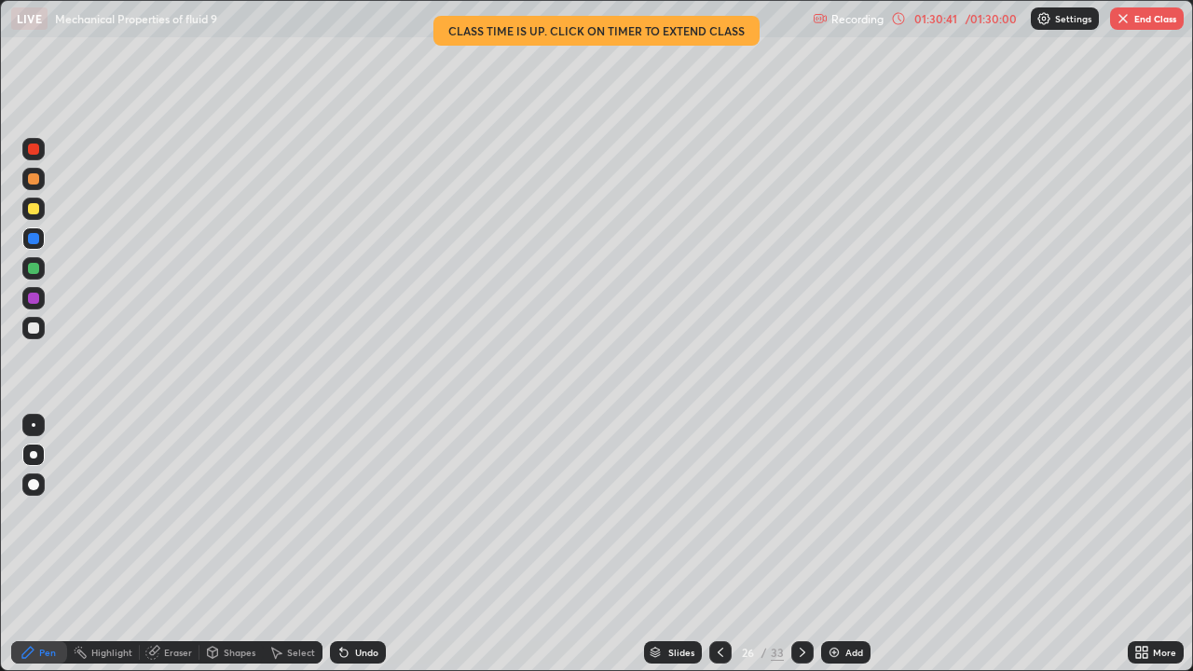
click at [29, 294] on div at bounding box center [33, 298] width 11 height 11
click at [975, 13] on div "/ 01:30:00" at bounding box center [991, 18] width 58 height 11
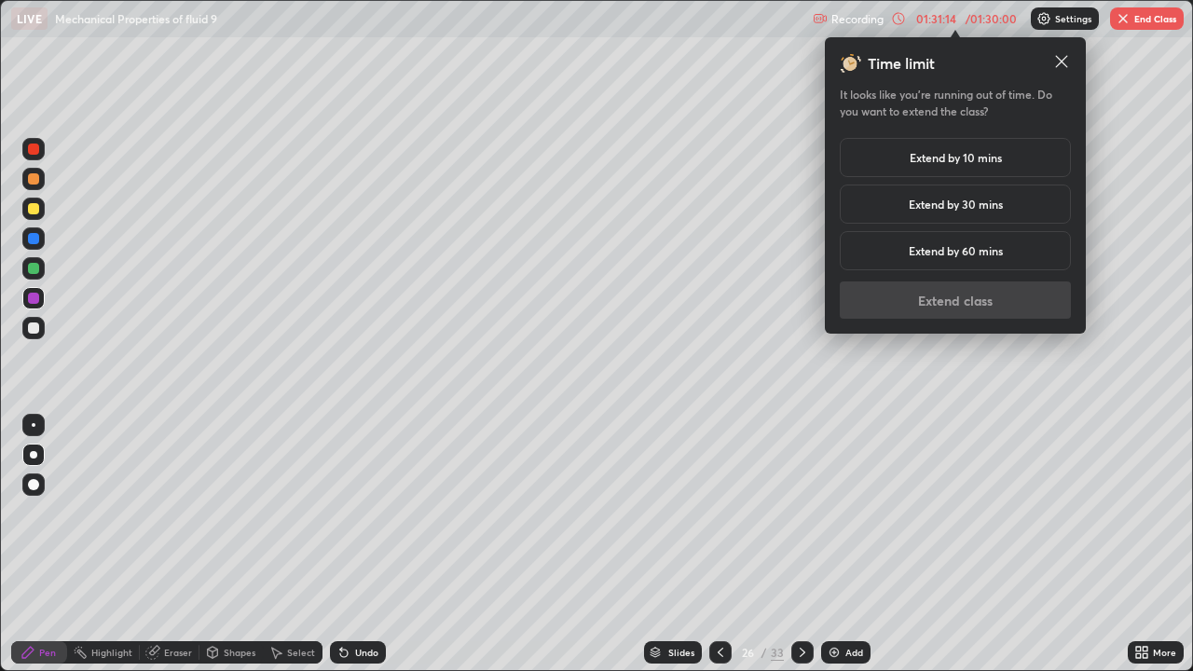
click at [966, 158] on h5 "Extend by 10 mins" at bounding box center [955, 157] width 92 height 17
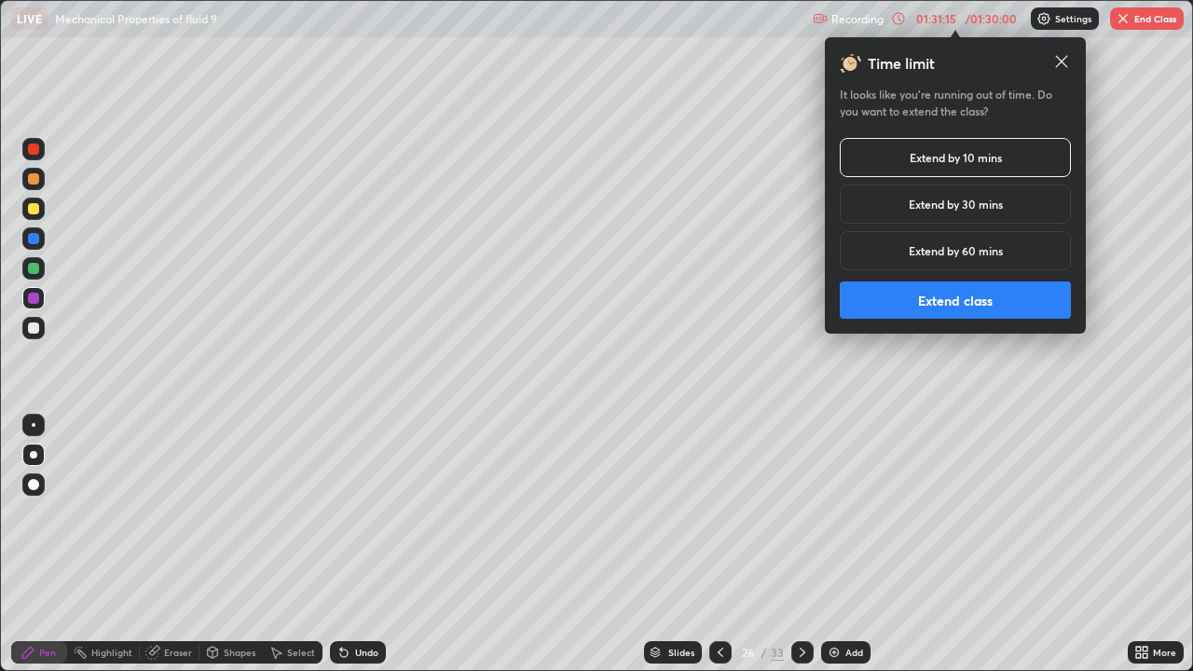
click at [1008, 299] on button "Extend class" at bounding box center [955, 299] width 231 height 37
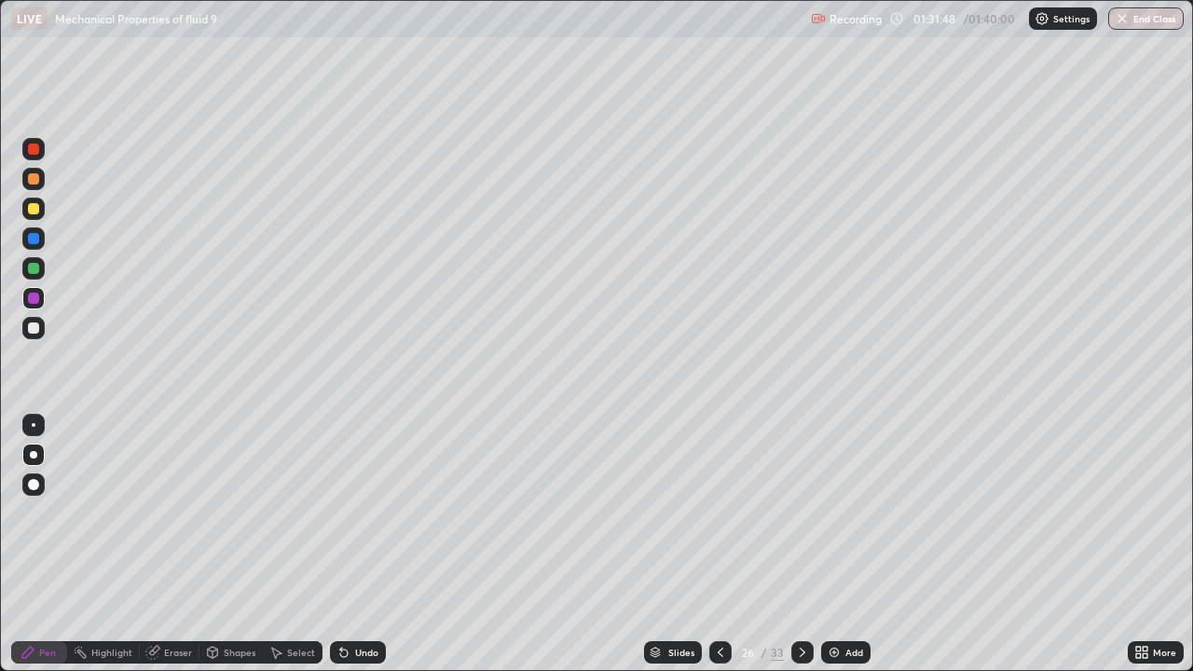
click at [31, 207] on div at bounding box center [33, 208] width 11 height 11
click at [1151, 17] on button "End Class" at bounding box center [1147, 18] width 74 height 22
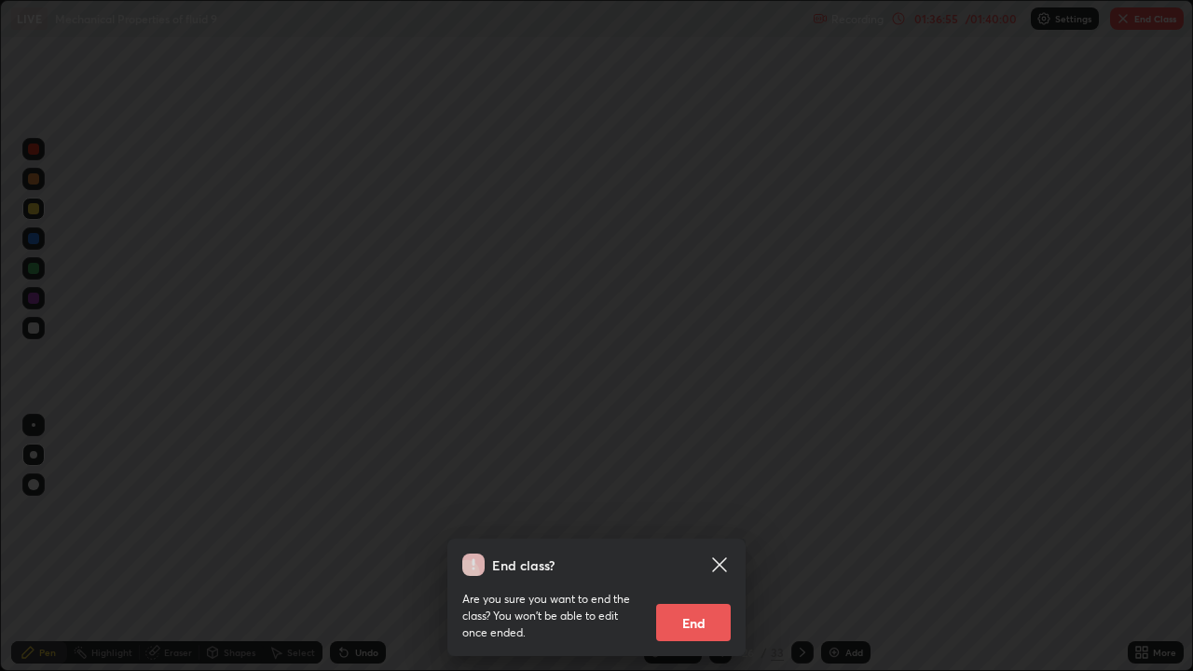
click at [690, 544] on button "End" at bounding box center [693, 622] width 75 height 37
